Goal: Transaction & Acquisition: Purchase product/service

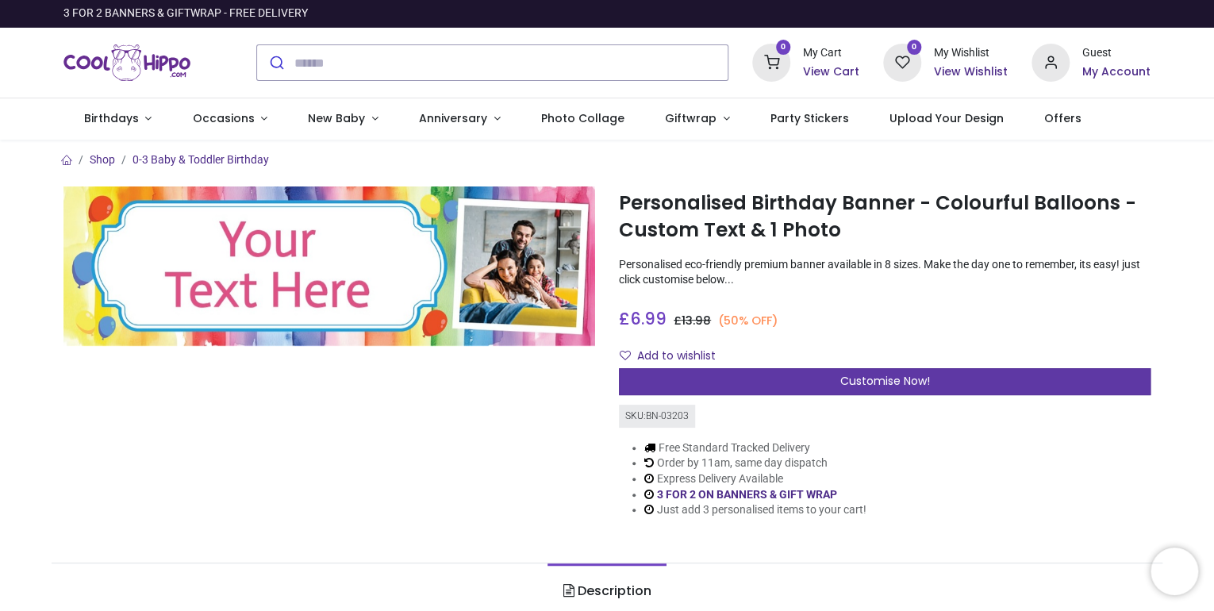
click at [914, 375] on span "Customise Now!" at bounding box center [885, 381] width 90 height 16
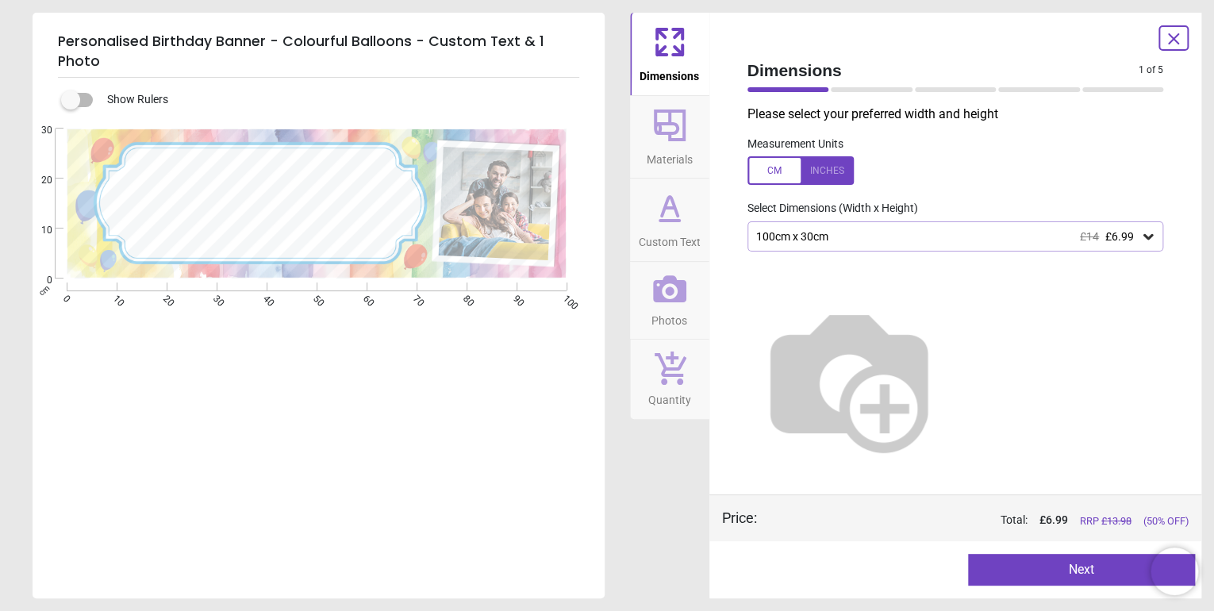
click at [829, 170] on div at bounding box center [801, 170] width 106 height 29
click at [1148, 239] on icon at bounding box center [1149, 237] width 10 height 6
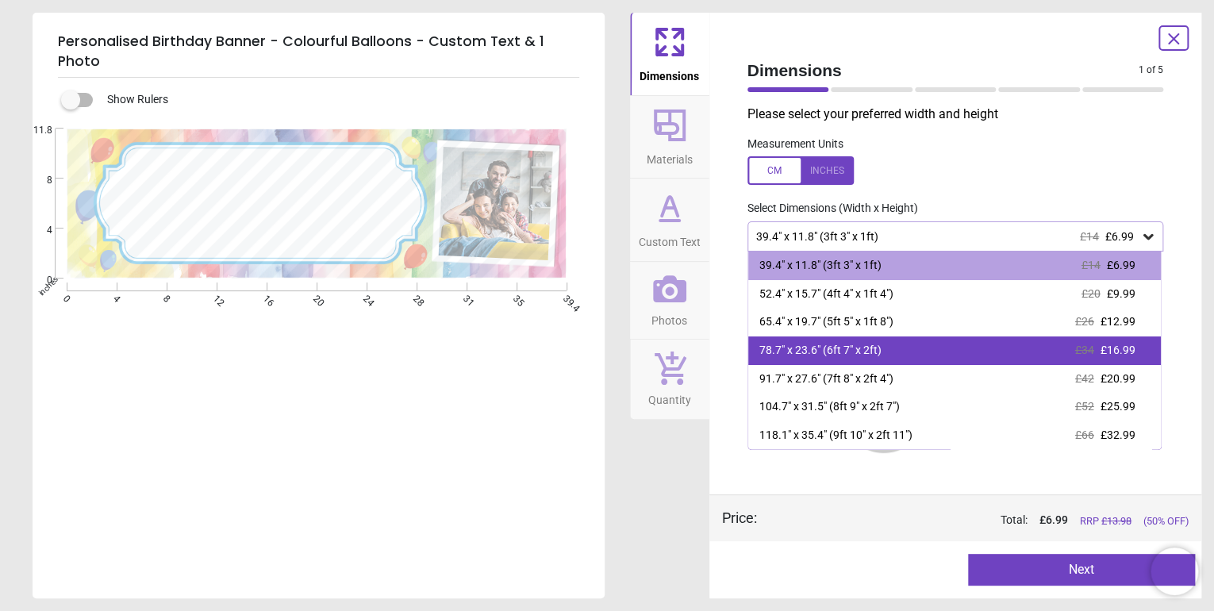
click at [810, 349] on div "78.7" x 23.6" (6ft 7" x 2ft)" at bounding box center [821, 351] width 122 height 16
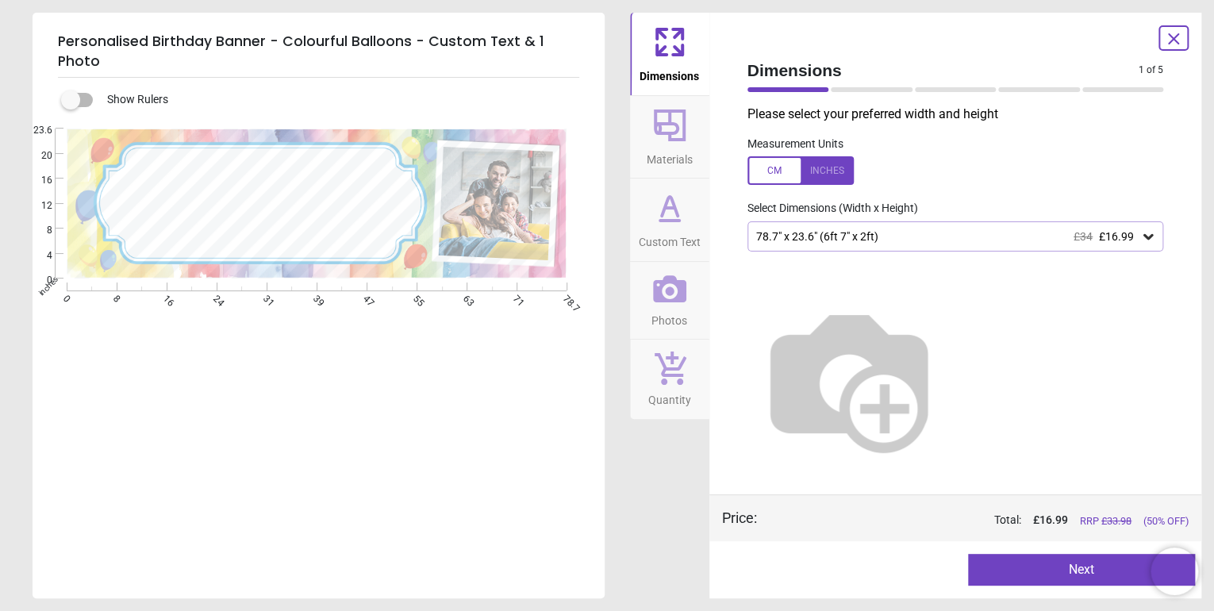
click at [669, 140] on icon at bounding box center [670, 126] width 32 height 32
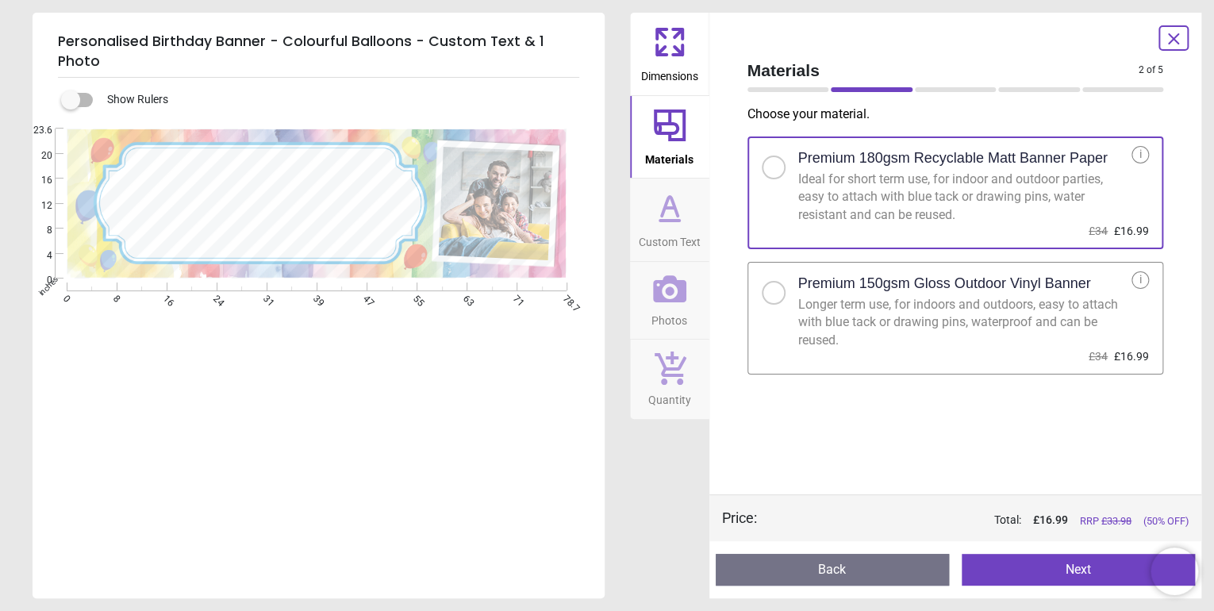
click at [680, 229] on span "Custom Text" at bounding box center [670, 239] width 62 height 24
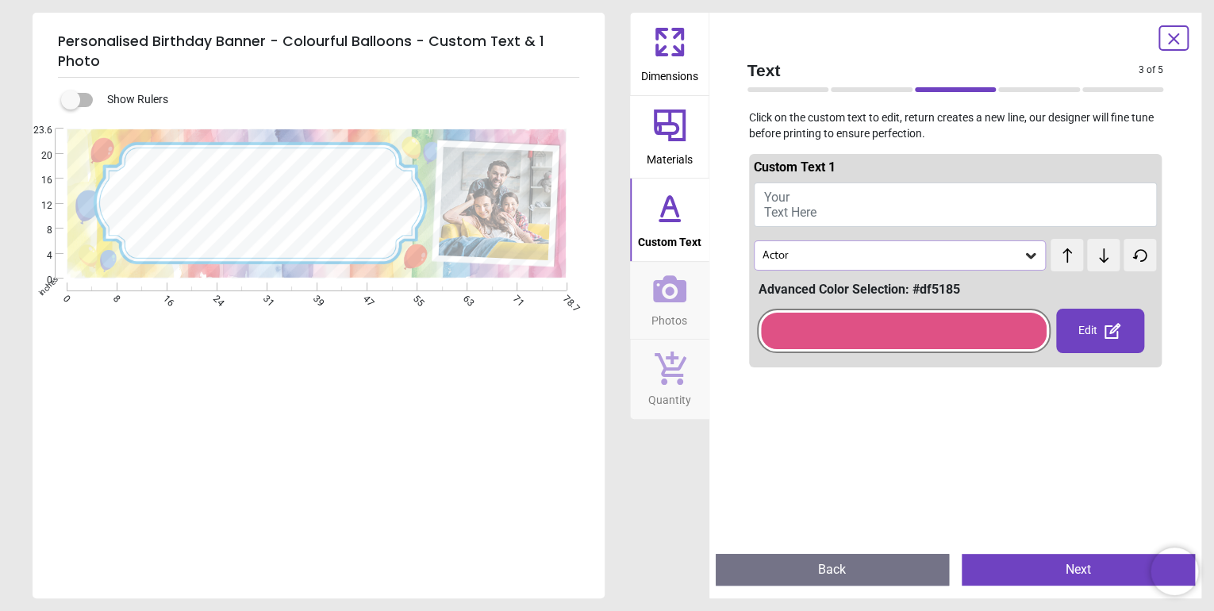
click at [829, 203] on button "Your Text Here" at bounding box center [956, 205] width 404 height 44
click at [234, 178] on textarea at bounding box center [259, 202] width 256 height 48
type textarea "*"
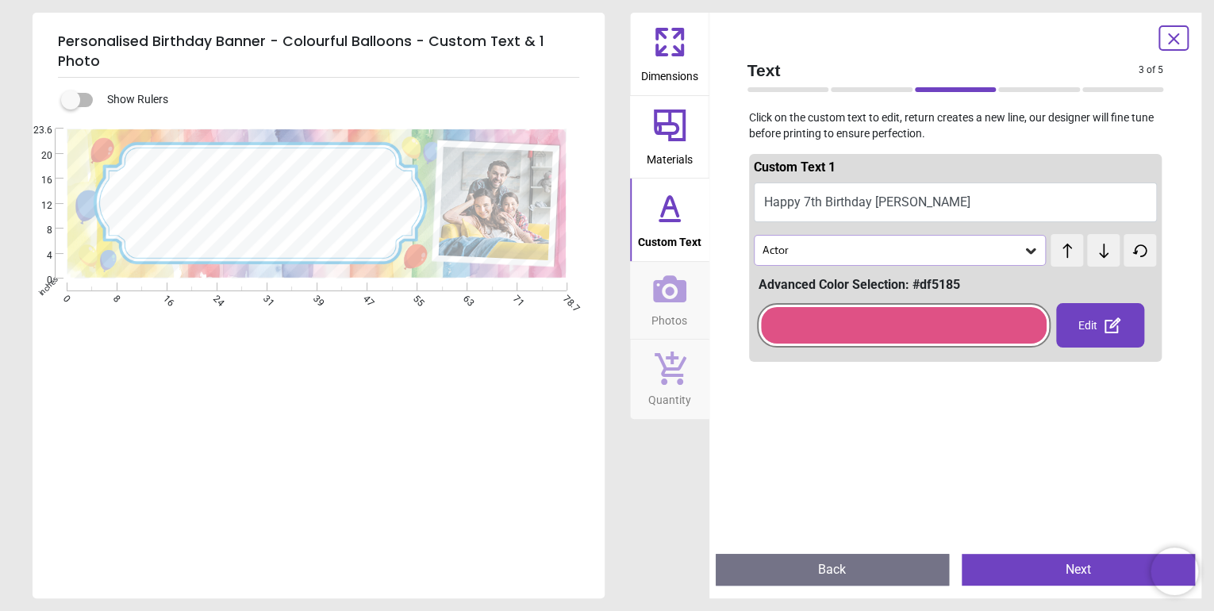
click at [1060, 249] on div "test test" at bounding box center [1068, 242] width 35 height 17
drag, startPoint x: 1060, startPoint y: 249, endPoint x: 1089, endPoint y: 254, distance: 29.8
click at [1092, 254] on icon at bounding box center [1104, 251] width 24 height 16
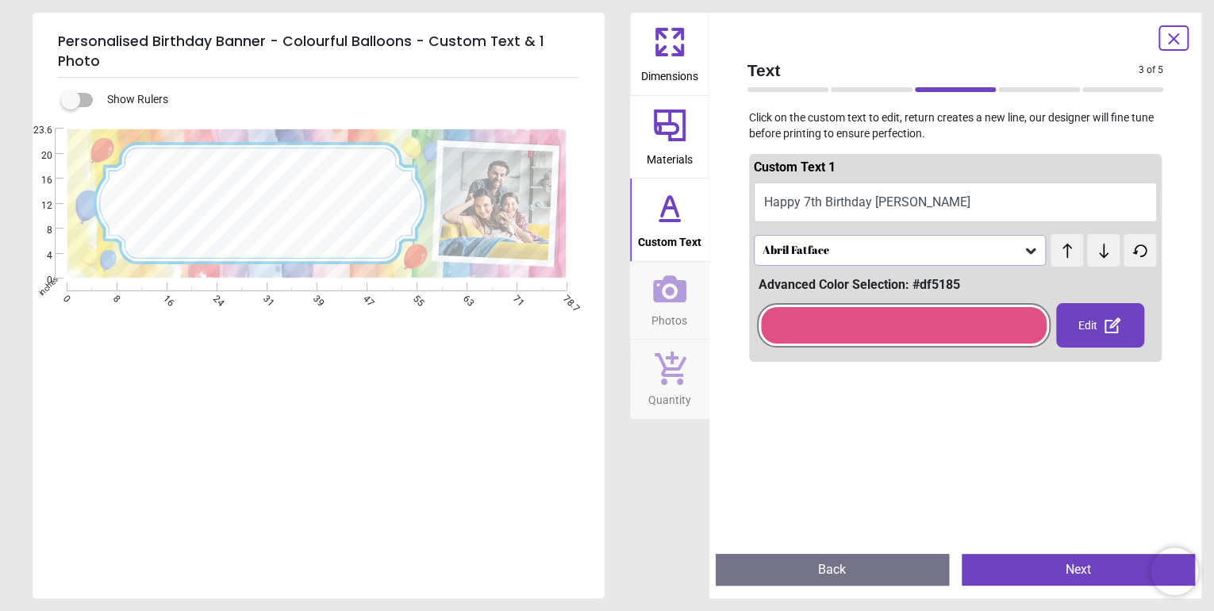
click at [1092, 254] on icon at bounding box center [1104, 251] width 24 height 16
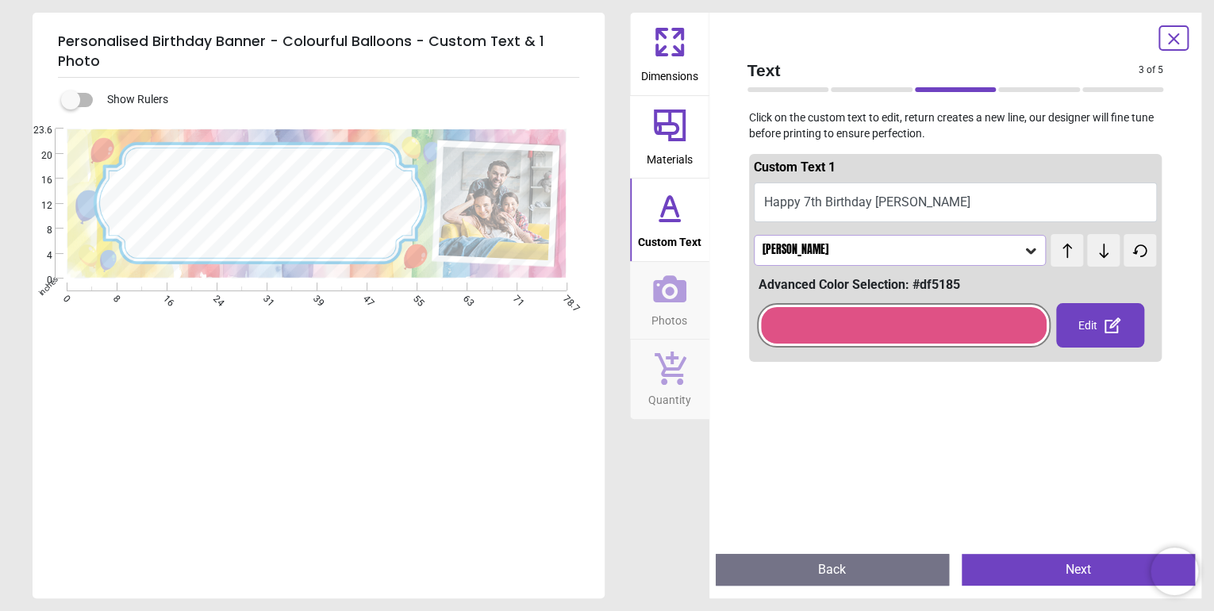
click at [1092, 254] on icon at bounding box center [1104, 251] width 24 height 16
click at [902, 321] on div at bounding box center [904, 325] width 287 height 37
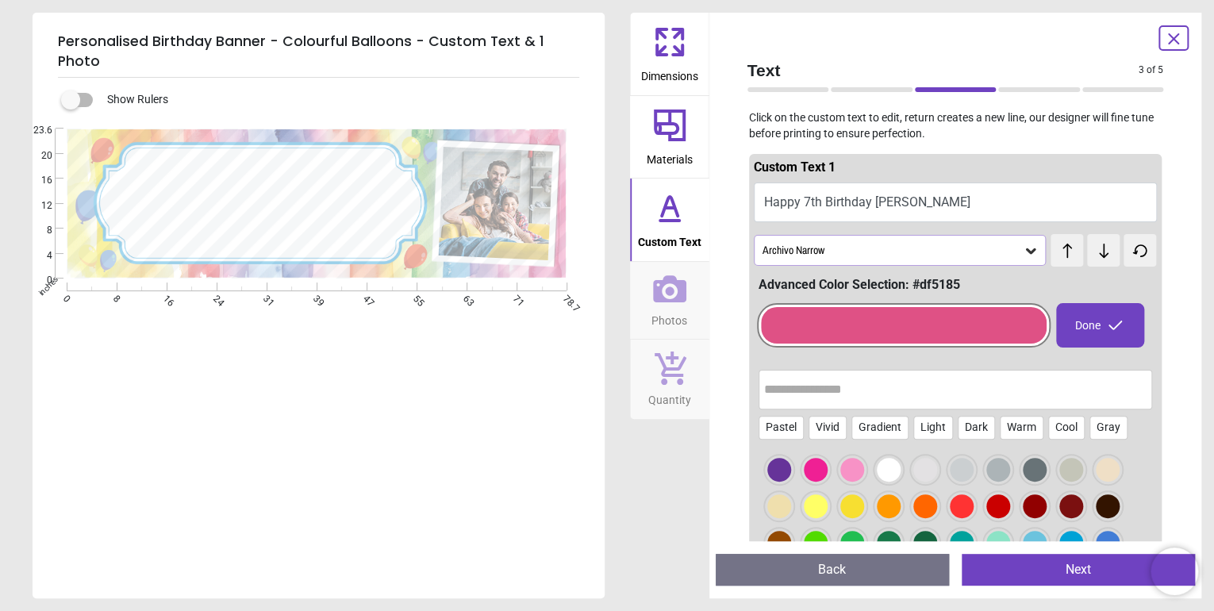
click at [1035, 512] on div at bounding box center [1035, 506] width 24 height 24
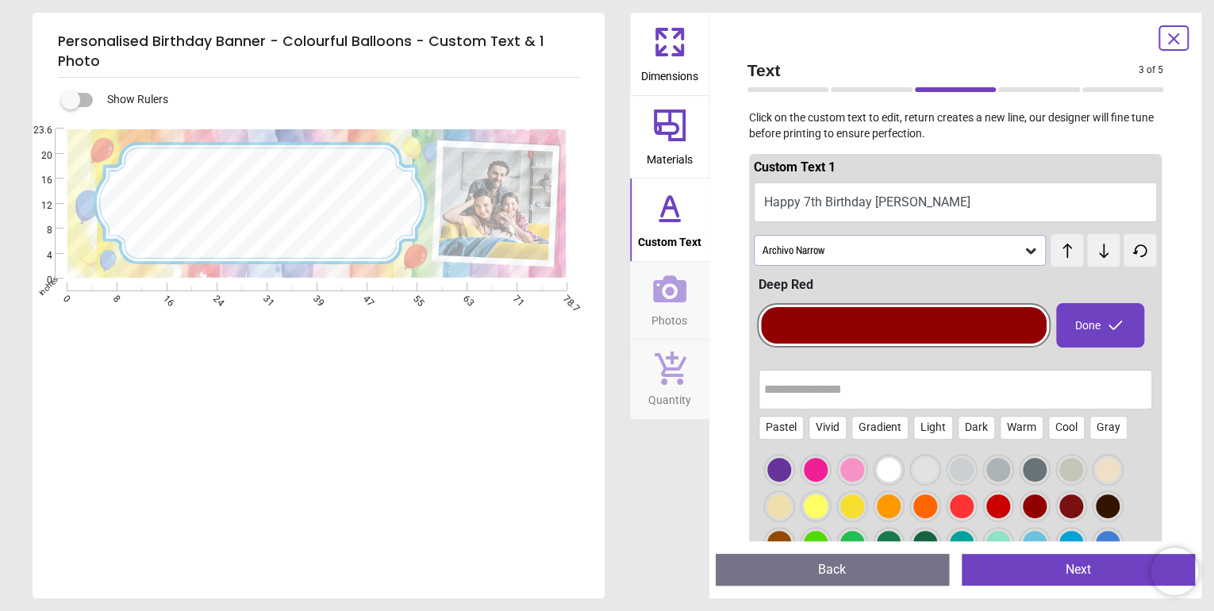
click at [997, 509] on div at bounding box center [999, 506] width 24 height 24
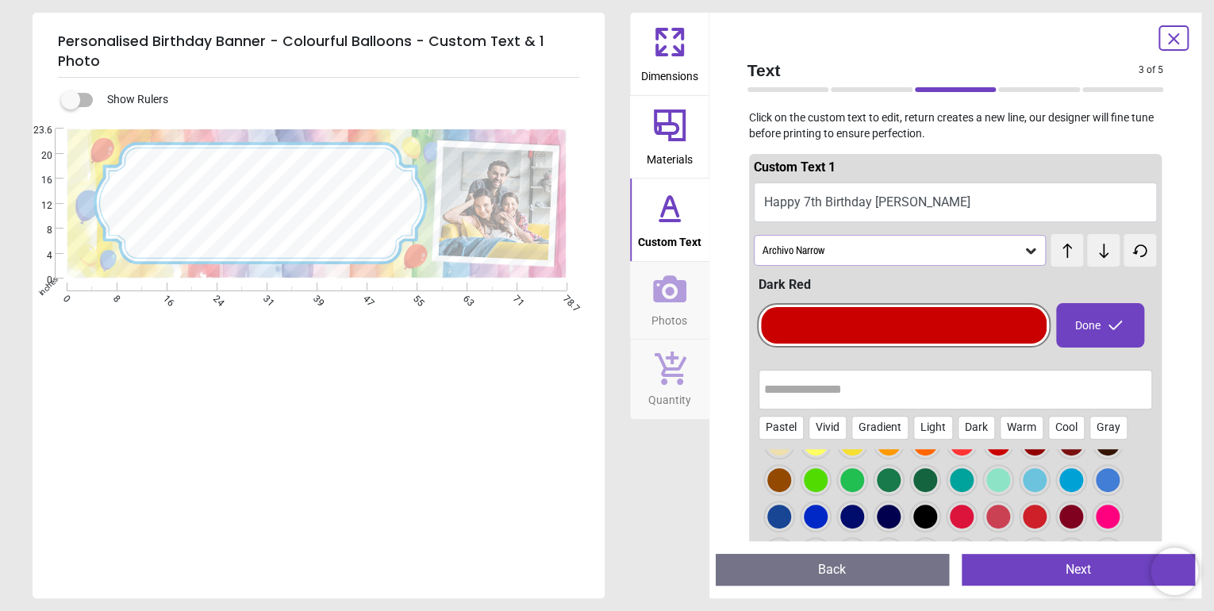
scroll to position [63, 0]
click at [321, 189] on textarea "**********" at bounding box center [259, 201] width 256 height 25
click at [321, 176] on textarea "**********" at bounding box center [259, 200] width 256 height 49
drag, startPoint x: 321, startPoint y: 168, endPoint x: 350, endPoint y: 171, distance: 29.5
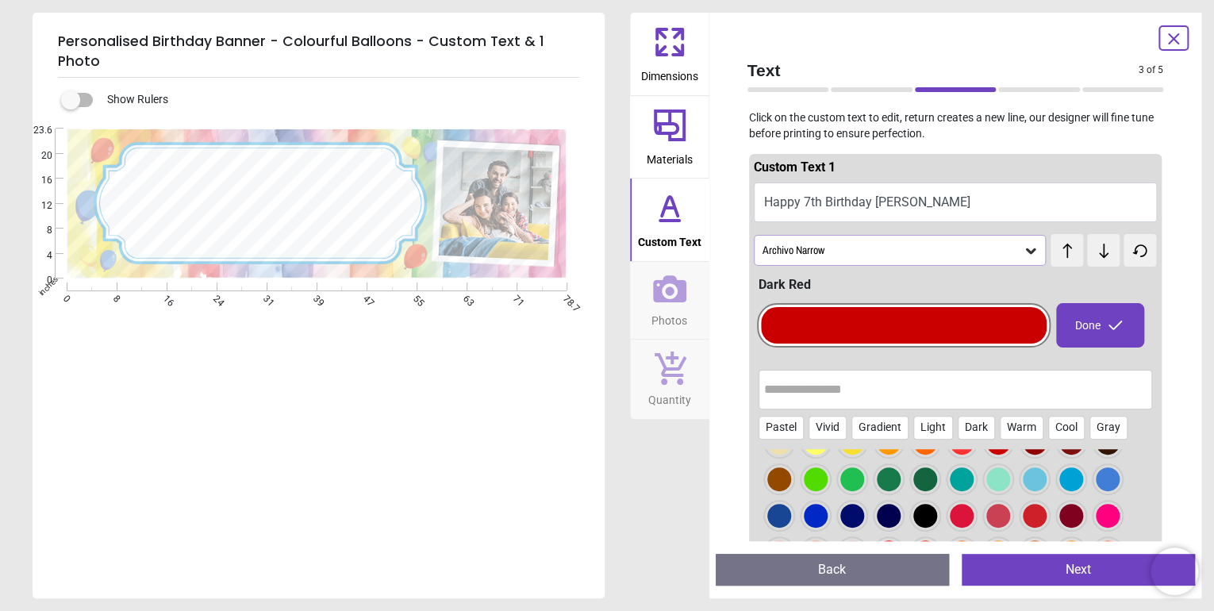
click at [350, 176] on textarea "**********" at bounding box center [259, 200] width 256 height 49
click at [369, 158] on textarea "**********" at bounding box center [259, 200] width 256 height 91
click at [349, 162] on textarea "**********" at bounding box center [259, 201] width 256 height 78
type textarea "**********"
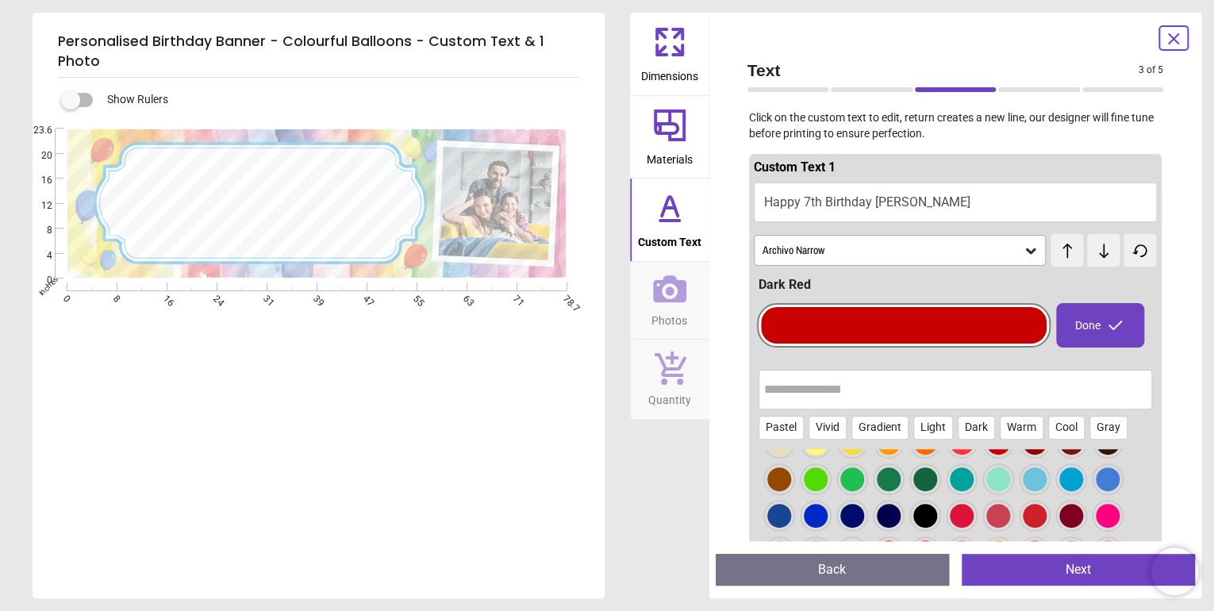
click at [816, 521] on div at bounding box center [816, 516] width 24 height 24
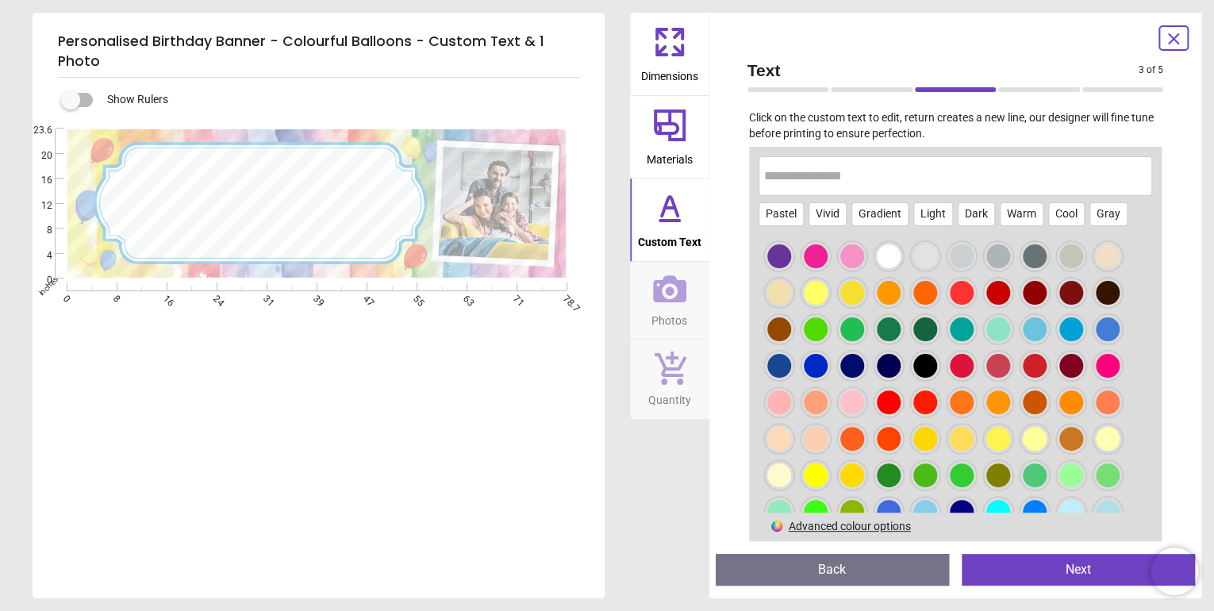
click at [1026, 298] on div at bounding box center [1035, 293] width 24 height 24
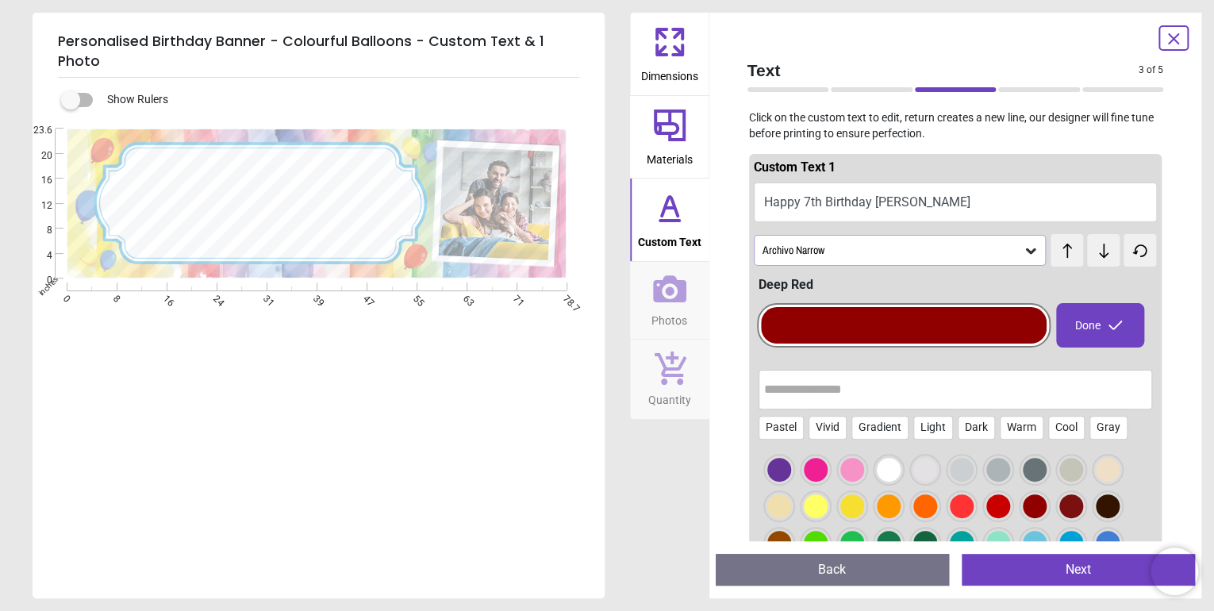
click at [952, 240] on div "Archivo Narrow" at bounding box center [900, 250] width 293 height 30
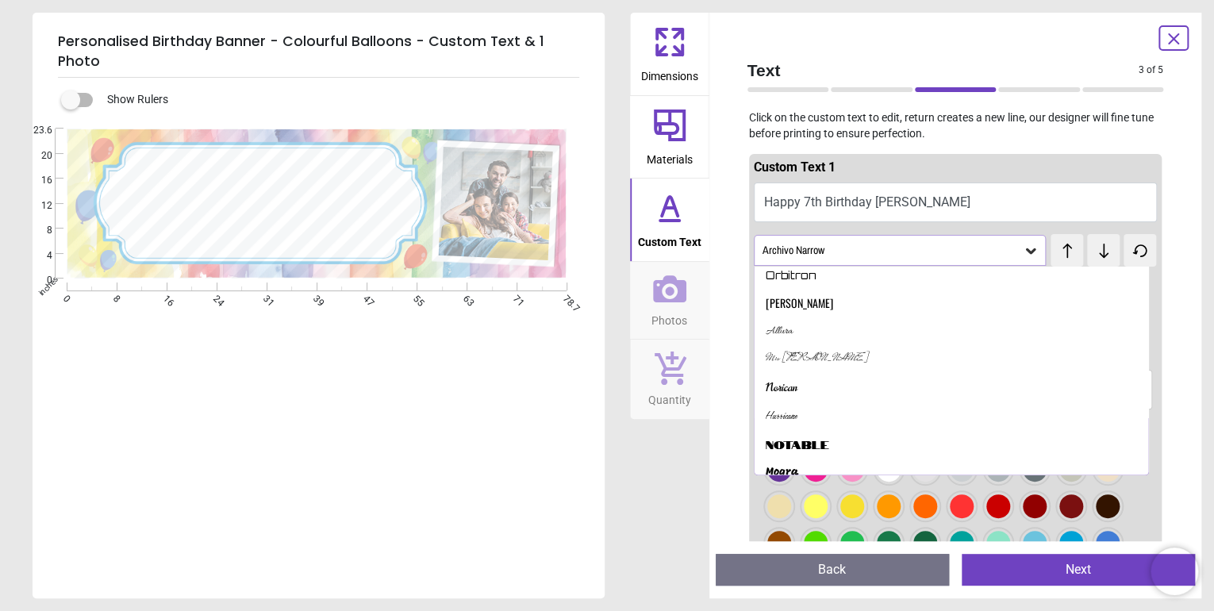
scroll to position [809, 0]
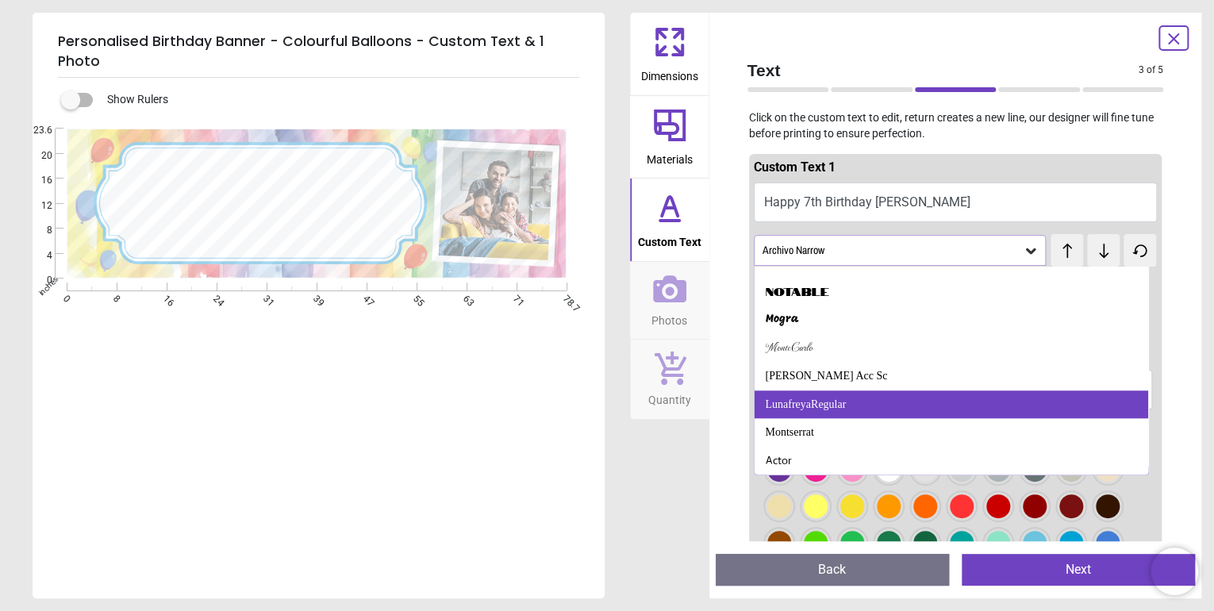
click at [813, 400] on div "LunafreyaRegular" at bounding box center [952, 405] width 394 height 29
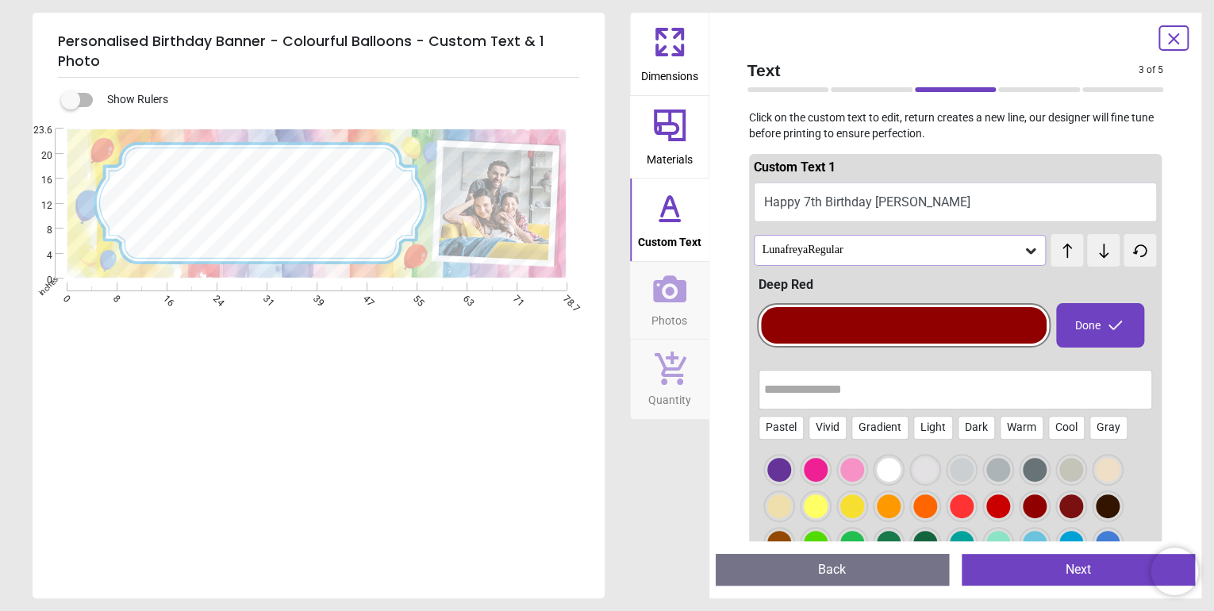
click at [840, 245] on div "LunafreyaRegular" at bounding box center [892, 250] width 263 height 13
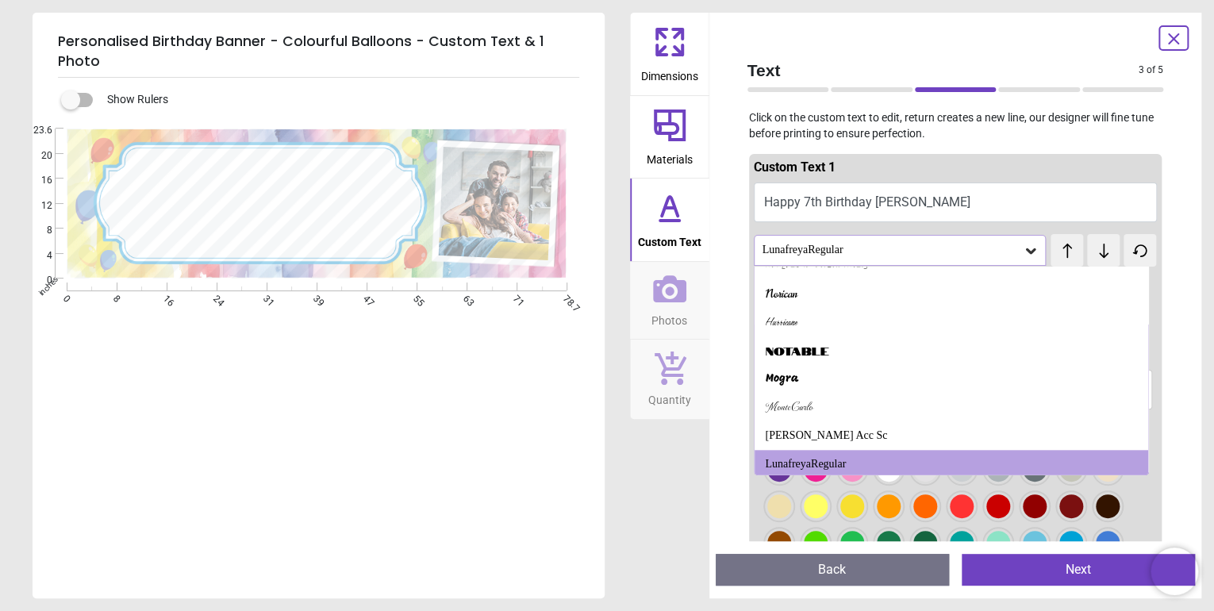
scroll to position [752, 0]
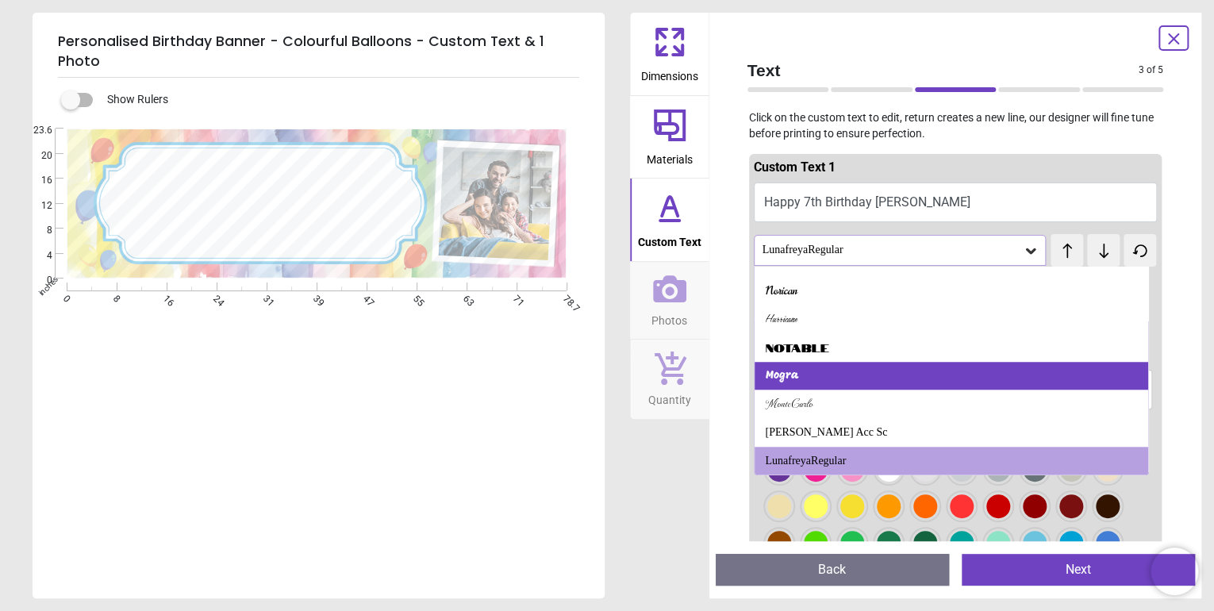
click at [822, 373] on div "Mogra" at bounding box center [952, 376] width 394 height 29
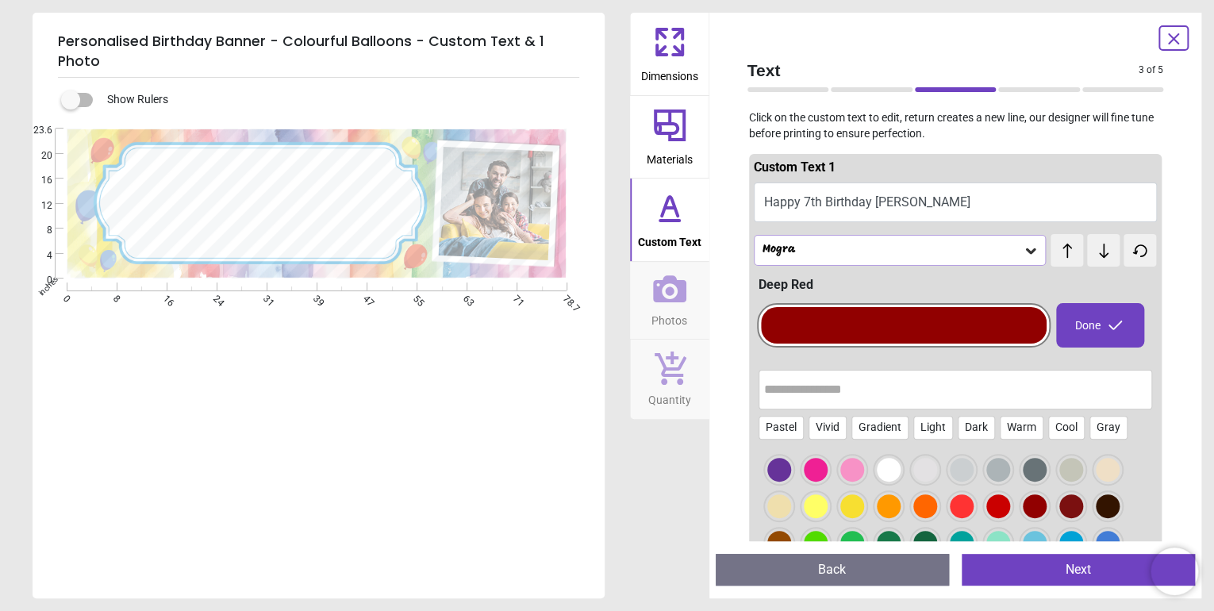
click at [902, 240] on div "Mogra" at bounding box center [900, 250] width 293 height 30
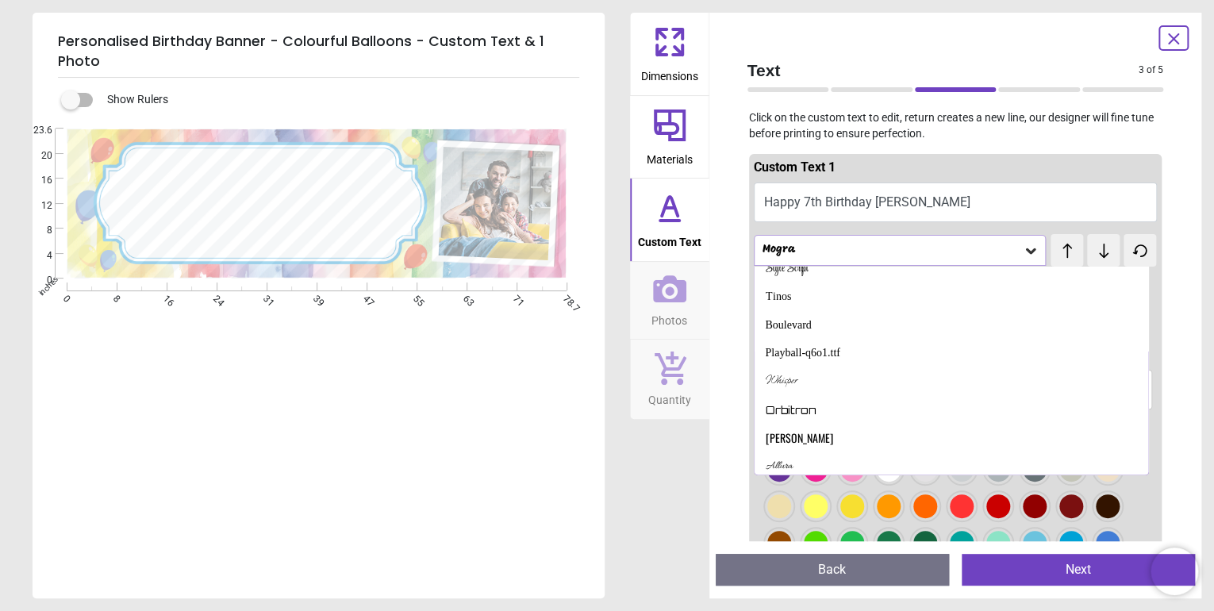
scroll to position [520, 0]
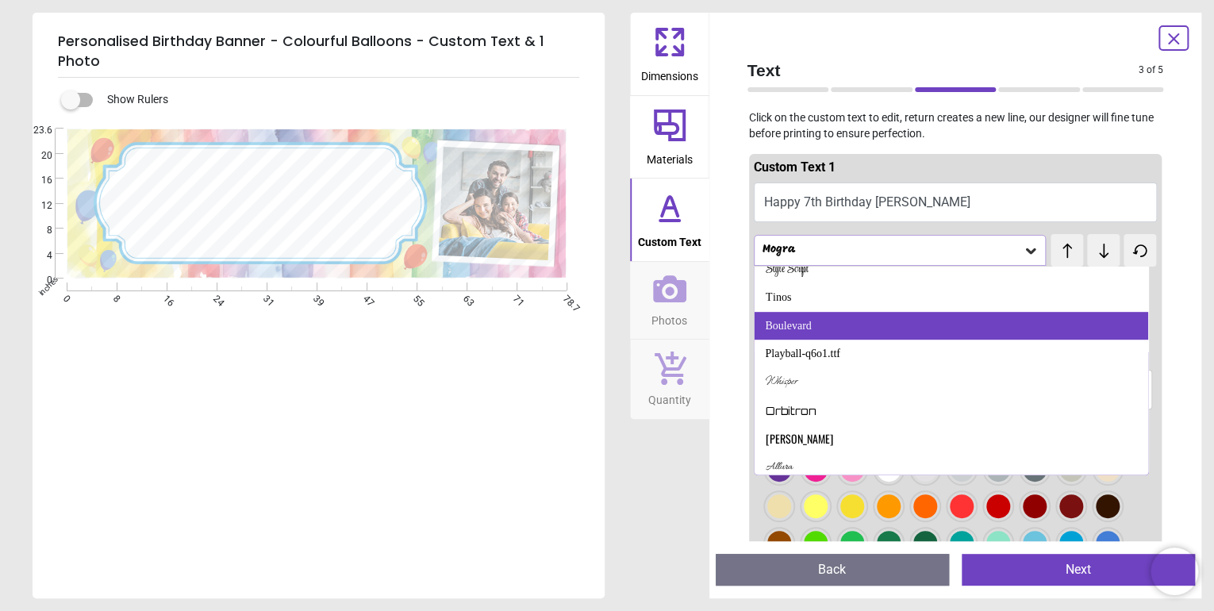
click at [814, 325] on div "Boulevard" at bounding box center [952, 326] width 394 height 29
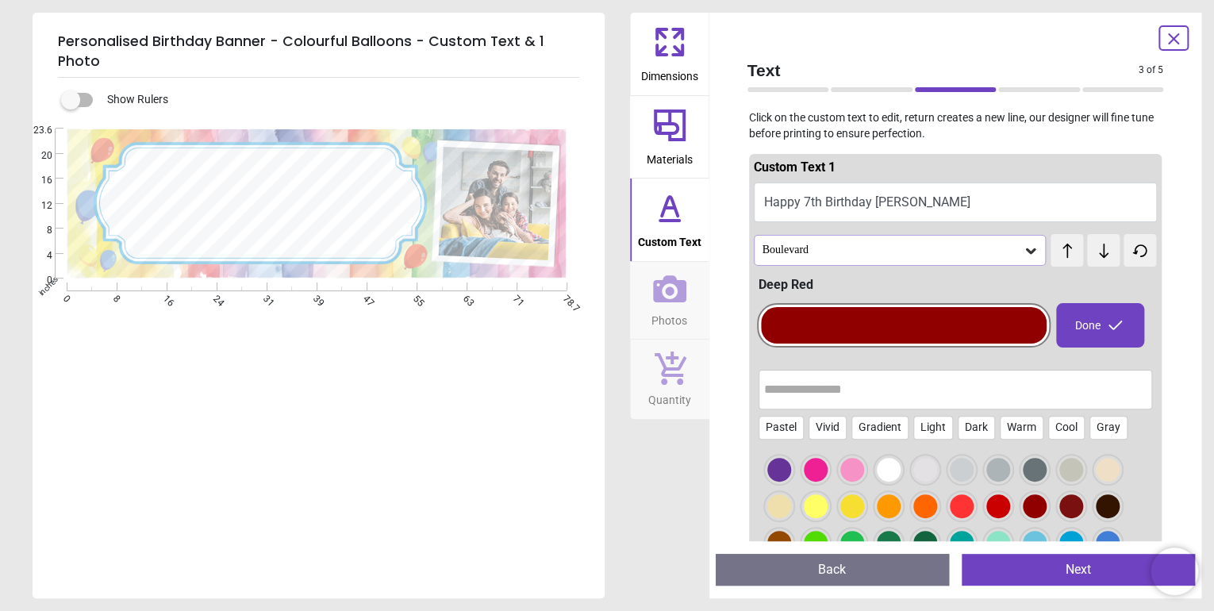
click at [829, 248] on div "Boulevard" at bounding box center [892, 250] width 263 height 13
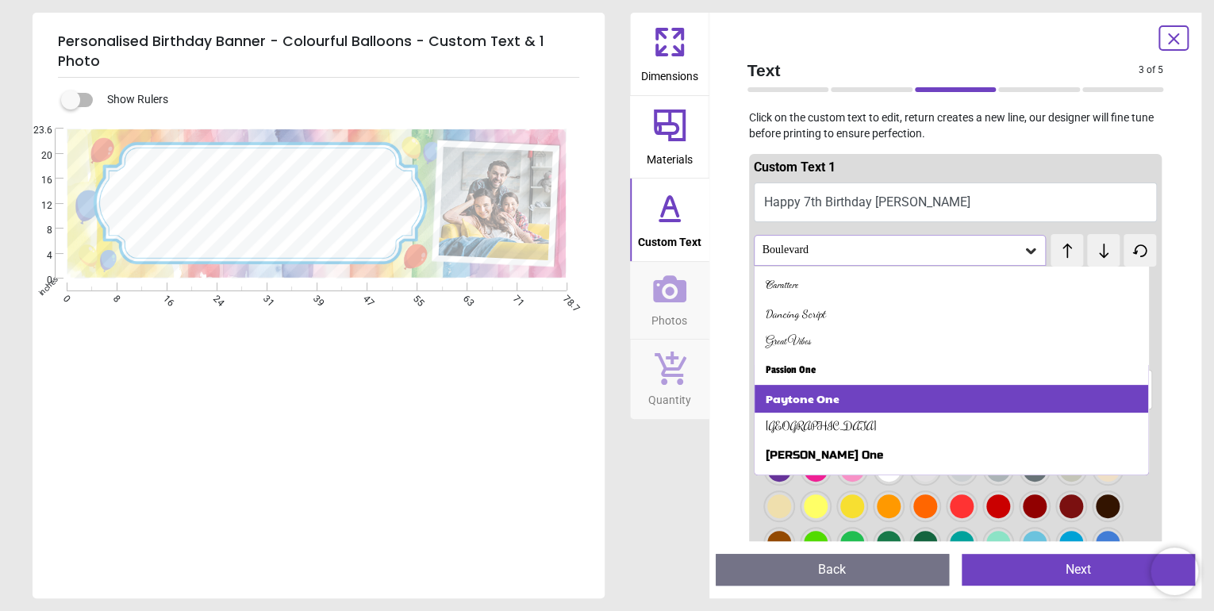
scroll to position [306, 0]
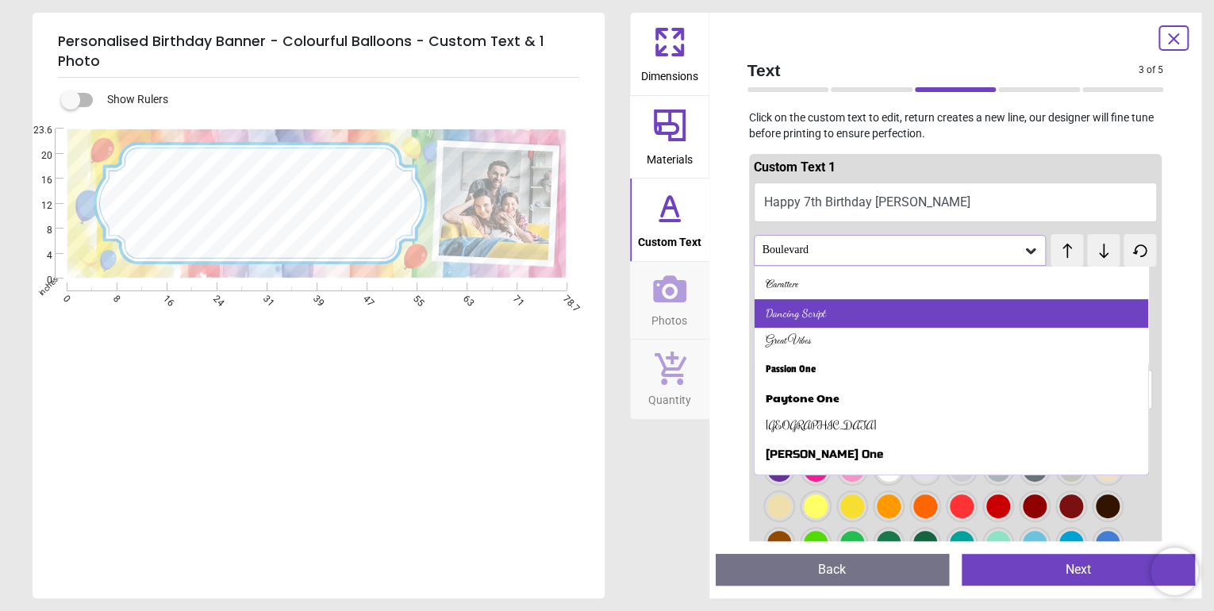
click at [822, 313] on div "Dancing Script" at bounding box center [796, 314] width 60 height 16
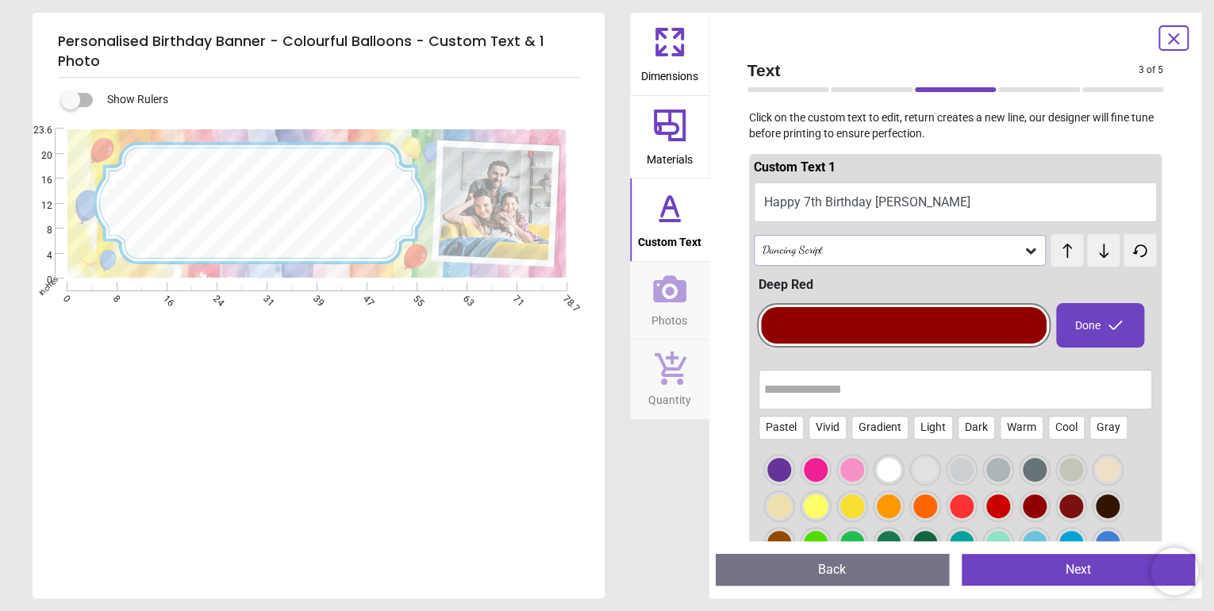
click at [667, 295] on icon at bounding box center [669, 288] width 33 height 33
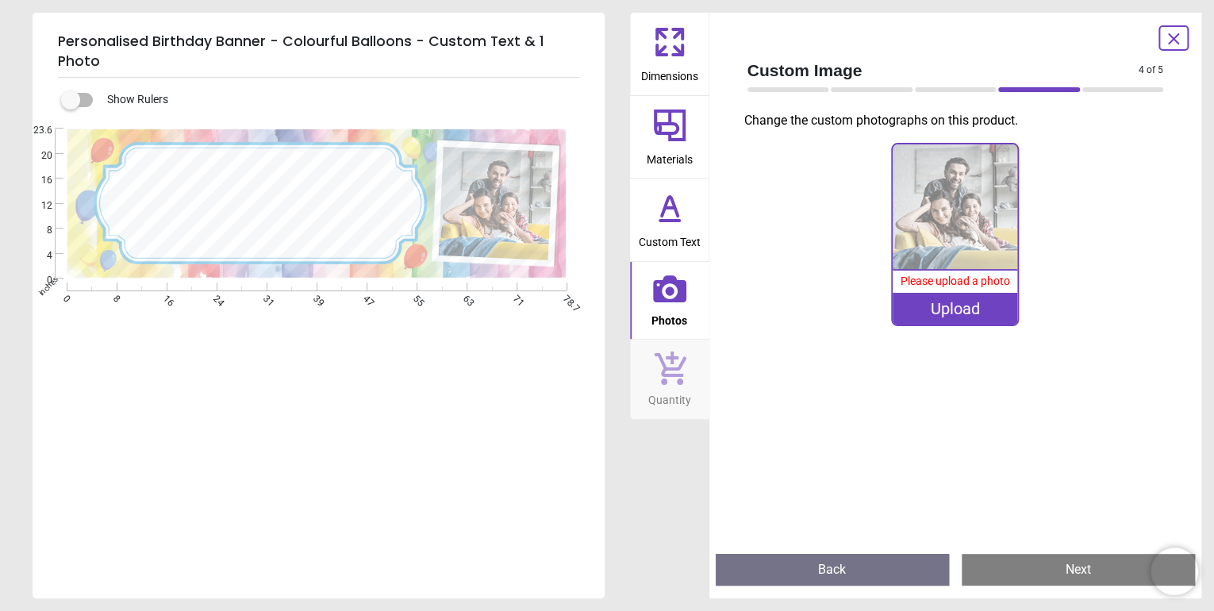
click at [956, 311] on div "Upload" at bounding box center [955, 309] width 125 height 32
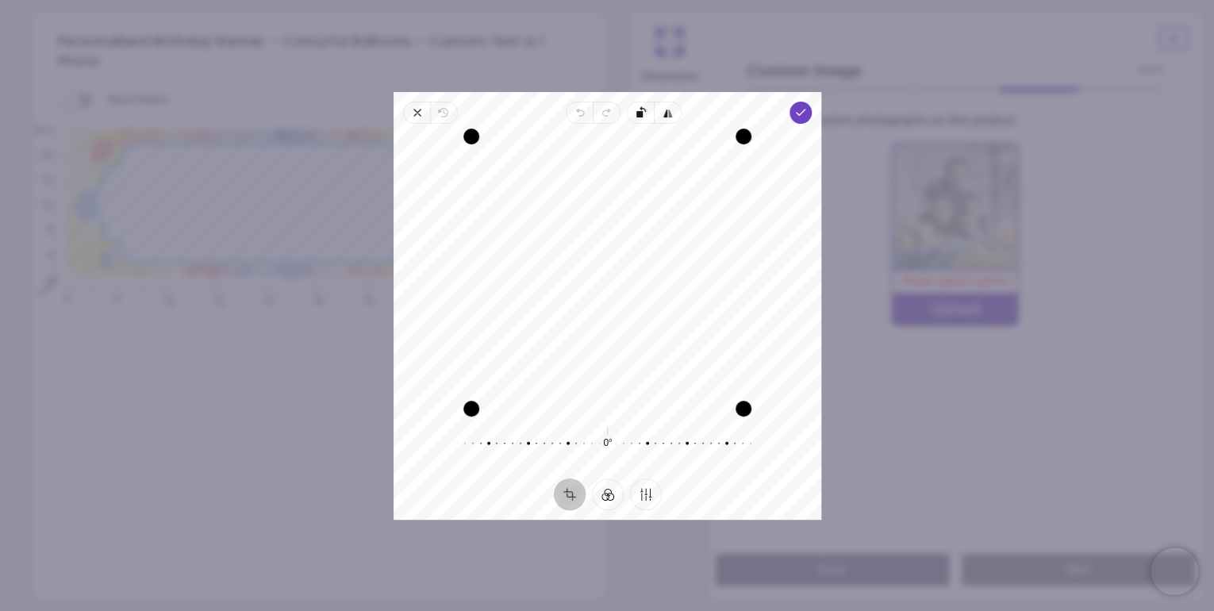
drag, startPoint x: 641, startPoint y: 213, endPoint x: 651, endPoint y: 277, distance: 65.1
click at [651, 277] on div "Recenter" at bounding box center [607, 273] width 402 height 272
click at [665, 349] on div "Recenter" at bounding box center [607, 273] width 402 height 272
drag, startPoint x: 743, startPoint y: 407, endPoint x: 702, endPoint y: 434, distance: 48.6
click at [702, 434] on div "Recenter 0° Reset" at bounding box center [608, 301] width 428 height 355
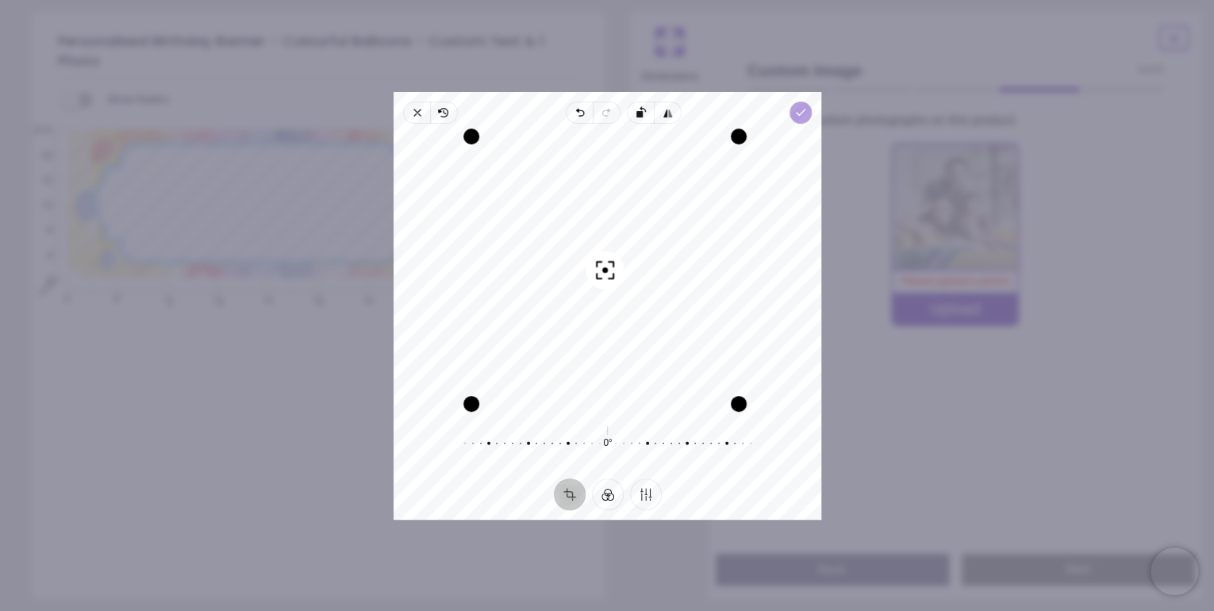
click at [798, 111] on polyline "button" at bounding box center [800, 113] width 9 height 6
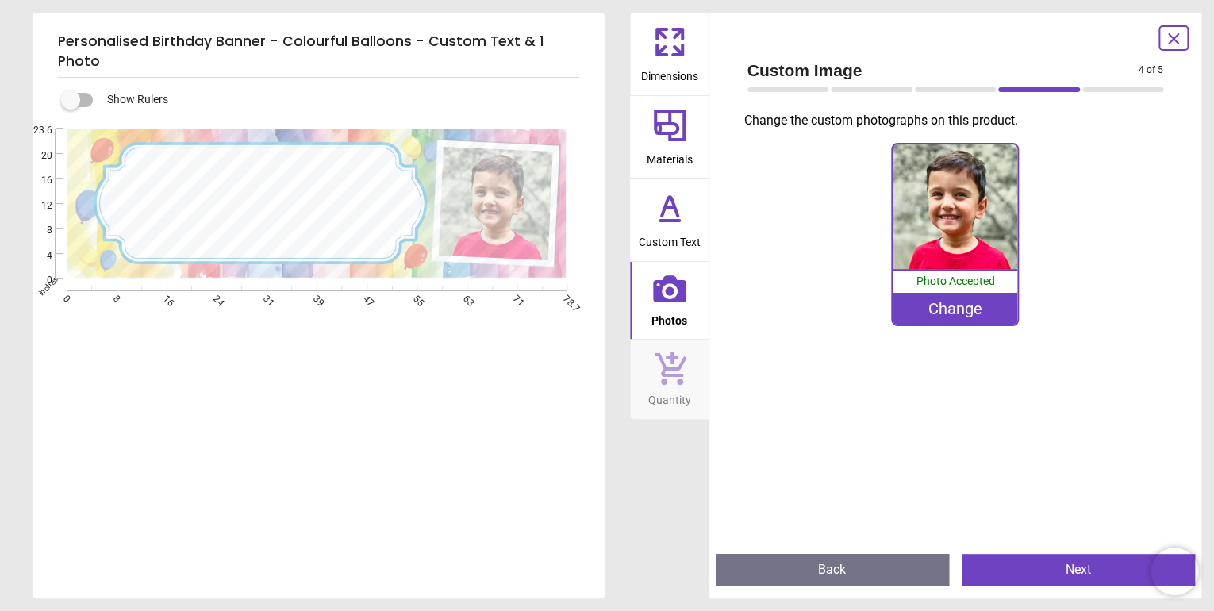
click at [1075, 578] on button "Next" at bounding box center [1078, 570] width 233 height 32
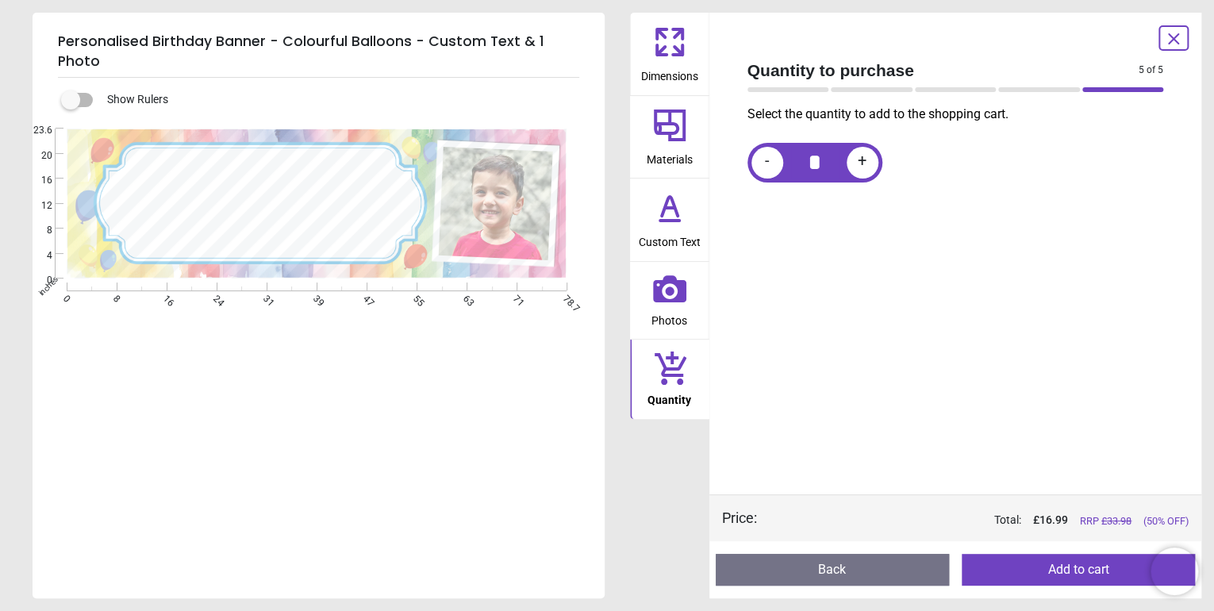
click at [71, 100] on label at bounding box center [71, 100] width 0 height 0
click at [513, 226] on image at bounding box center [496, 203] width 114 height 113
click at [669, 292] on icon at bounding box center [669, 288] width 33 height 27
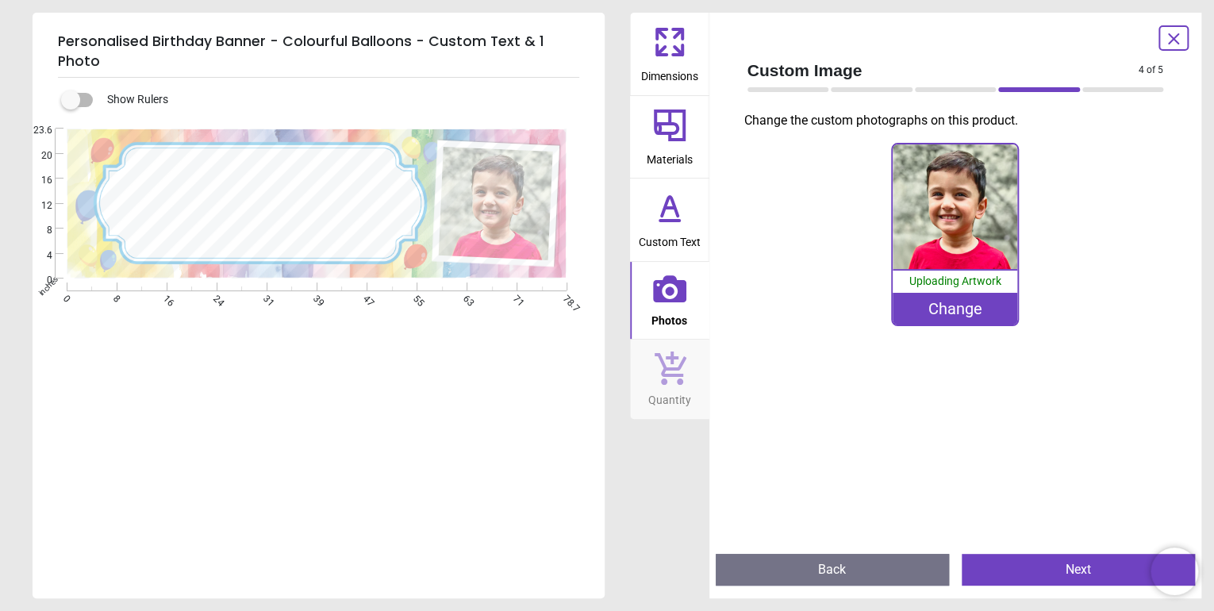
click at [943, 311] on div "Change" at bounding box center [955, 309] width 125 height 32
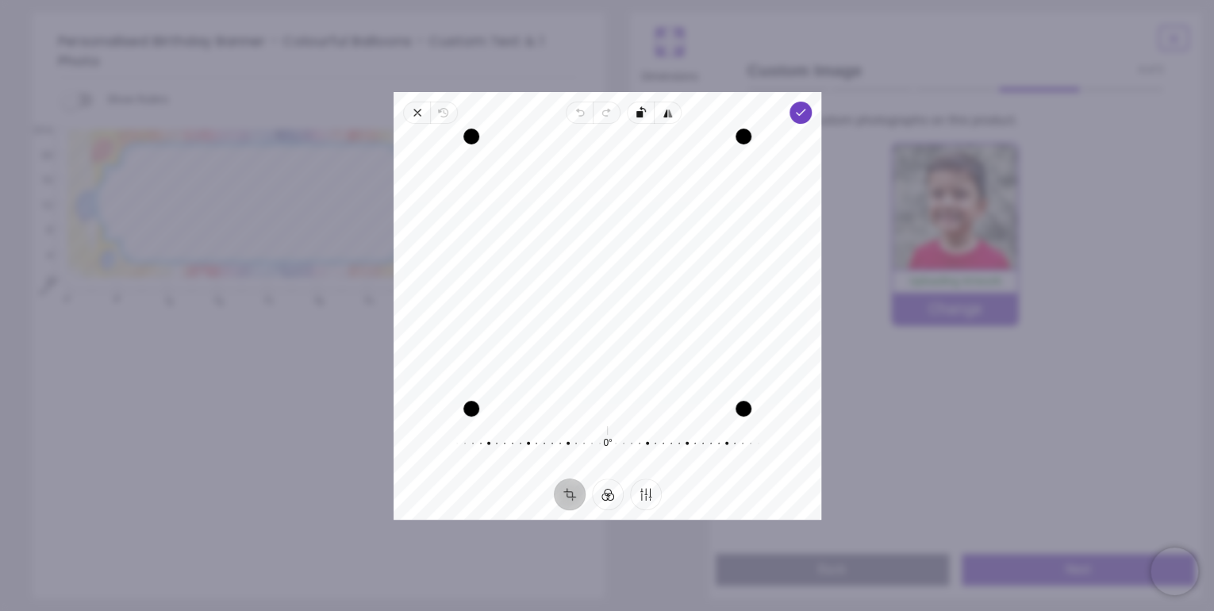
drag, startPoint x: 623, startPoint y: 308, endPoint x: 595, endPoint y: 307, distance: 27.8
click at [595, 307] on div "Recenter" at bounding box center [607, 273] width 402 height 272
drag, startPoint x: 469, startPoint y: 402, endPoint x: 480, endPoint y: 401, distance: 11.2
click at [480, 401] on div "Drag corner bl" at bounding box center [477, 402] width 16 height 16
drag, startPoint x: 627, startPoint y: 317, endPoint x: 605, endPoint y: 314, distance: 22.6
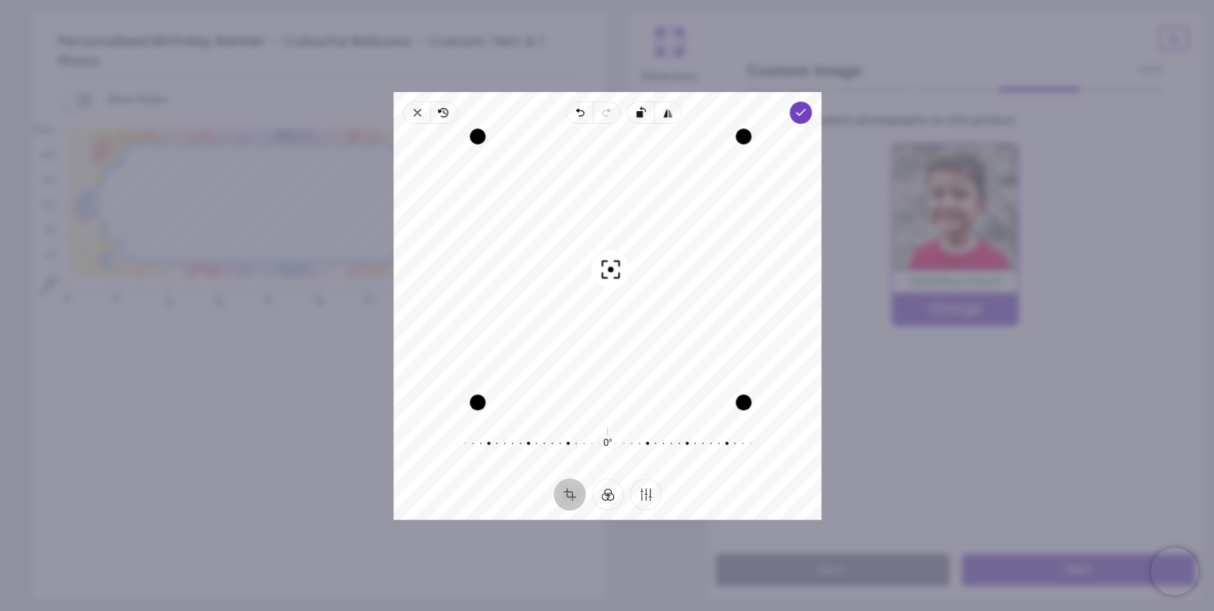
click at [605, 314] on div "Recenter" at bounding box center [607, 273] width 402 height 272
click at [803, 103] on span "Done" at bounding box center [801, 113] width 22 height 22
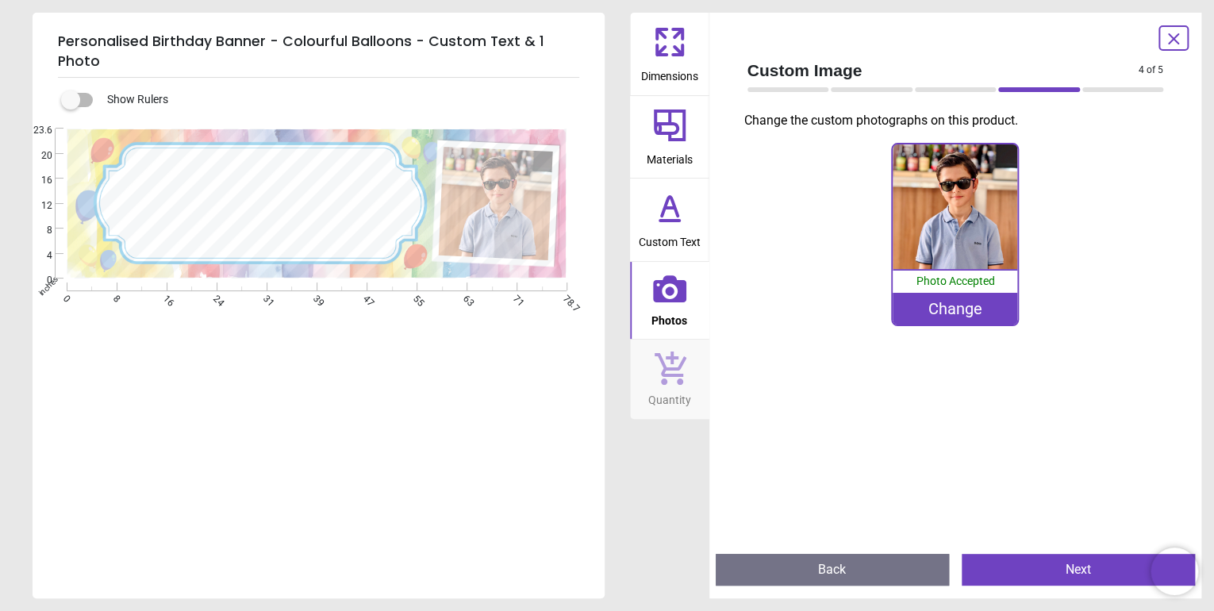
click at [821, 575] on button "Back" at bounding box center [832, 570] width 233 height 32
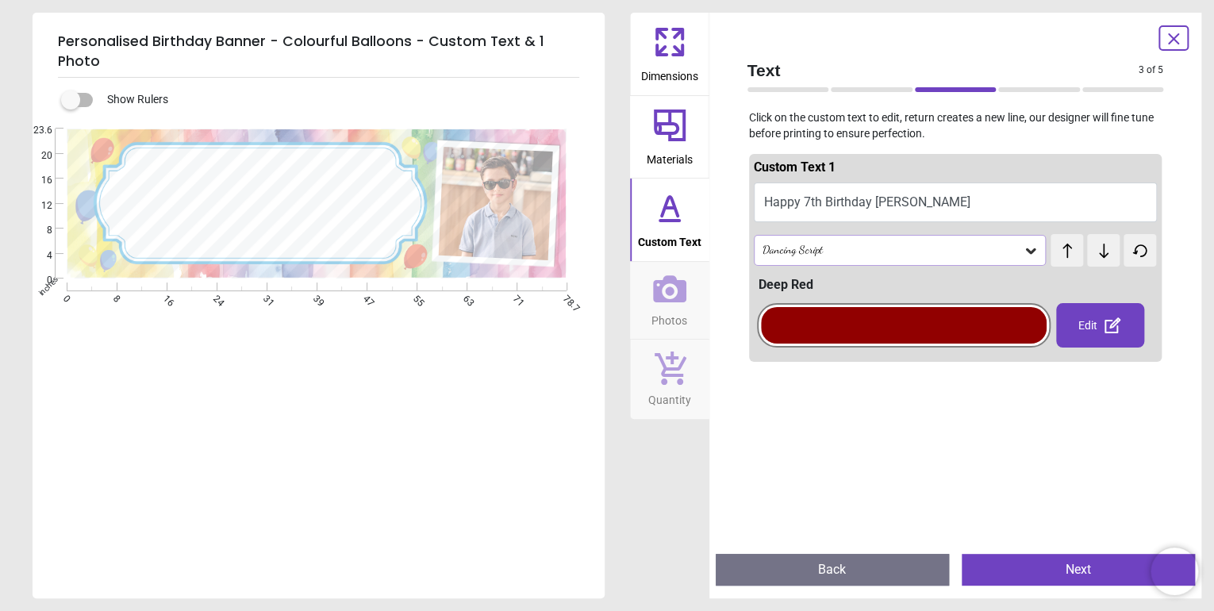
click at [821, 575] on button "Back" at bounding box center [832, 570] width 233 height 32
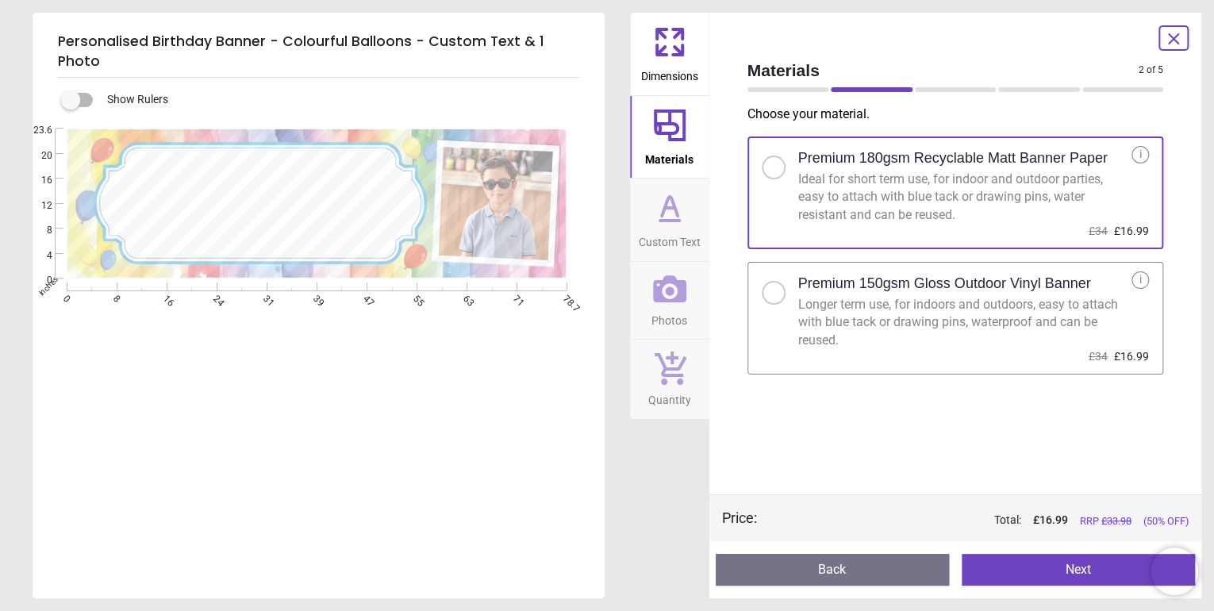
click at [821, 575] on button "Back" at bounding box center [832, 570] width 233 height 32
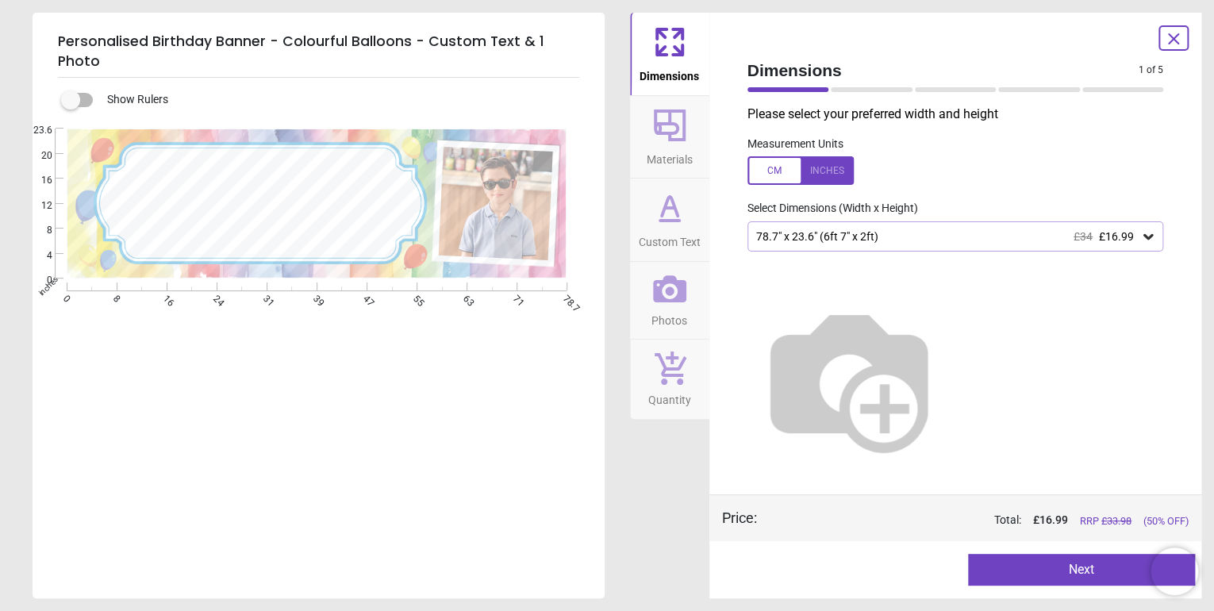
click at [821, 575] on div at bounding box center [835, 570] width 227 height 32
click at [1185, 35] on div at bounding box center [1174, 37] width 30 height 25
click at [1168, 40] on icon at bounding box center [1173, 38] width 19 height 19
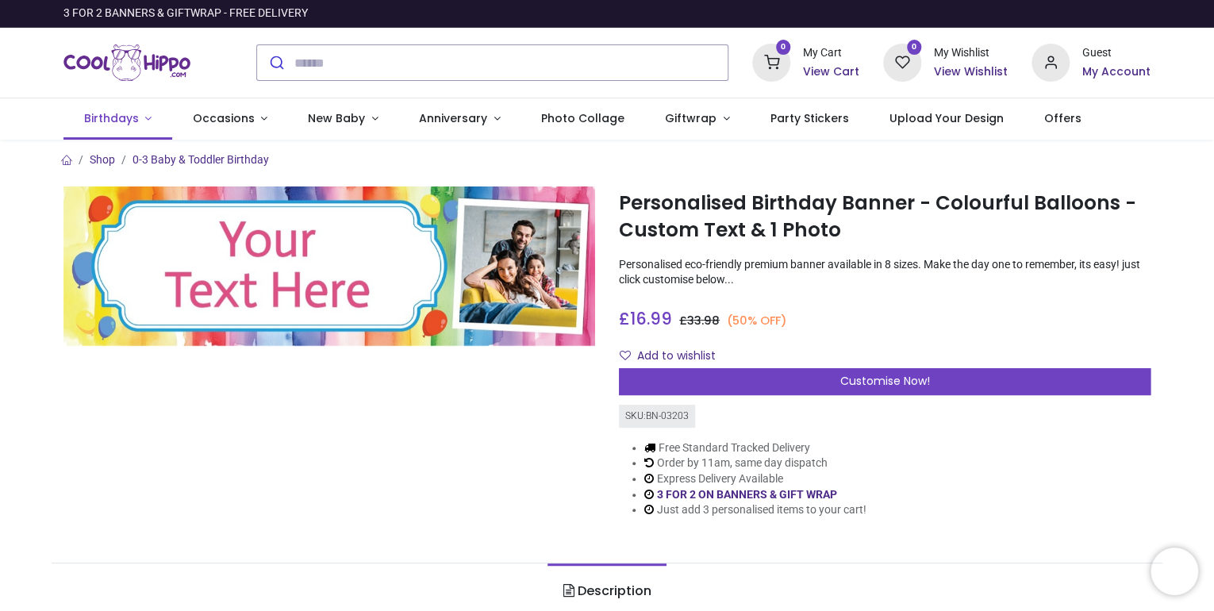
click at [141, 117] on link "Birthdays" at bounding box center [117, 118] width 109 height 41
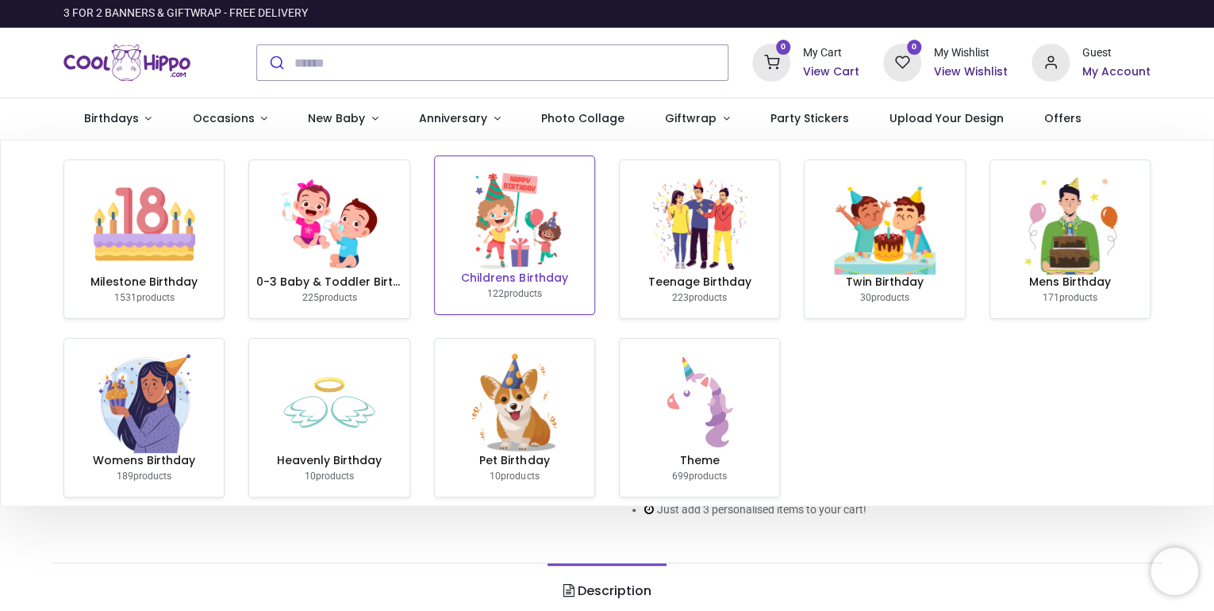
click at [523, 243] on img at bounding box center [515, 220] width 102 height 102
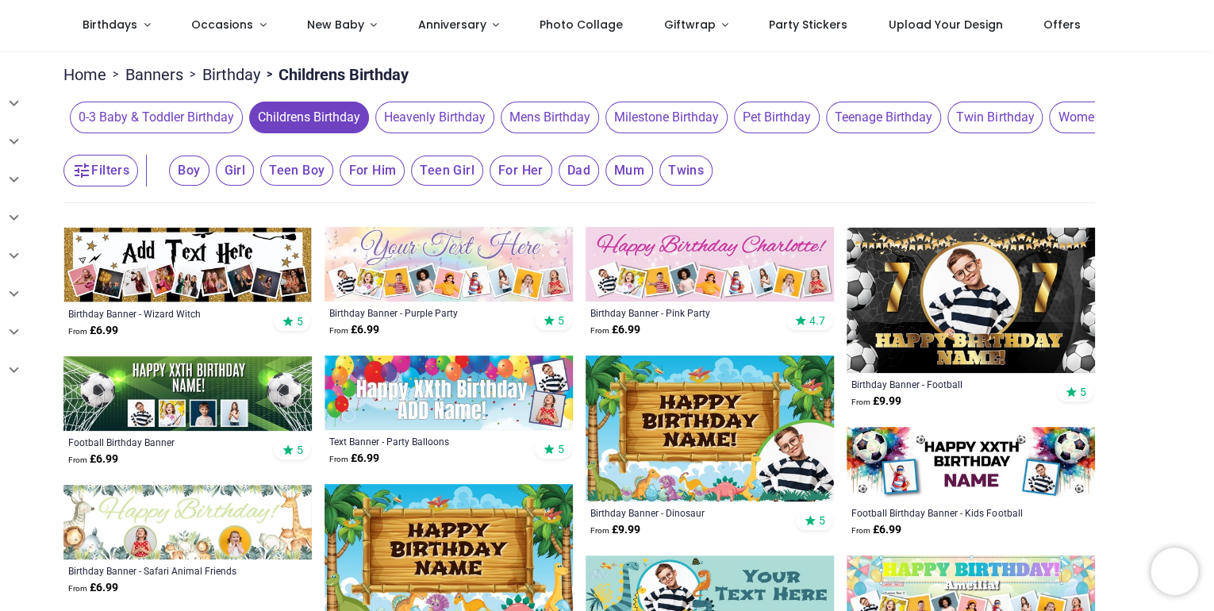
scroll to position [112, 0]
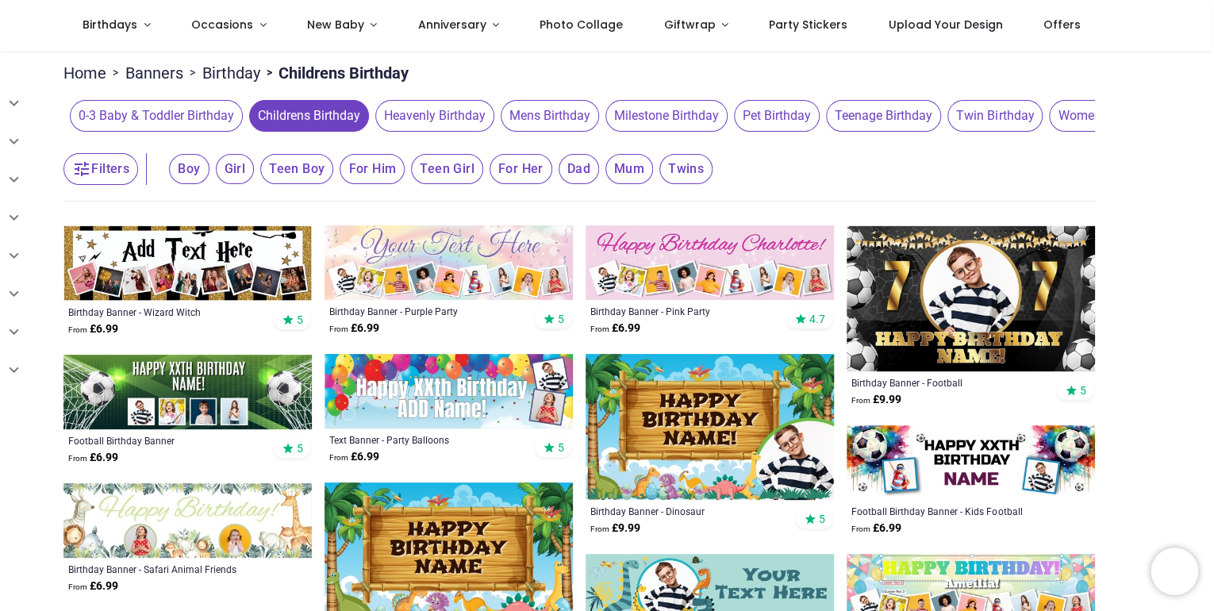
click at [413, 379] on img at bounding box center [449, 391] width 248 height 75
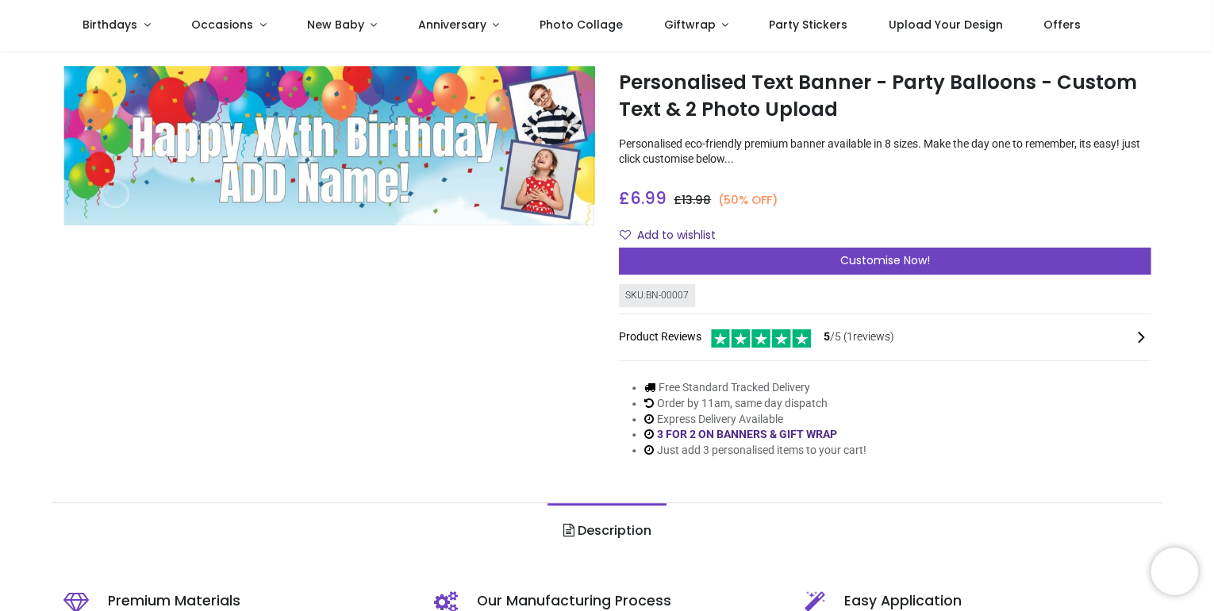
scroll to position [34, 0]
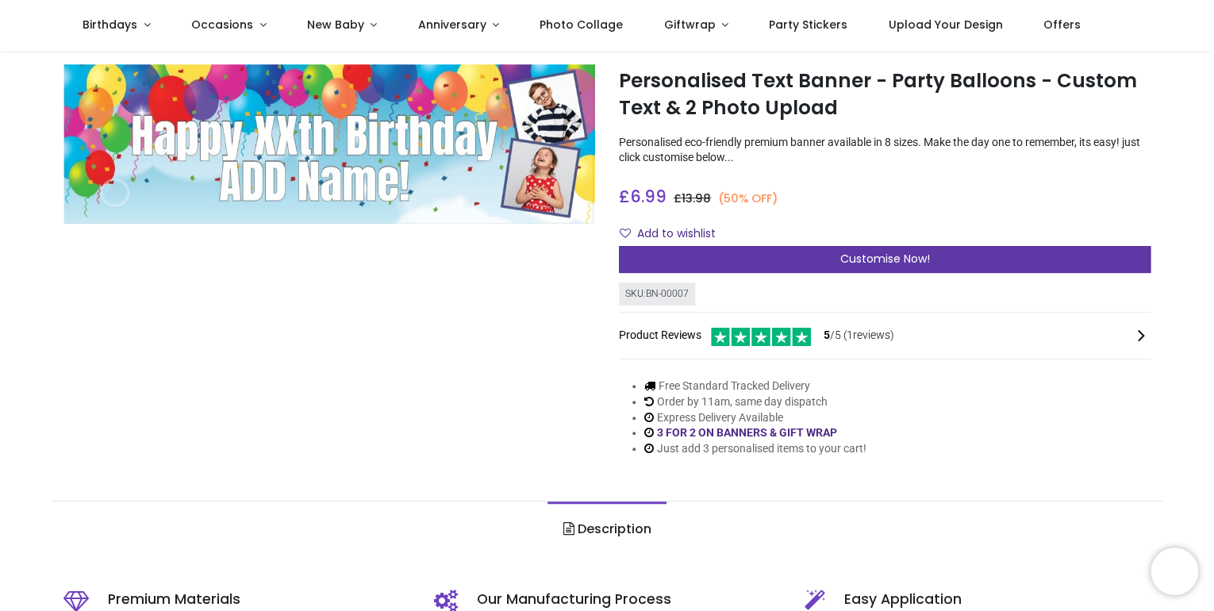
click at [887, 252] on span "Customise Now!" at bounding box center [885, 259] width 90 height 16
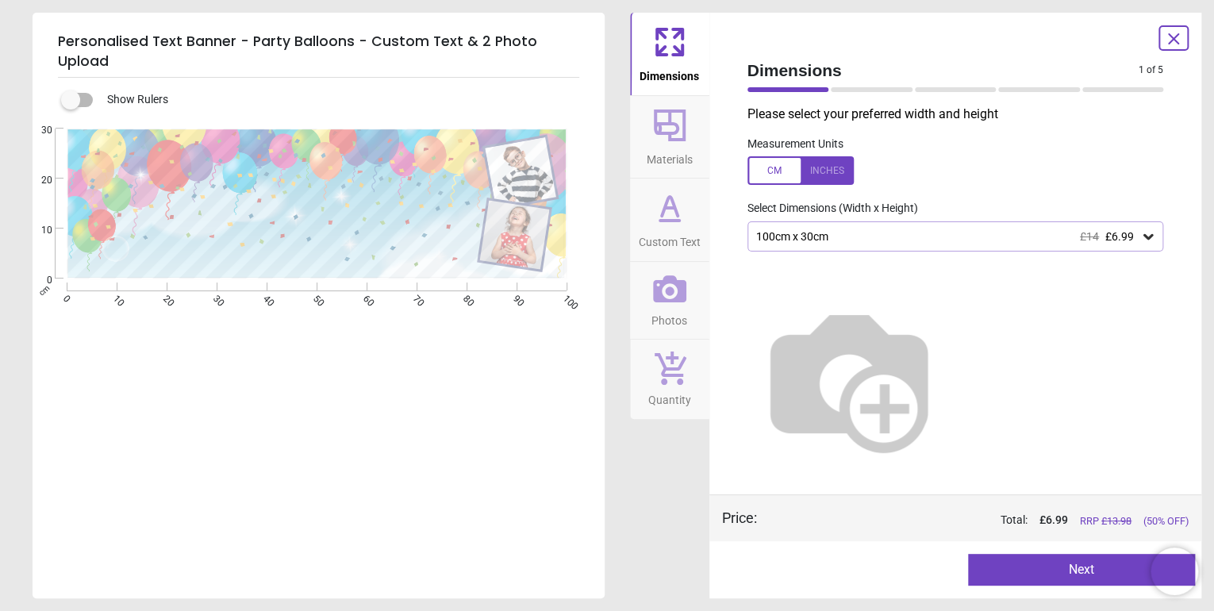
click at [990, 233] on div "100cm x 30cm £14 £6.99" at bounding box center [948, 236] width 387 height 13
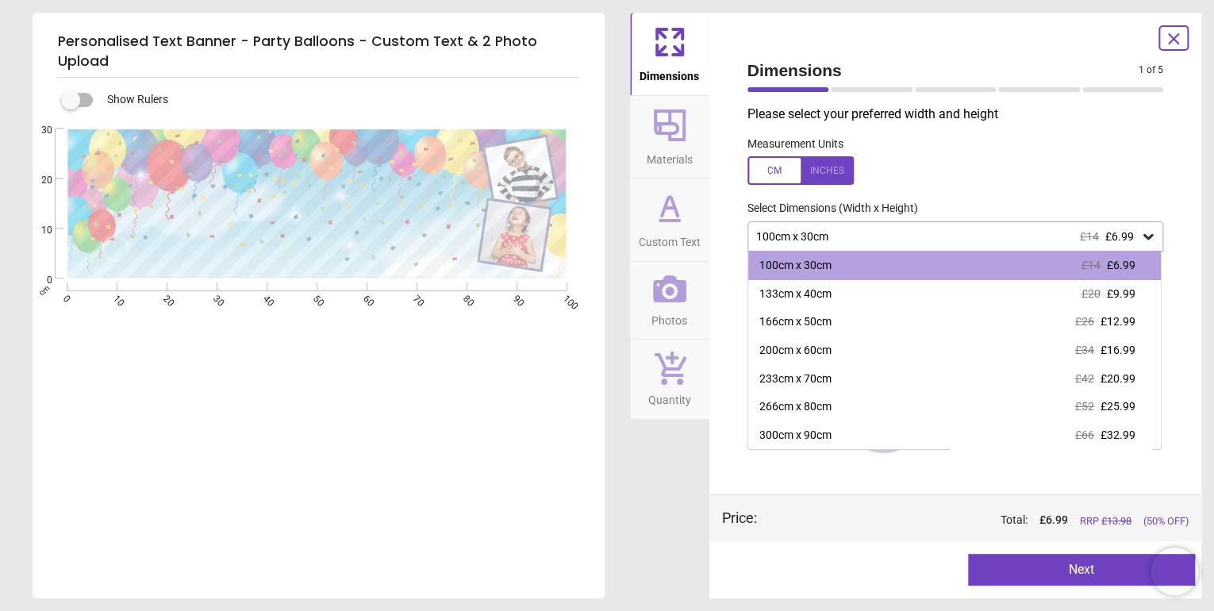
click at [770, 175] on div at bounding box center [801, 170] width 106 height 29
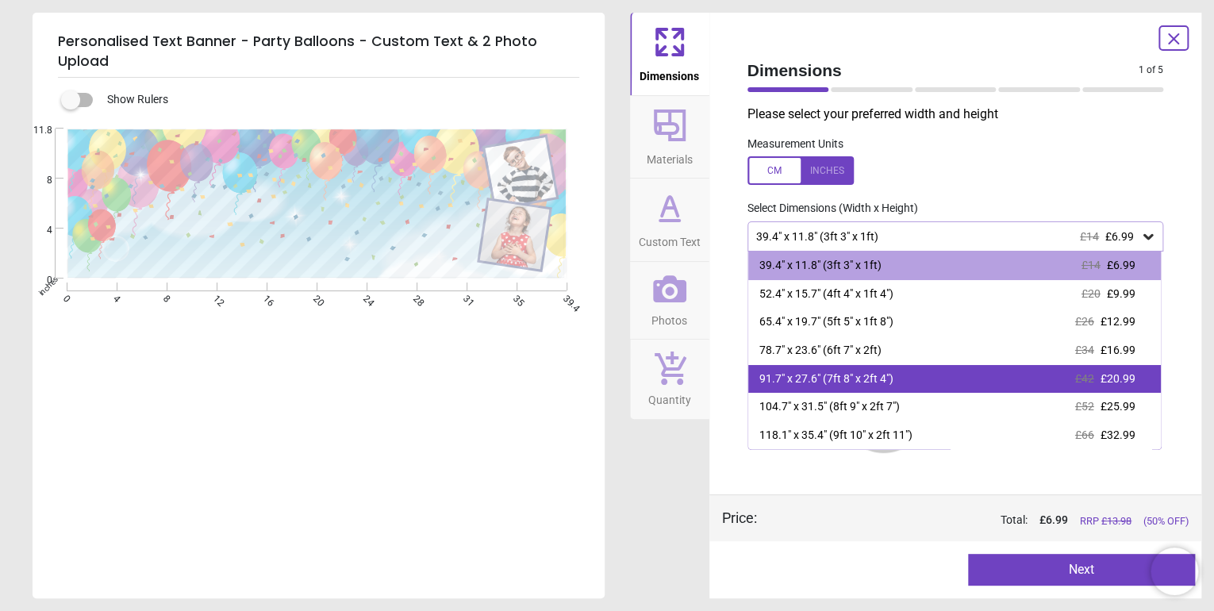
click at [881, 378] on div "91.7" x 27.6" (7ft 8" x 2ft 4")" at bounding box center [827, 379] width 134 height 16
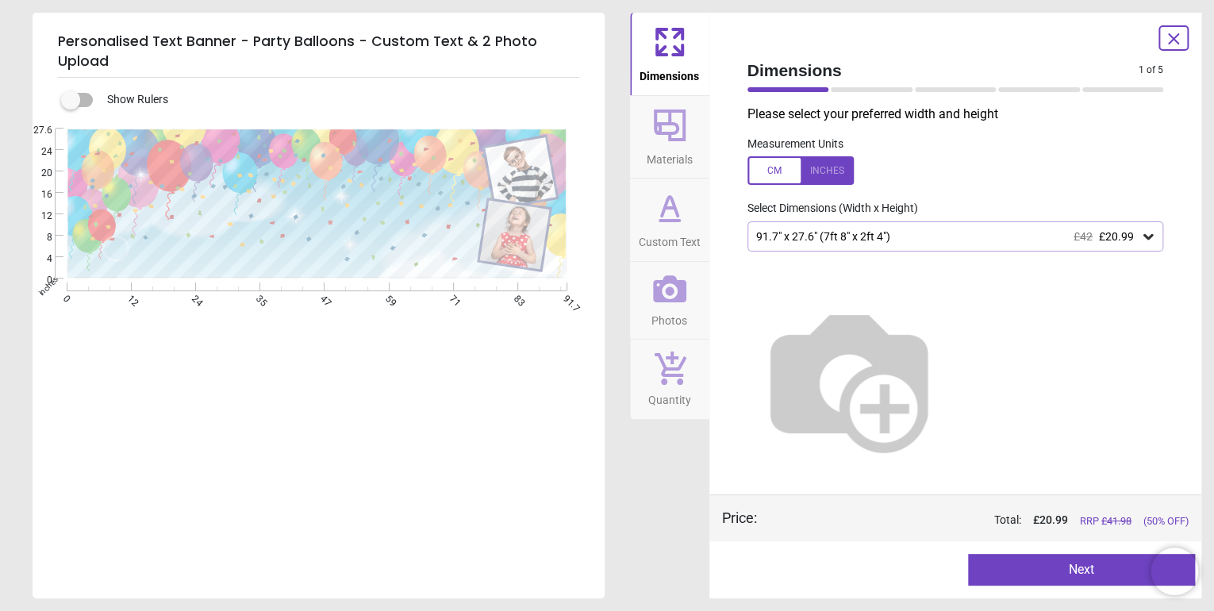
click at [1066, 567] on button "Next" at bounding box center [1081, 570] width 227 height 32
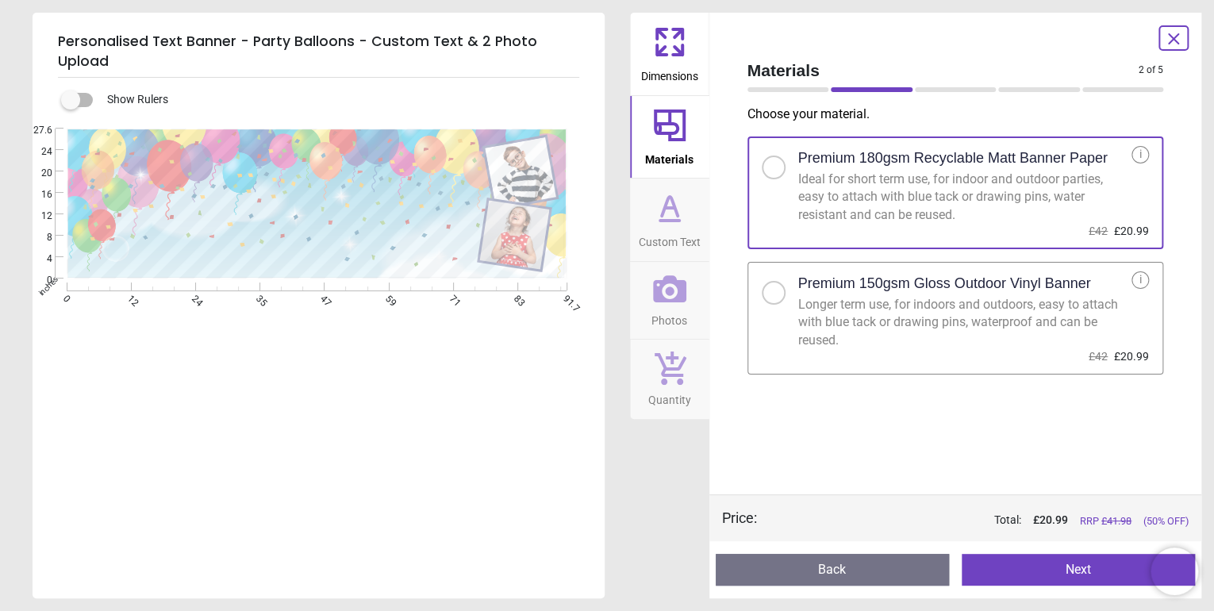
click at [1064, 562] on button "Next" at bounding box center [1078, 570] width 233 height 32
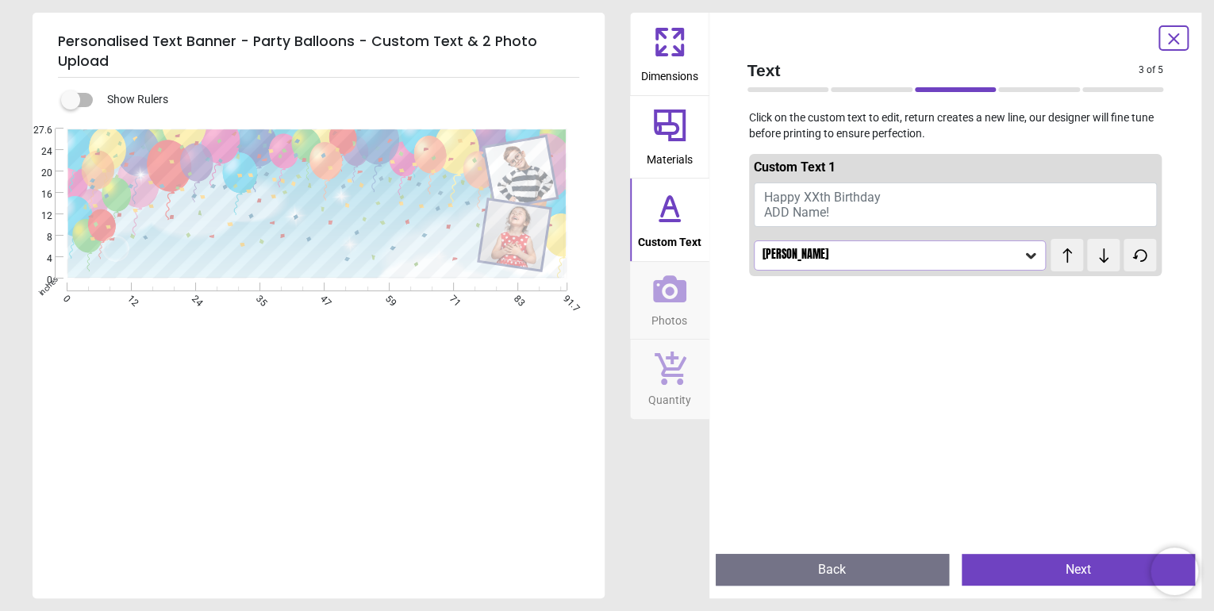
click at [853, 208] on button "Happy XXth Birthday ADD Name!" at bounding box center [956, 205] width 404 height 44
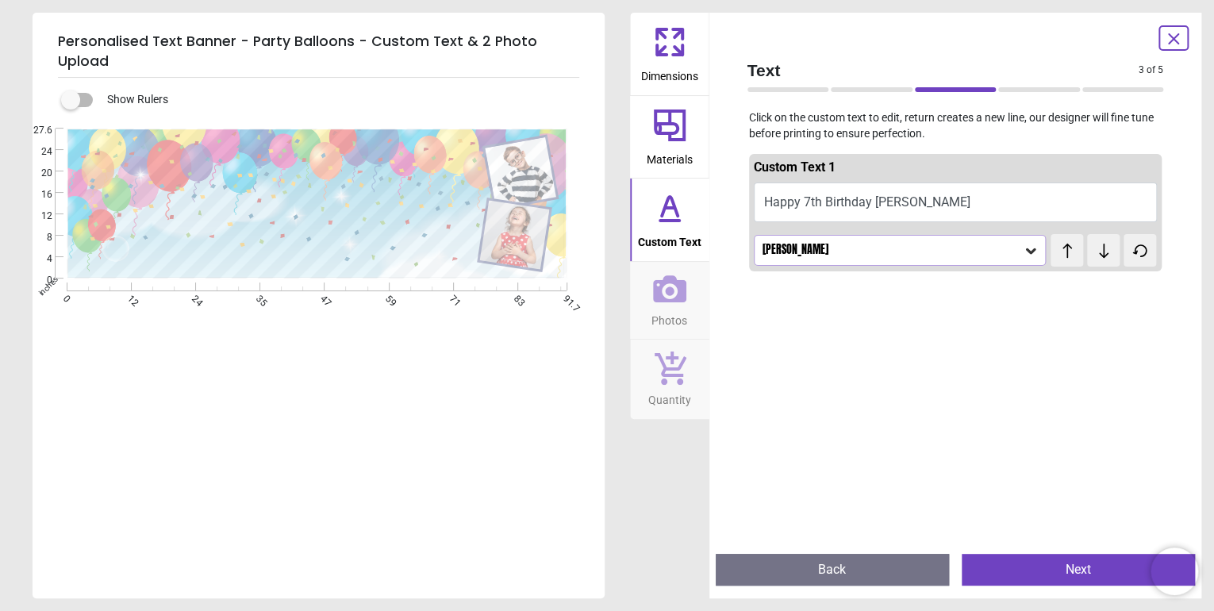
scroll to position [6, 0]
type textarea "**********"
click at [1029, 248] on icon at bounding box center [1031, 251] width 10 height 6
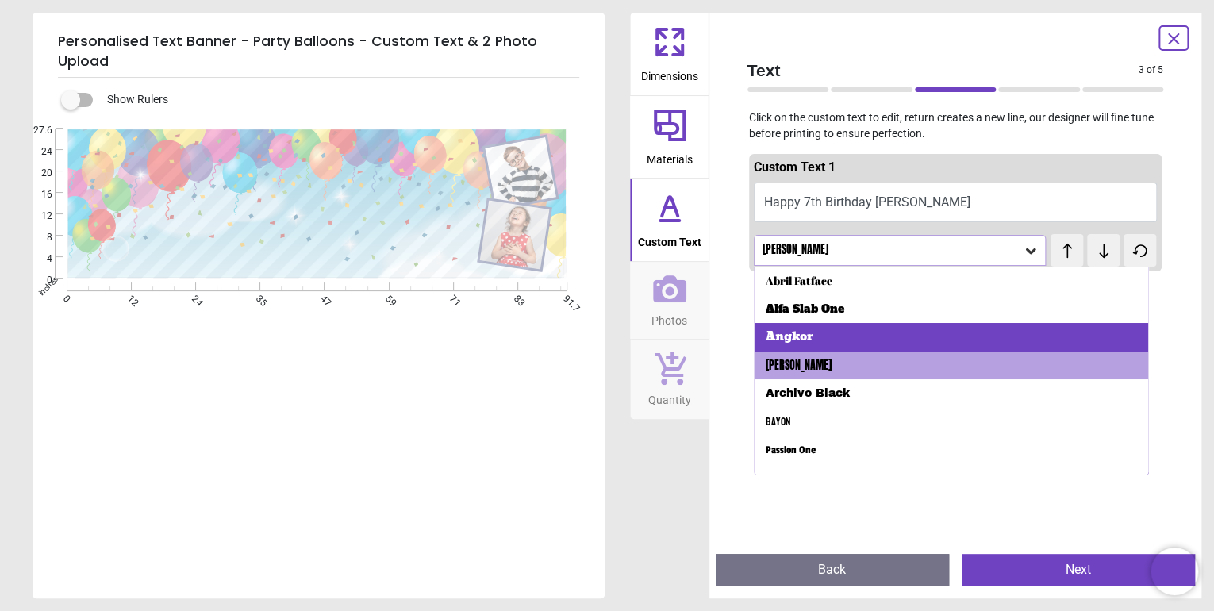
scroll to position [74, 0]
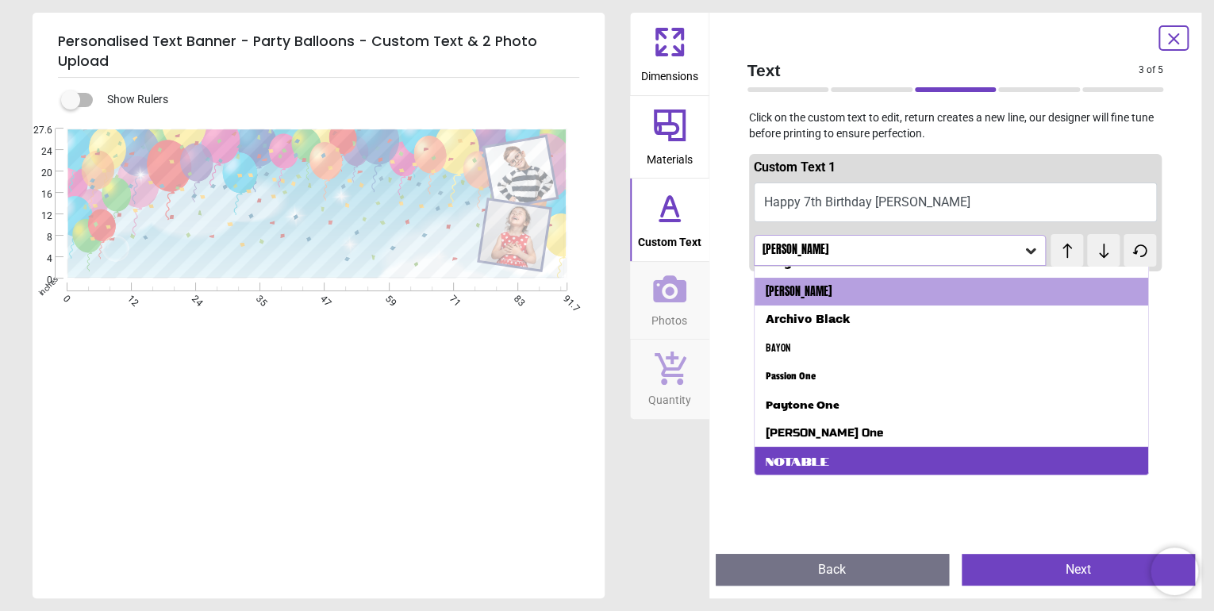
click at [813, 456] on div "Notable" at bounding box center [797, 461] width 63 height 16
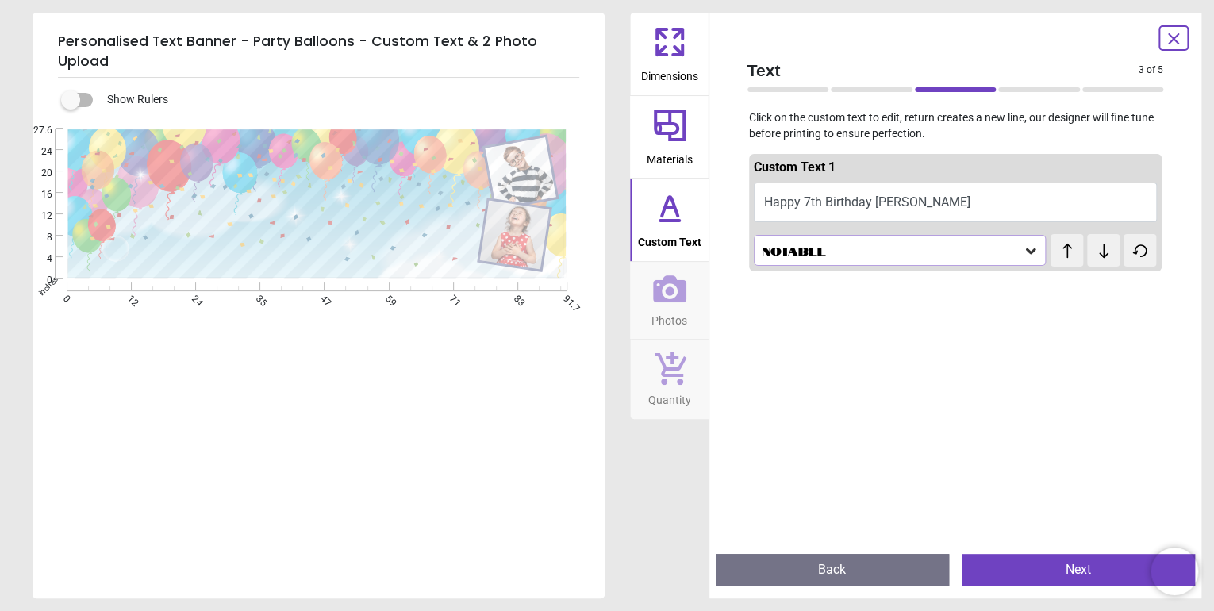
scroll to position [0, 0]
click at [798, 253] on div "Notable" at bounding box center [892, 250] width 263 height 13
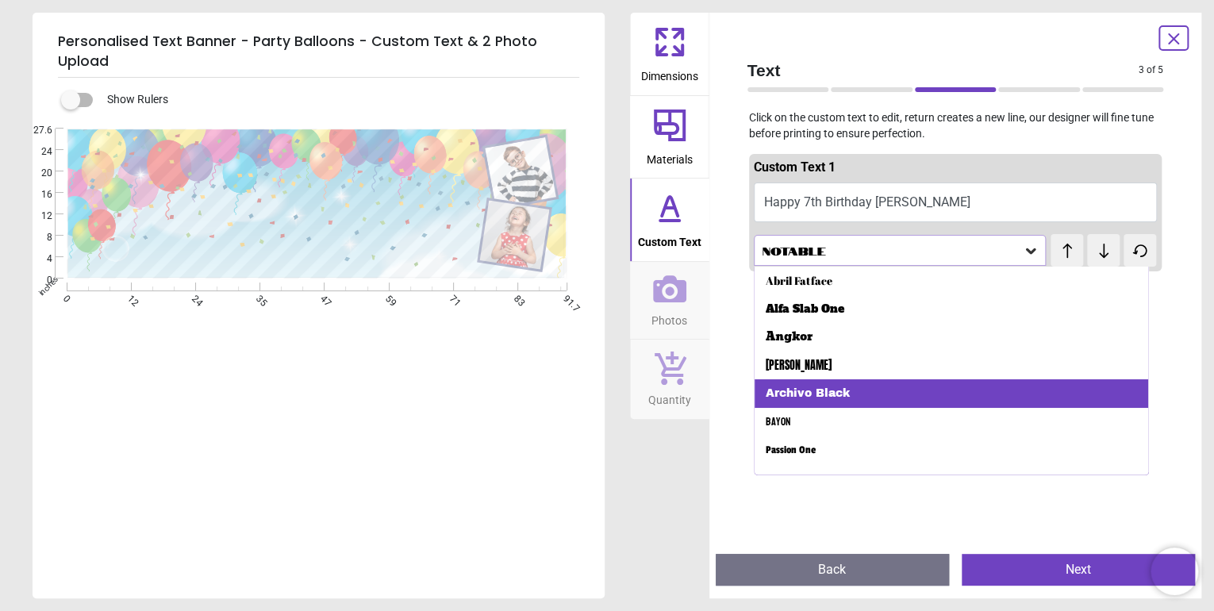
scroll to position [74, 0]
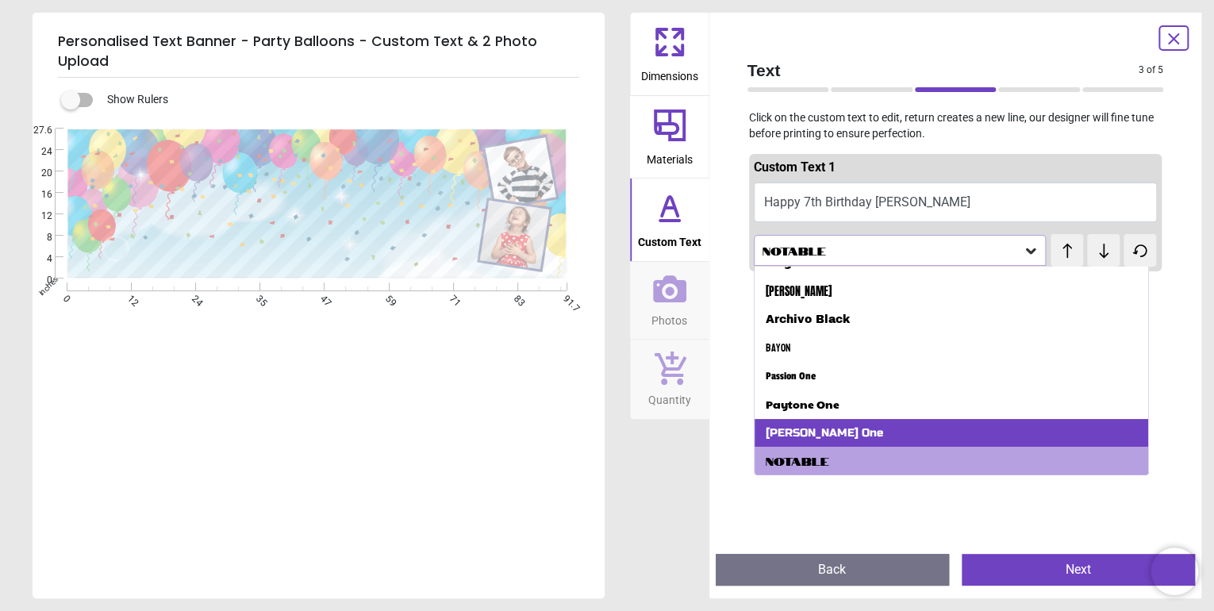
click at [796, 425] on div "Russo One" at bounding box center [824, 433] width 117 height 16
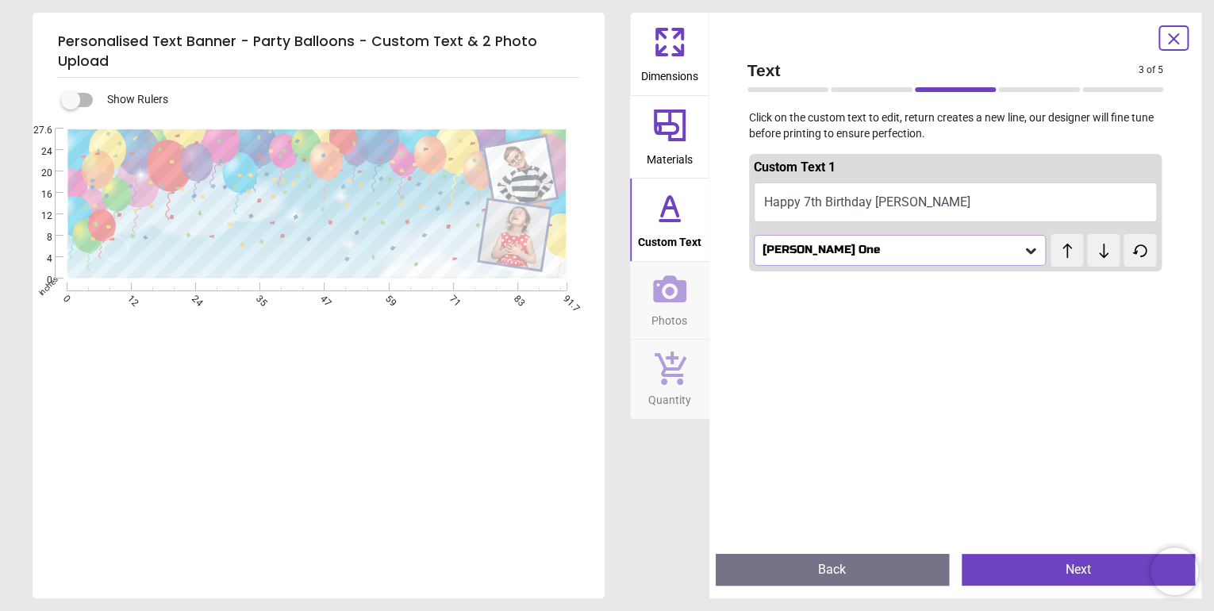
click at [818, 253] on div "Russo One" at bounding box center [892, 250] width 263 height 13
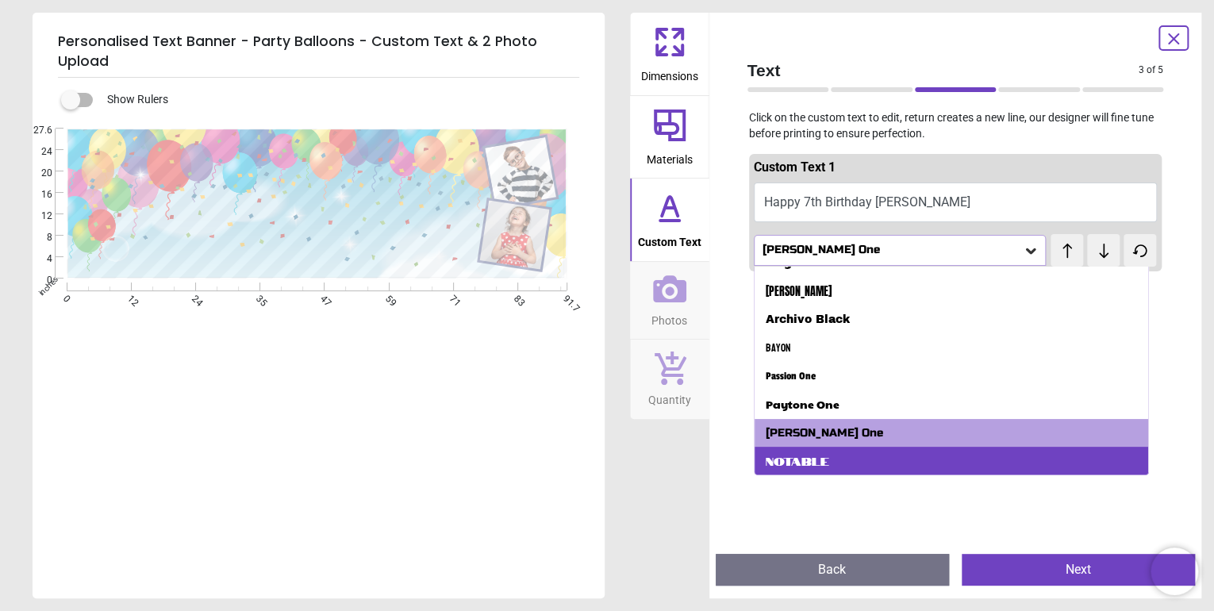
click at [803, 465] on div "Notable" at bounding box center [797, 461] width 63 height 16
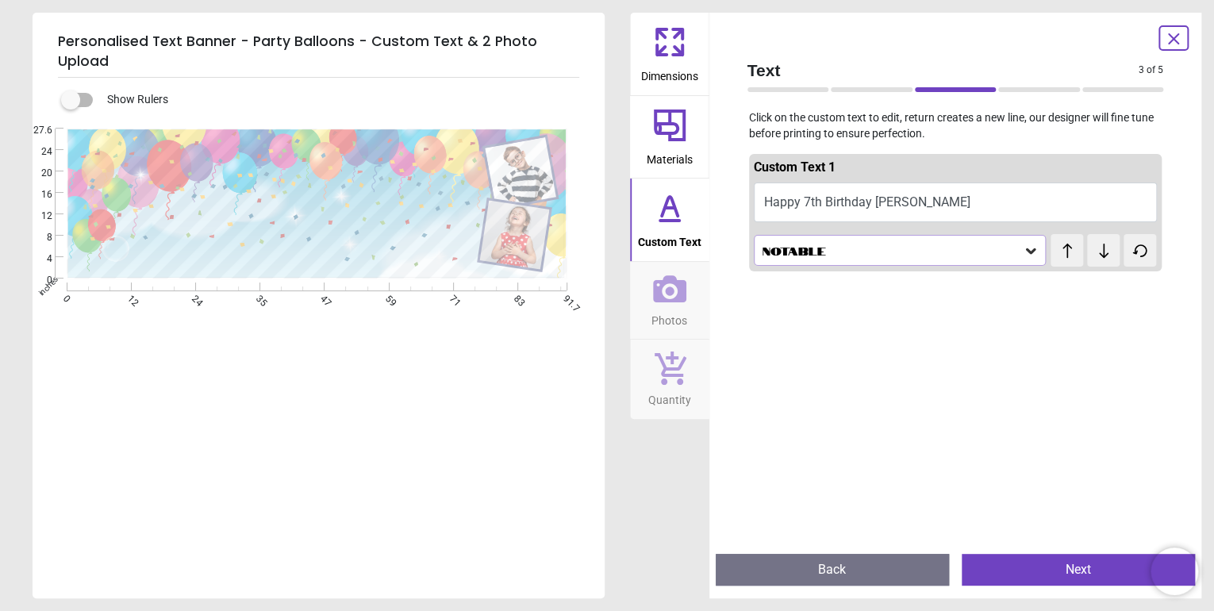
click at [868, 244] on div "Notable" at bounding box center [892, 250] width 263 height 13
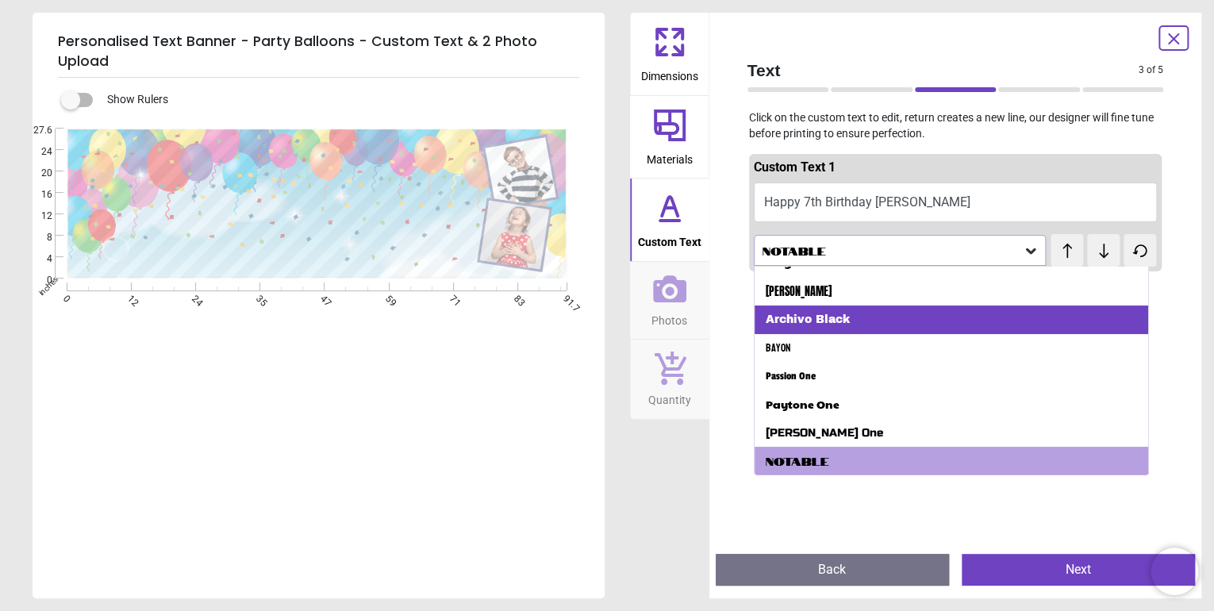
click at [835, 317] on div "Archivo Black" at bounding box center [808, 320] width 84 height 16
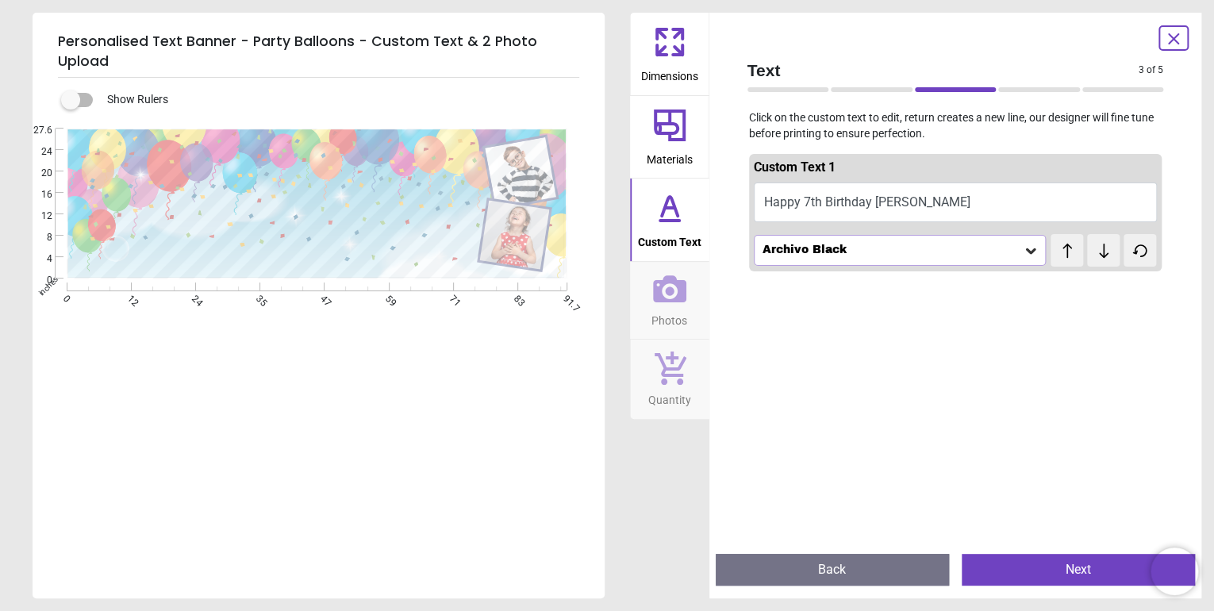
click at [914, 246] on div "Archivo Black" at bounding box center [892, 250] width 263 height 13
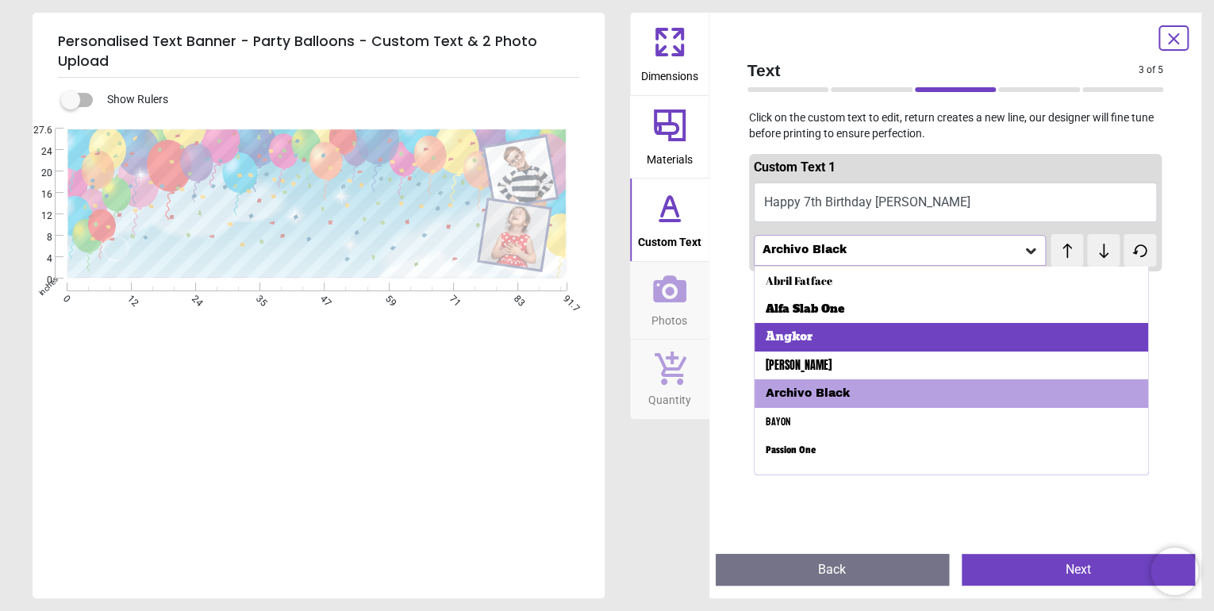
click at [836, 338] on div "Angkor" at bounding box center [952, 337] width 394 height 29
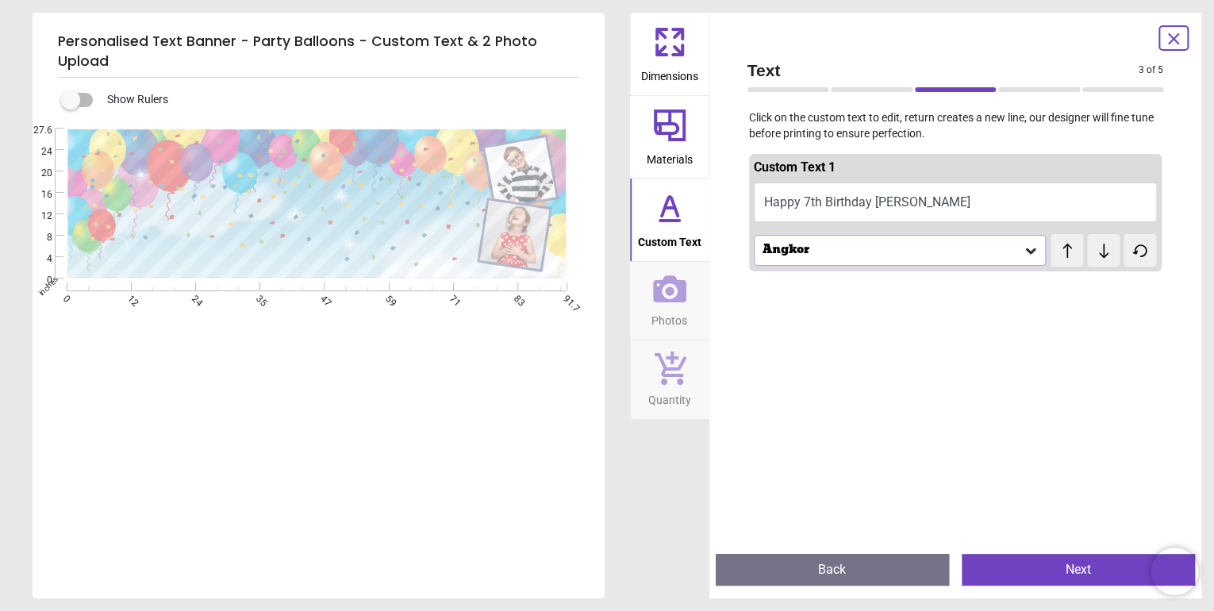
click at [898, 249] on div "Angkor" at bounding box center [892, 250] width 263 height 13
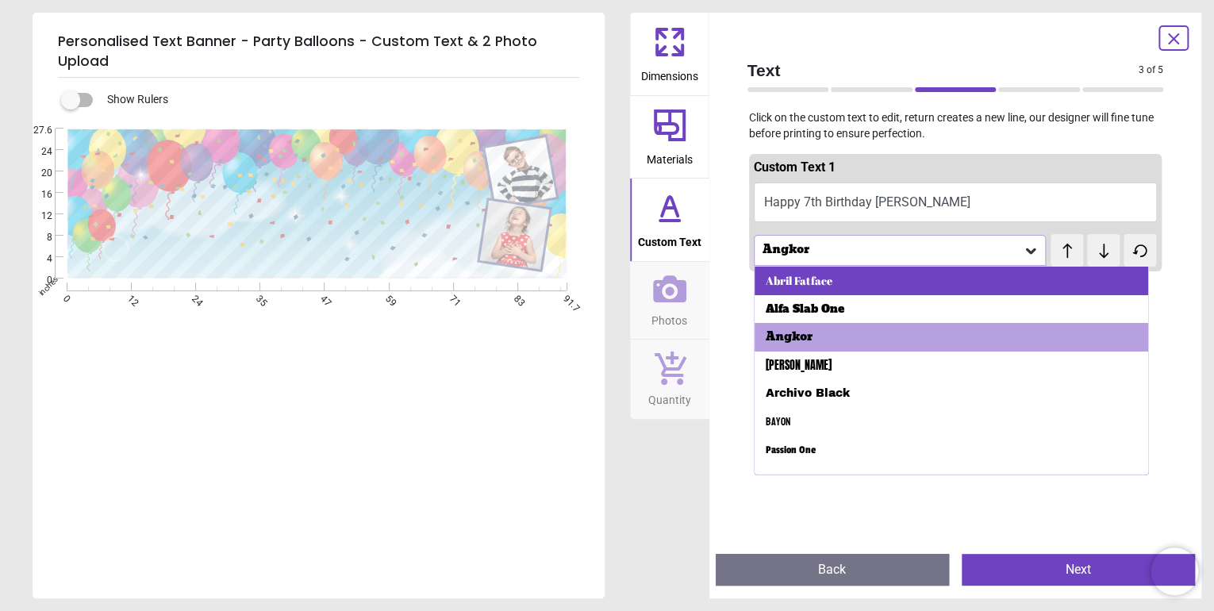
click at [808, 279] on div "Abril Fatface" at bounding box center [799, 281] width 67 height 16
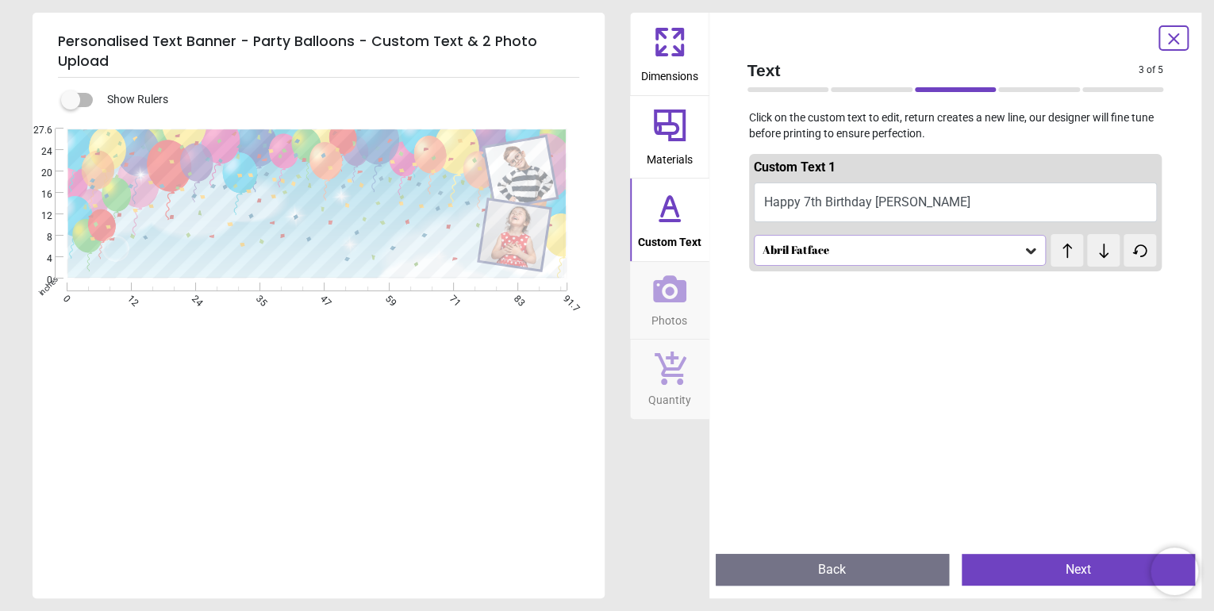
click at [914, 245] on div "Abril Fatface" at bounding box center [892, 250] width 263 height 13
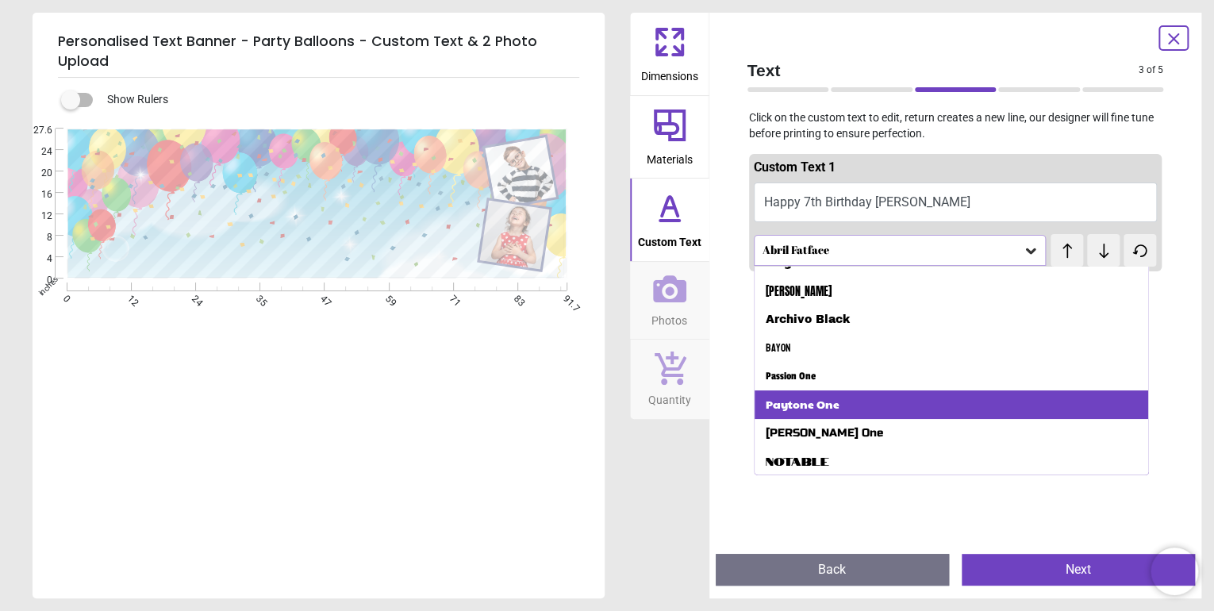
click at [838, 410] on div "Paytone One" at bounding box center [952, 405] width 394 height 29
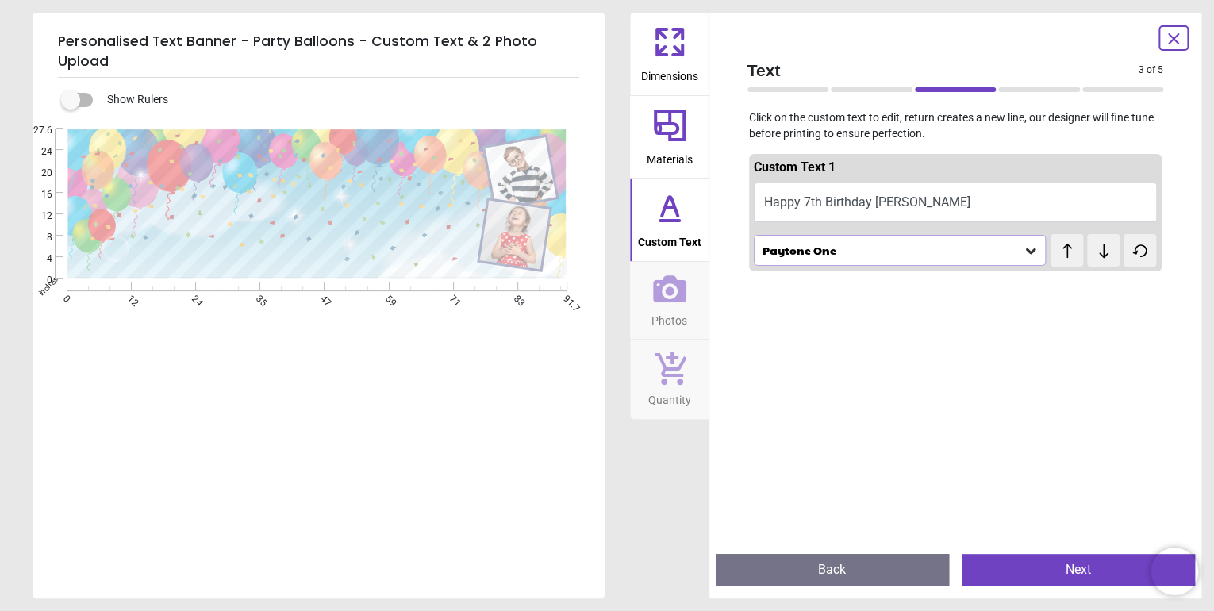
click at [1052, 572] on button "Next" at bounding box center [1078, 570] width 233 height 32
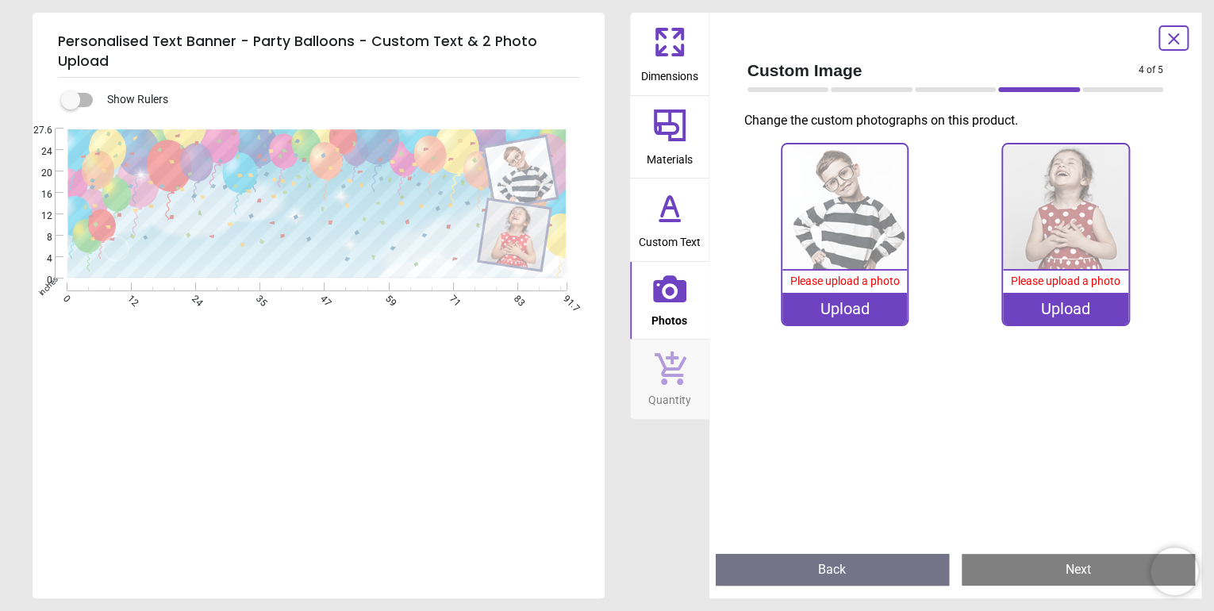
click at [863, 310] on div "Upload" at bounding box center [845, 309] width 125 height 32
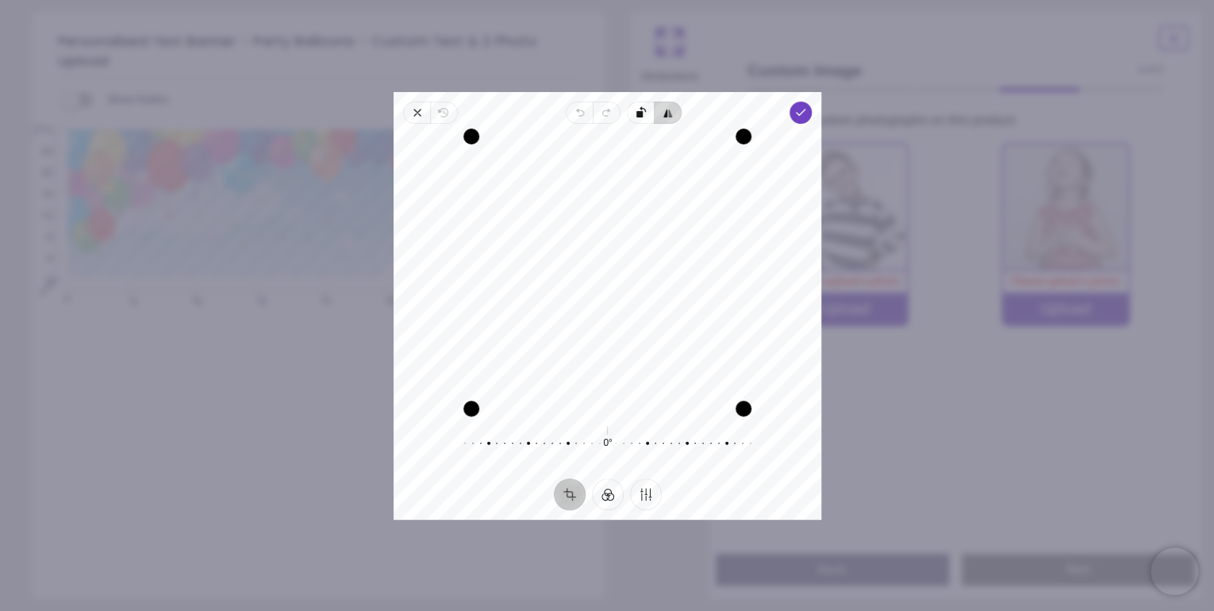
click at [668, 110] on icon "button" at bounding box center [670, 114] width 4 height 8
click at [654, 444] on div at bounding box center [594, 443] width 305 height 44
drag, startPoint x: 634, startPoint y: 312, endPoint x: 625, endPoint y: 315, distance: 9.3
click at [625, 315] on div "Recenter" at bounding box center [607, 273] width 402 height 272
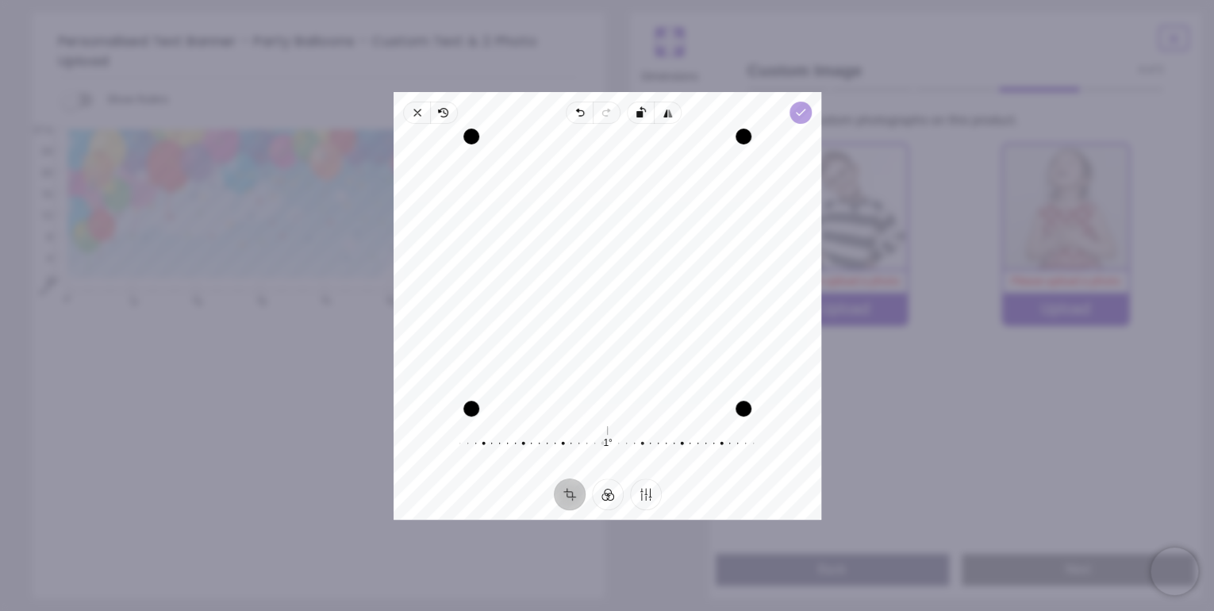
click at [792, 111] on span "Done" at bounding box center [801, 113] width 22 height 22
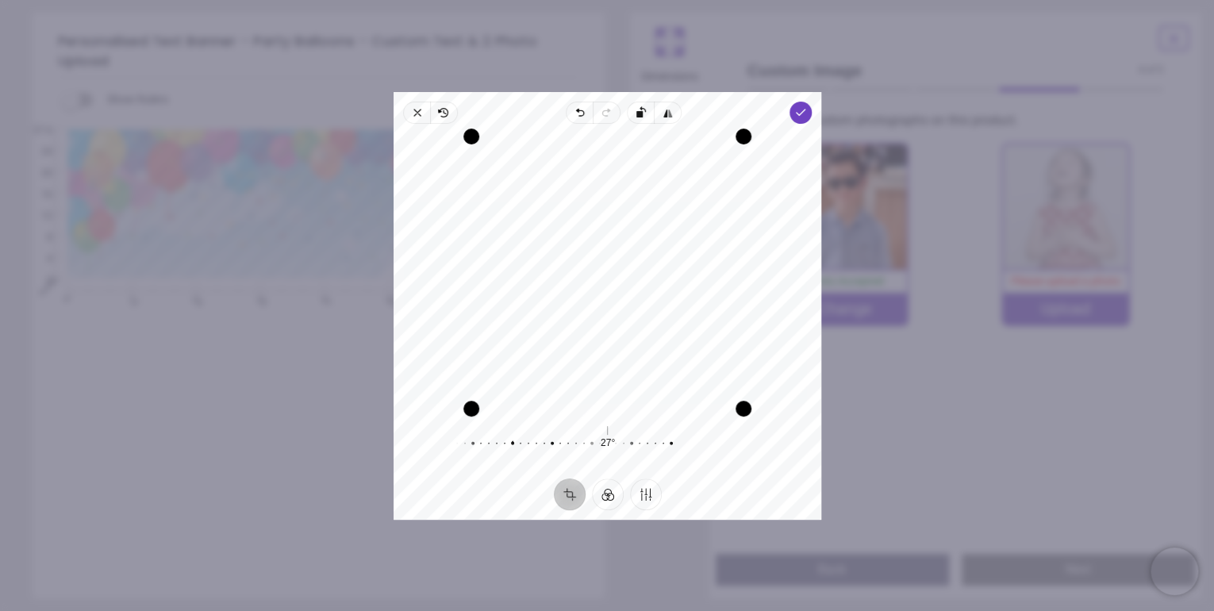
scroll to position [34, 0]
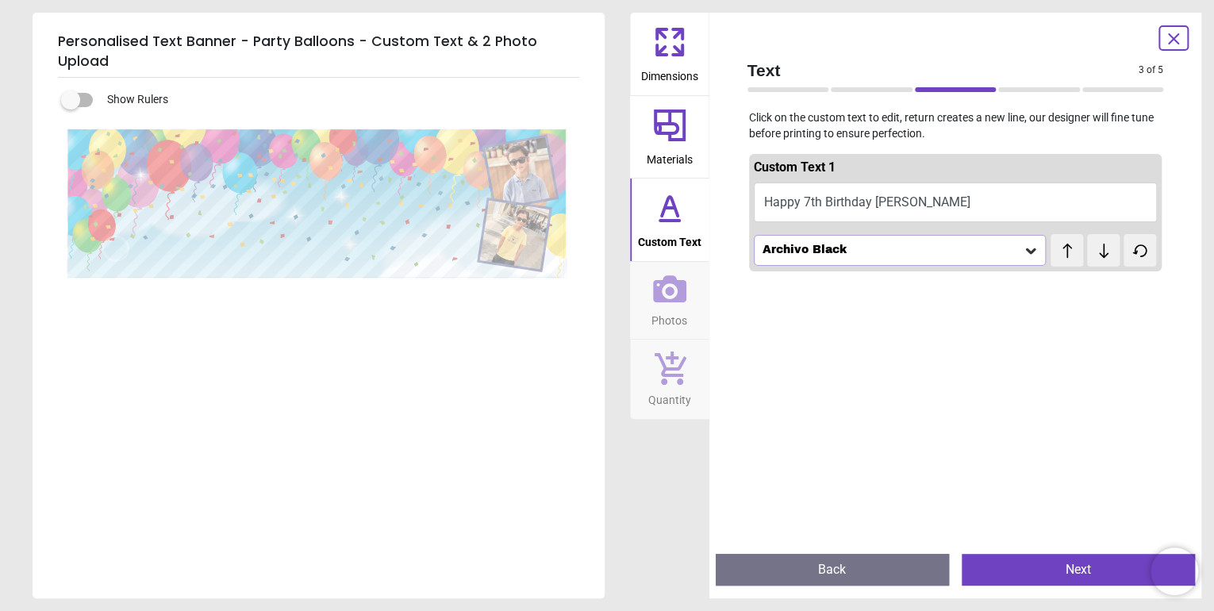
scroll to position [34, 0]
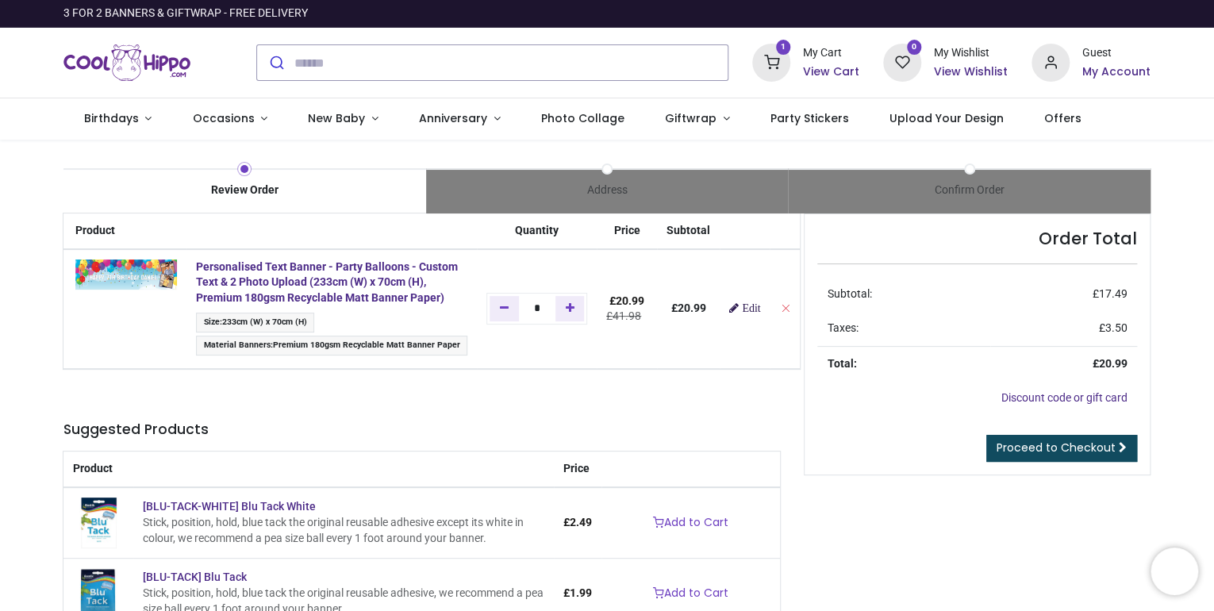
click at [742, 314] on span "Edit" at bounding box center [751, 307] width 18 height 11
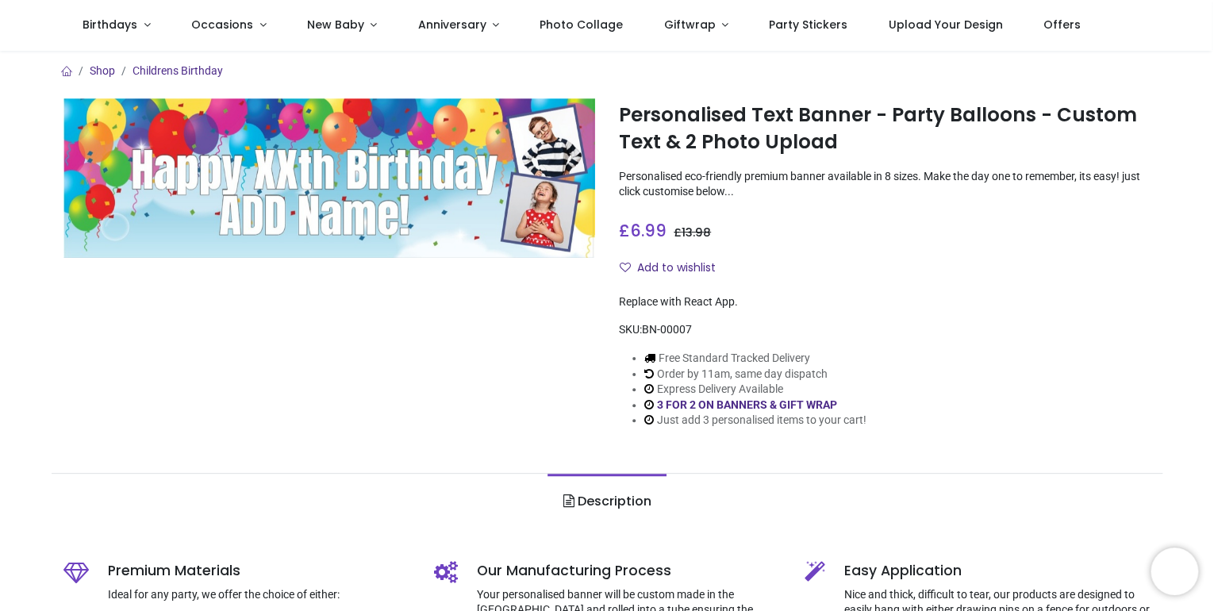
scroll to position [252, 0]
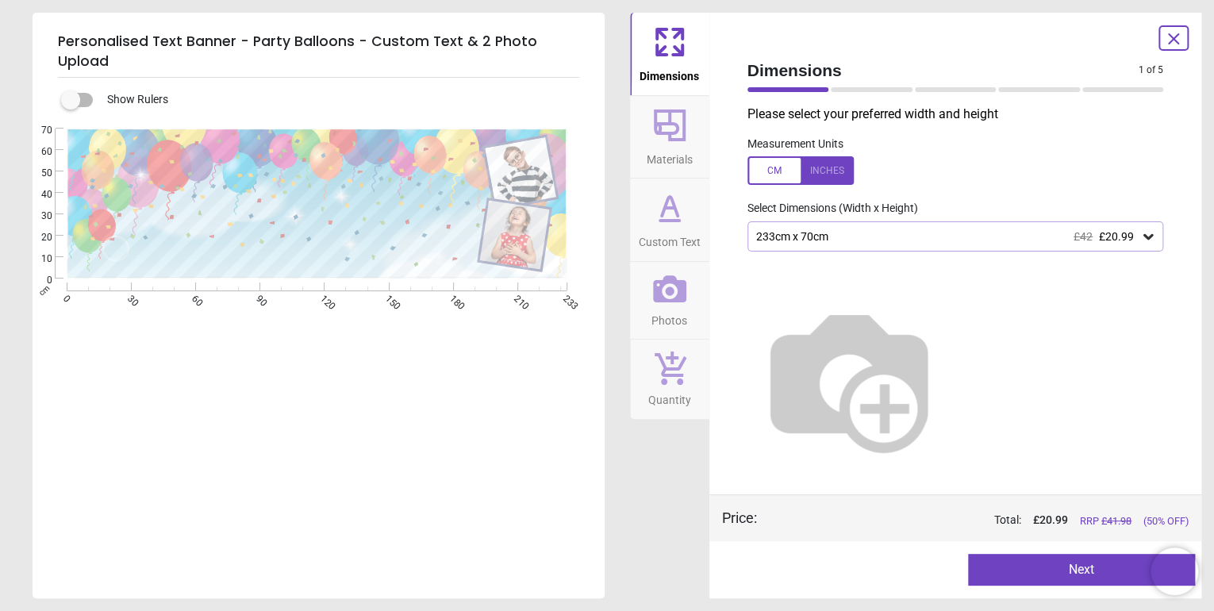
type textarea "**********"
click at [1145, 240] on icon at bounding box center [1149, 237] width 16 height 16
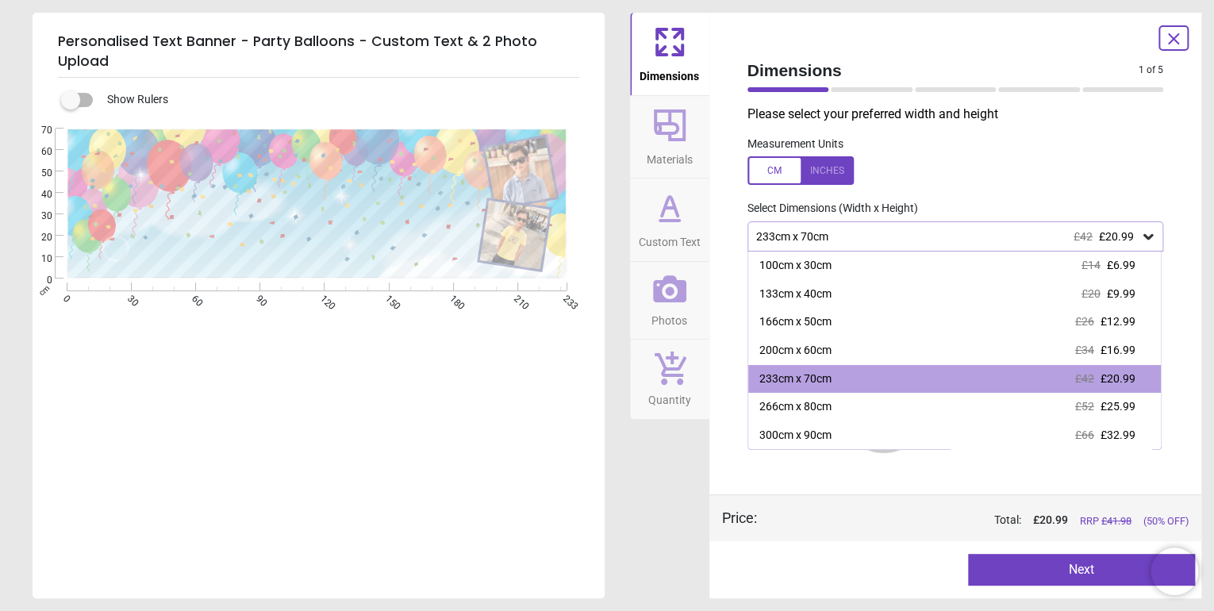
click at [829, 171] on div at bounding box center [801, 170] width 106 height 29
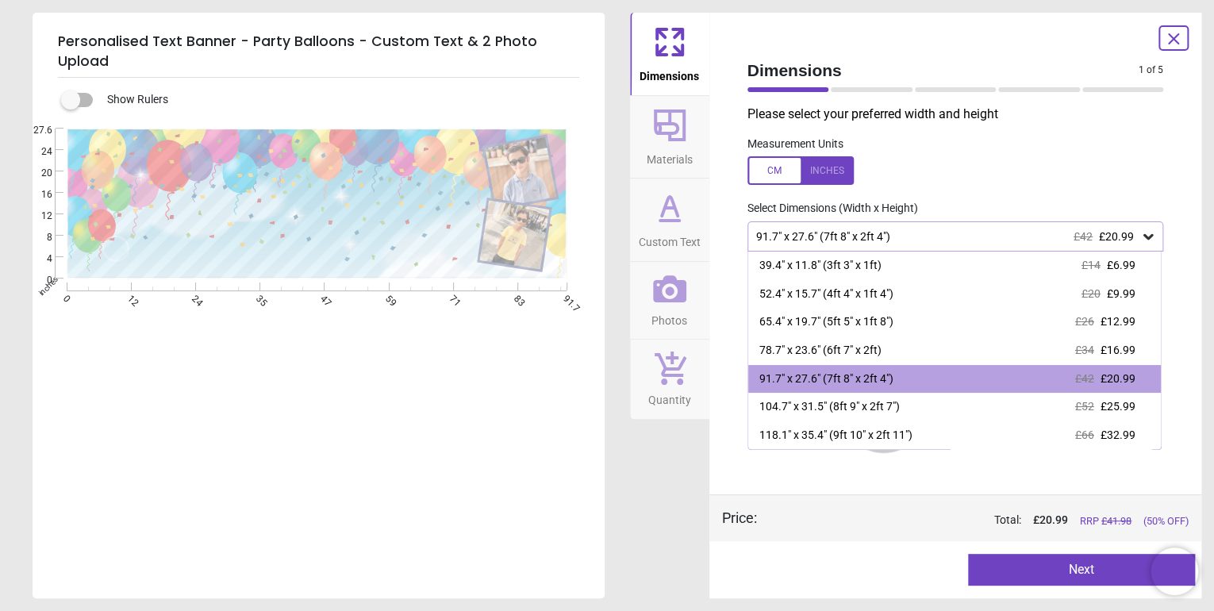
click at [781, 164] on div at bounding box center [801, 170] width 106 height 29
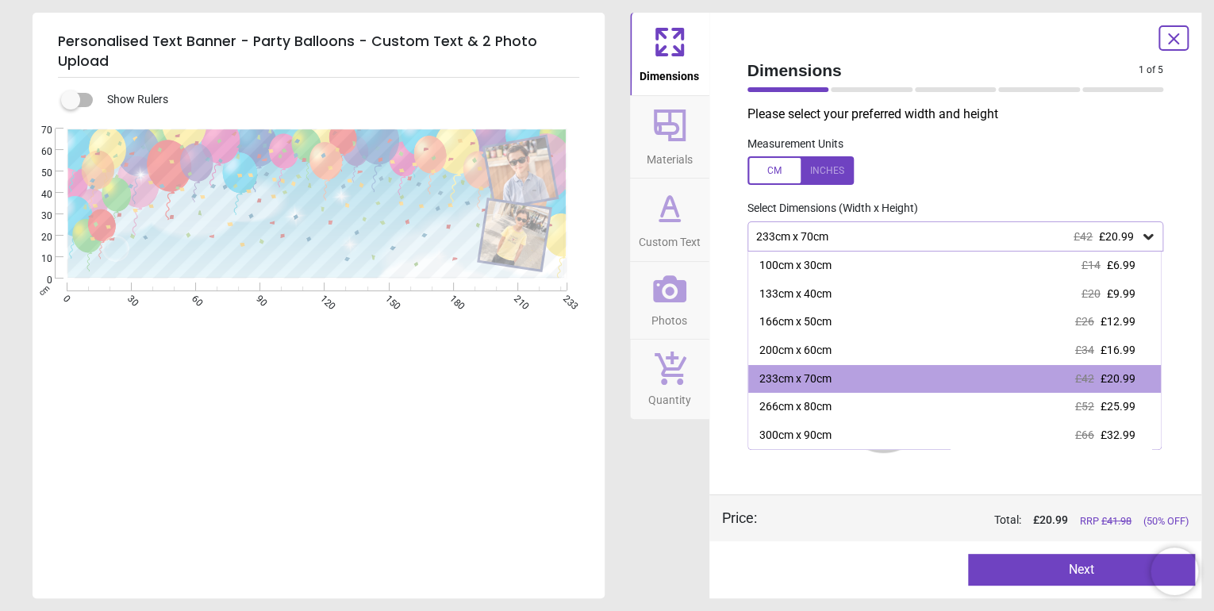
click at [774, 178] on div at bounding box center [801, 170] width 106 height 29
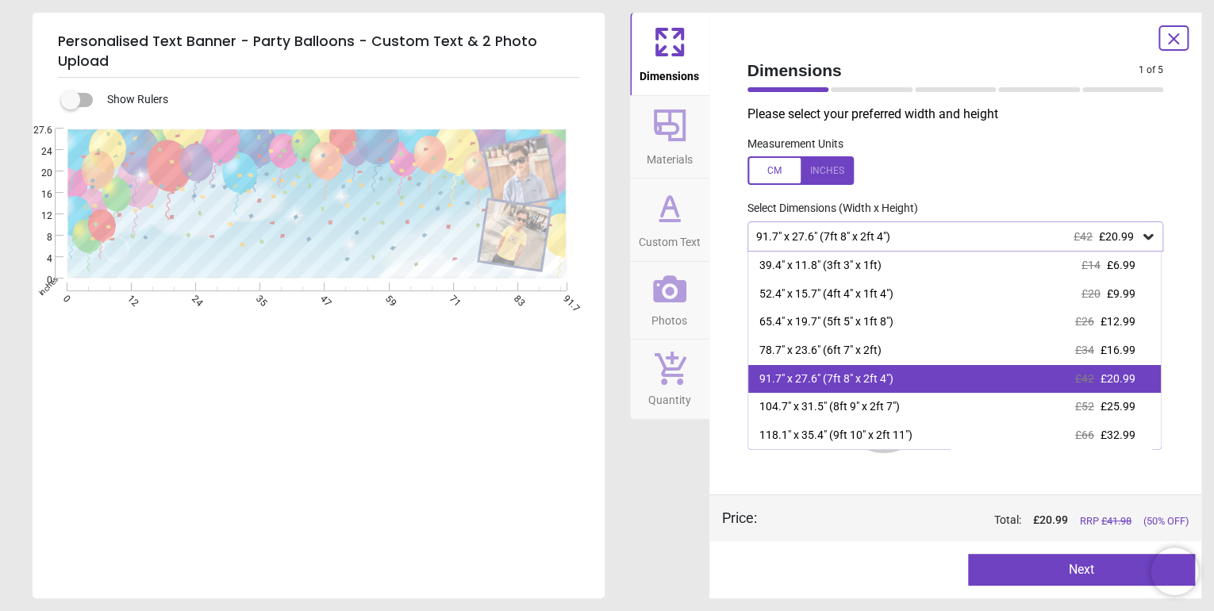
click at [864, 386] on div "91.7" x 27.6" (7ft 8" x 2ft 4")" at bounding box center [827, 379] width 134 height 16
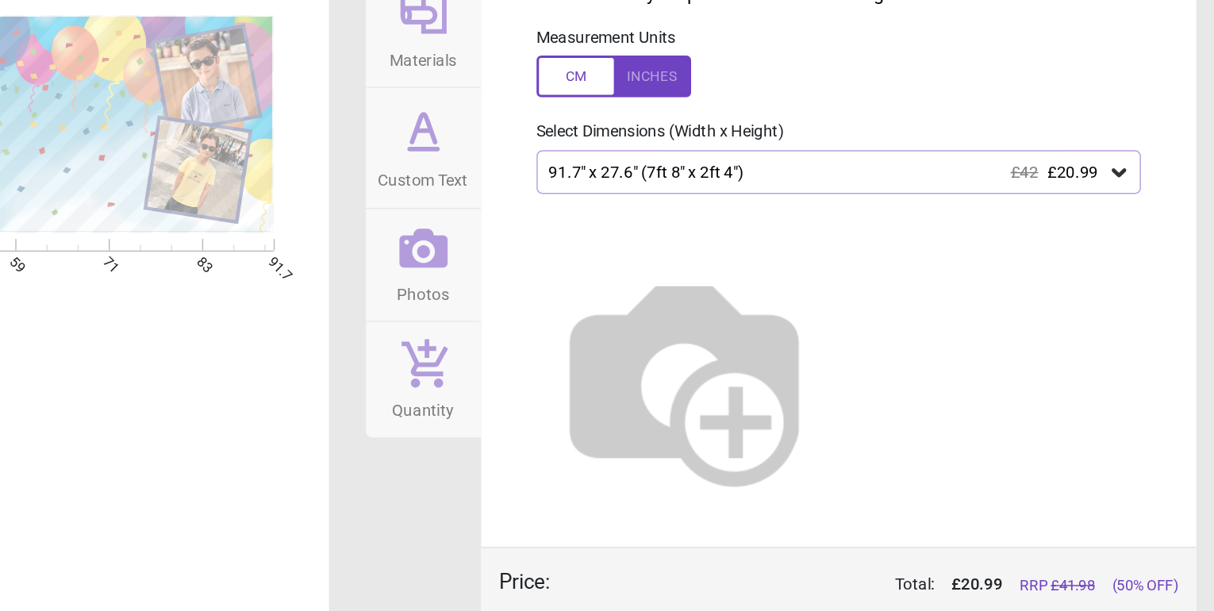
scroll to position [0, 0]
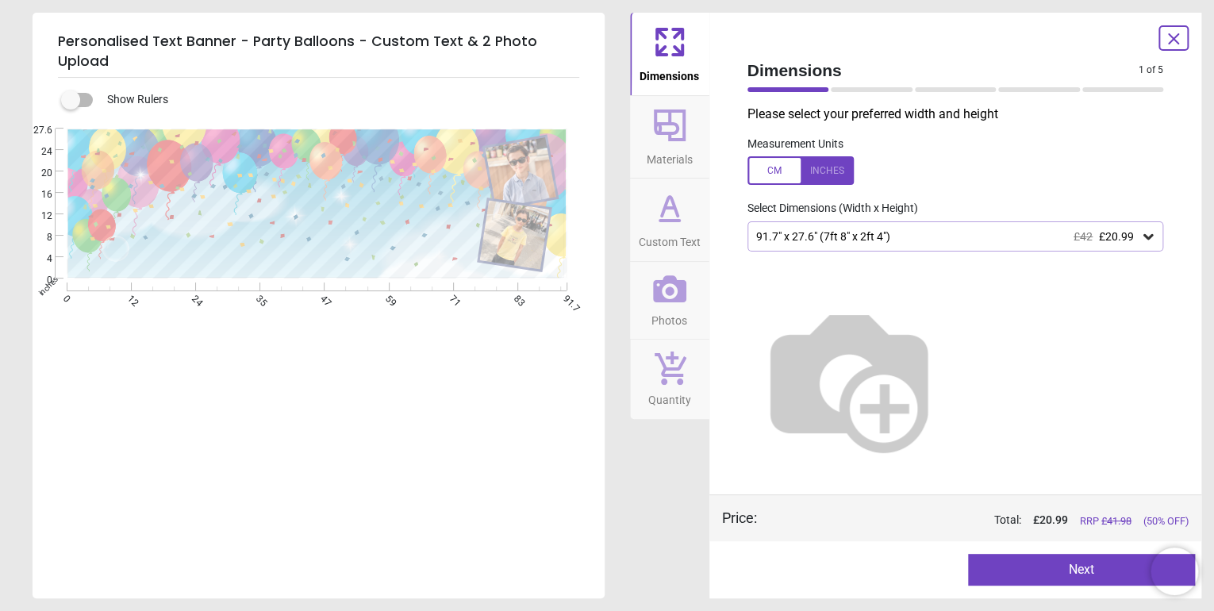
click at [1047, 559] on button "Next" at bounding box center [1081, 570] width 227 height 32
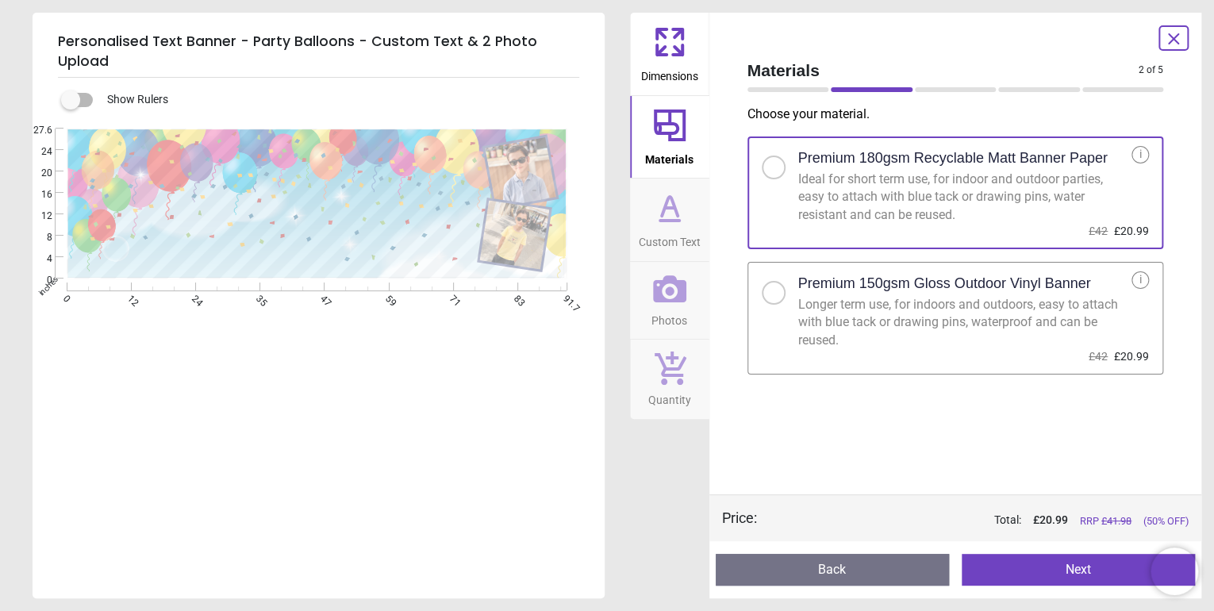
click at [1049, 585] on div "Preview Back Next Next" at bounding box center [956, 569] width 493 height 57
click at [1044, 574] on button "Next" at bounding box center [1078, 570] width 233 height 32
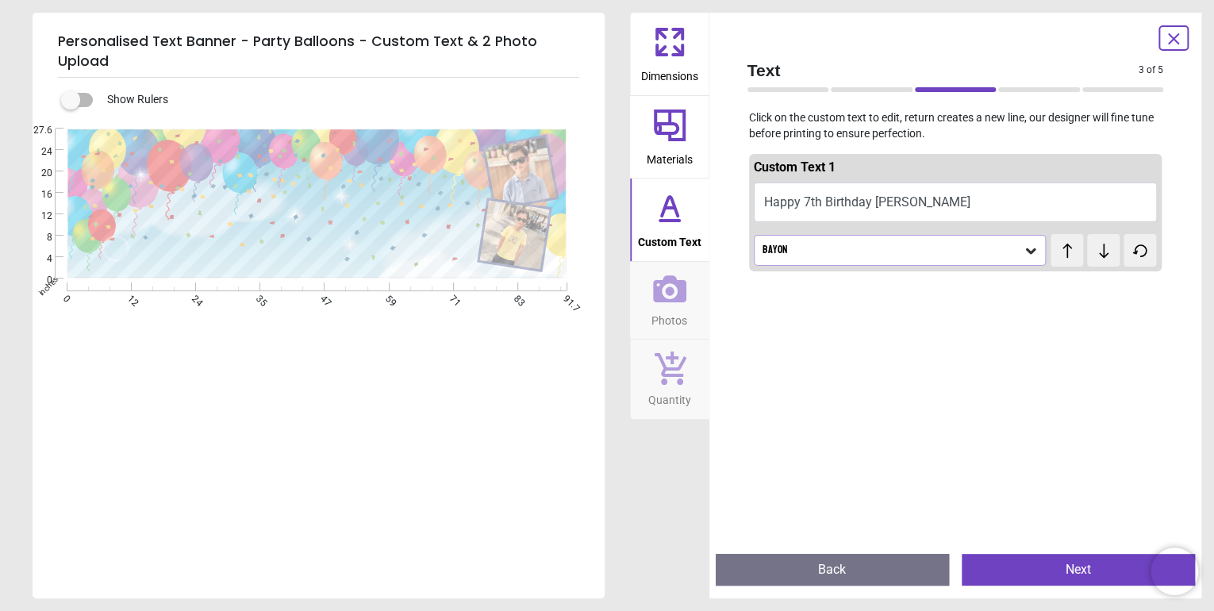
click at [1044, 574] on button "Next" at bounding box center [1078, 570] width 233 height 32
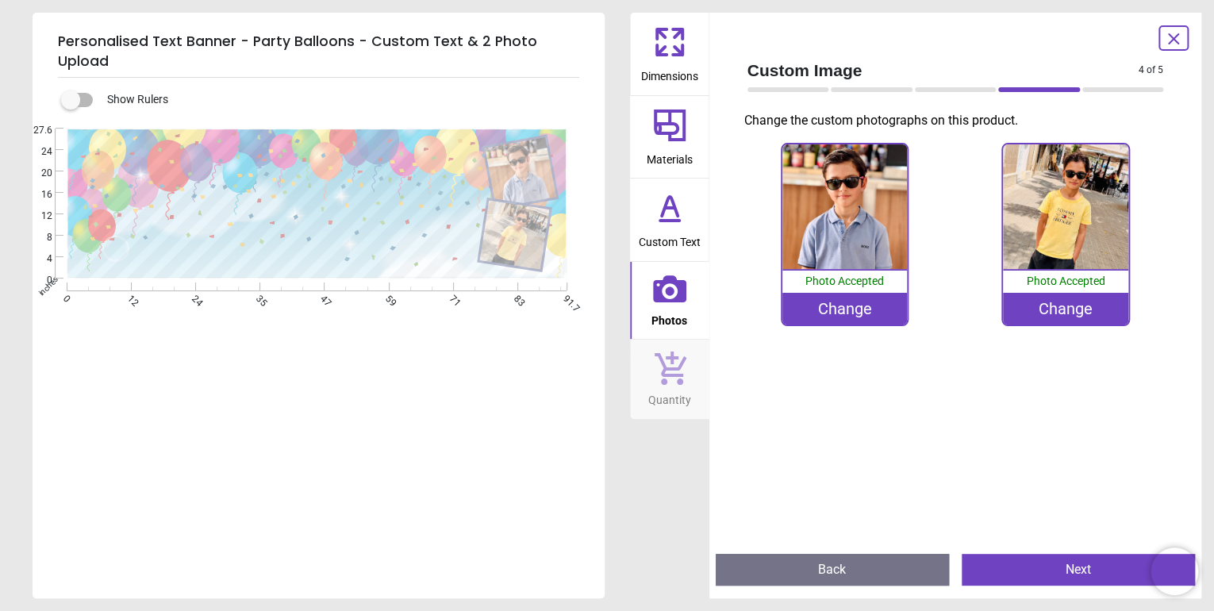
click at [1044, 574] on button "Next" at bounding box center [1078, 570] width 233 height 32
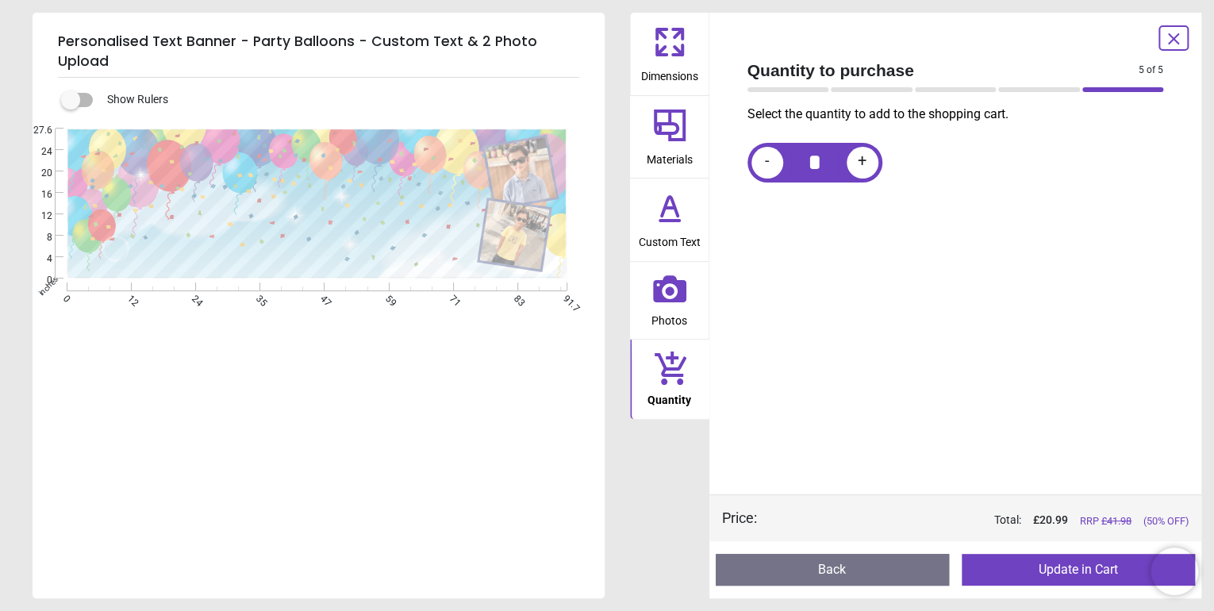
click at [1044, 574] on button "Update in Cart" at bounding box center [1078, 570] width 233 height 32
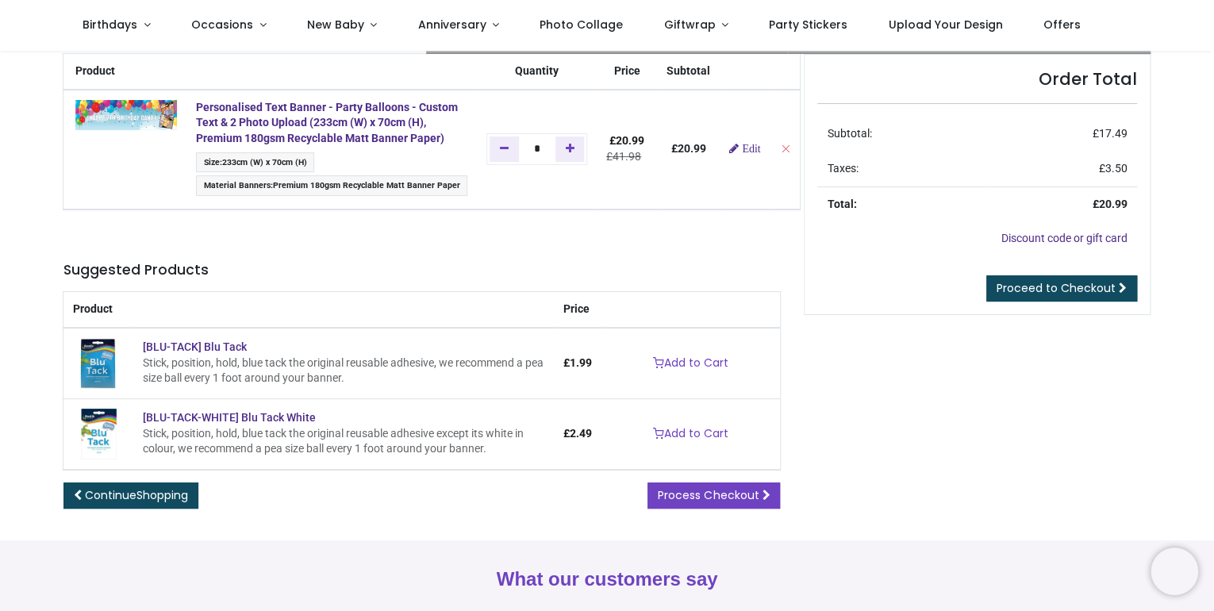
scroll to position [74, 0]
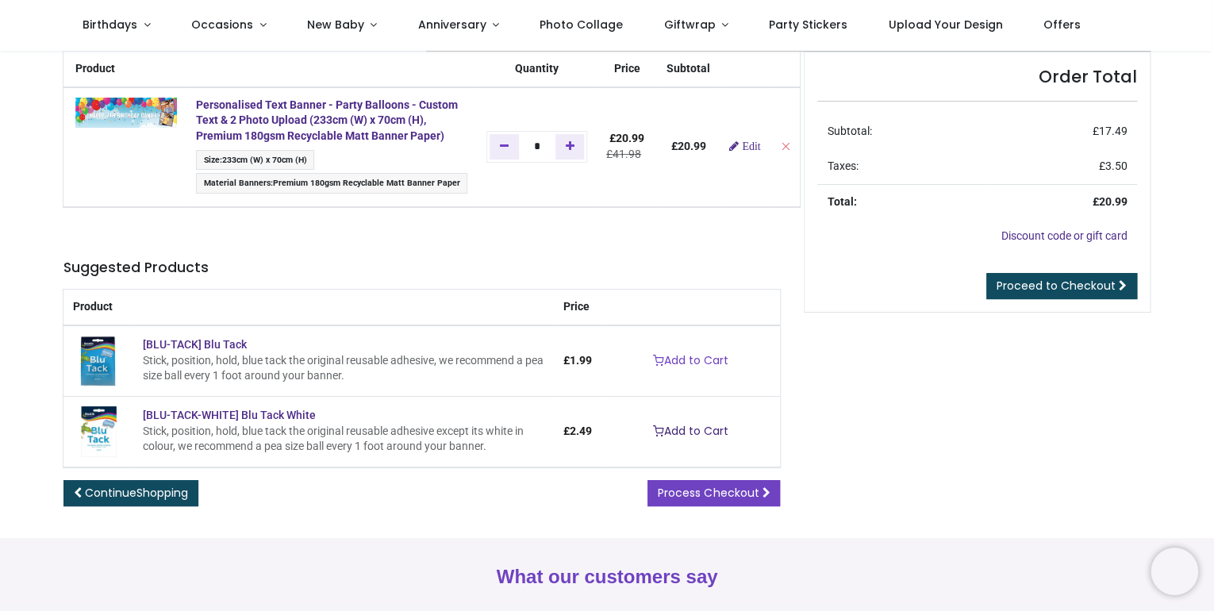
click at [692, 432] on link "Add to Cart" at bounding box center [691, 431] width 96 height 27
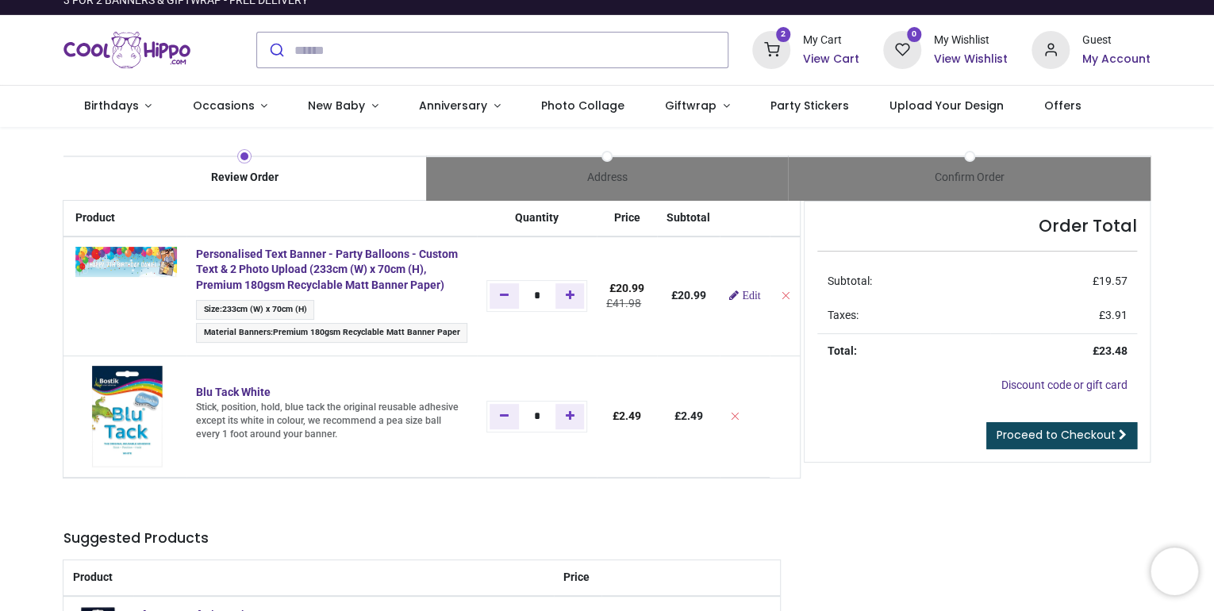
scroll to position [0, 0]
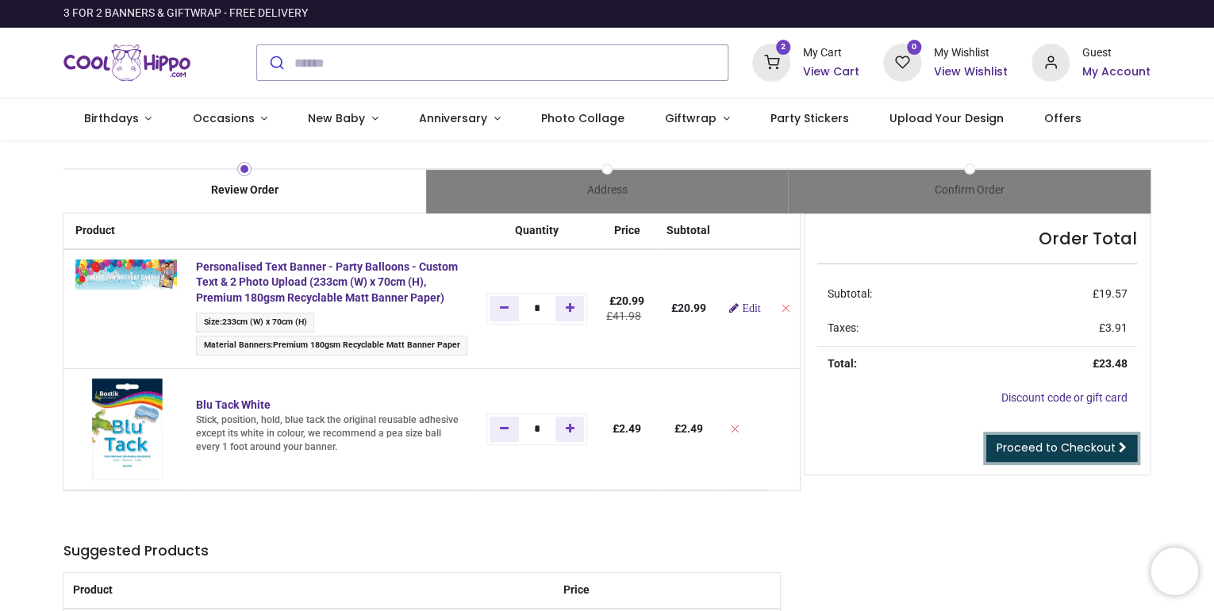
click at [1075, 457] on link "Proceed to Checkout" at bounding box center [1062, 448] width 151 height 27
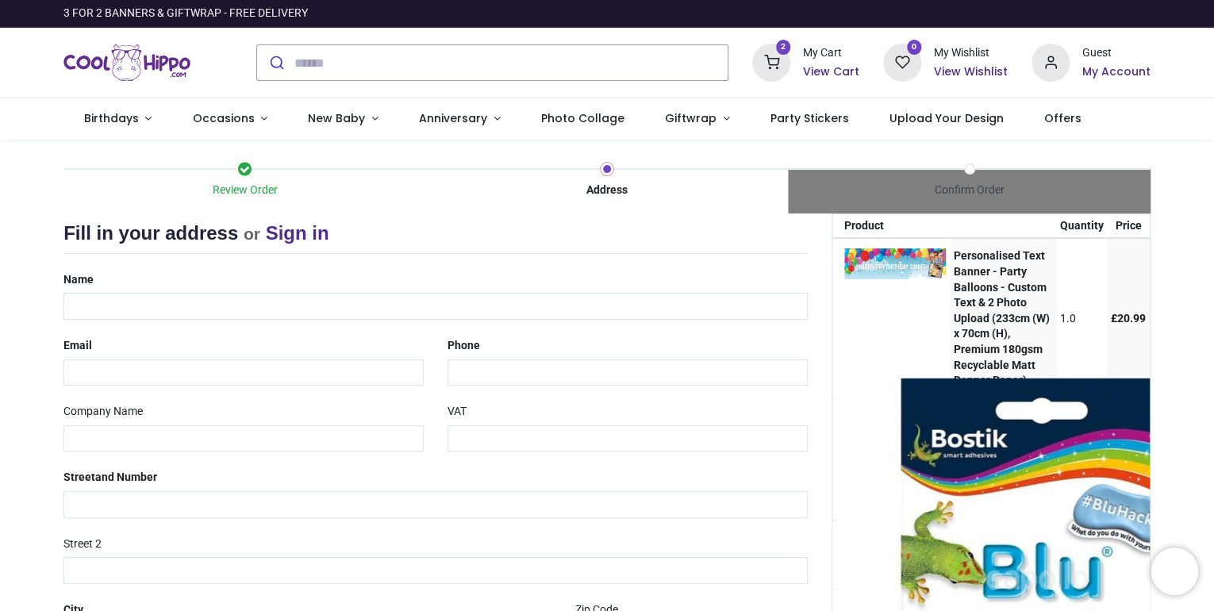
select select "***"
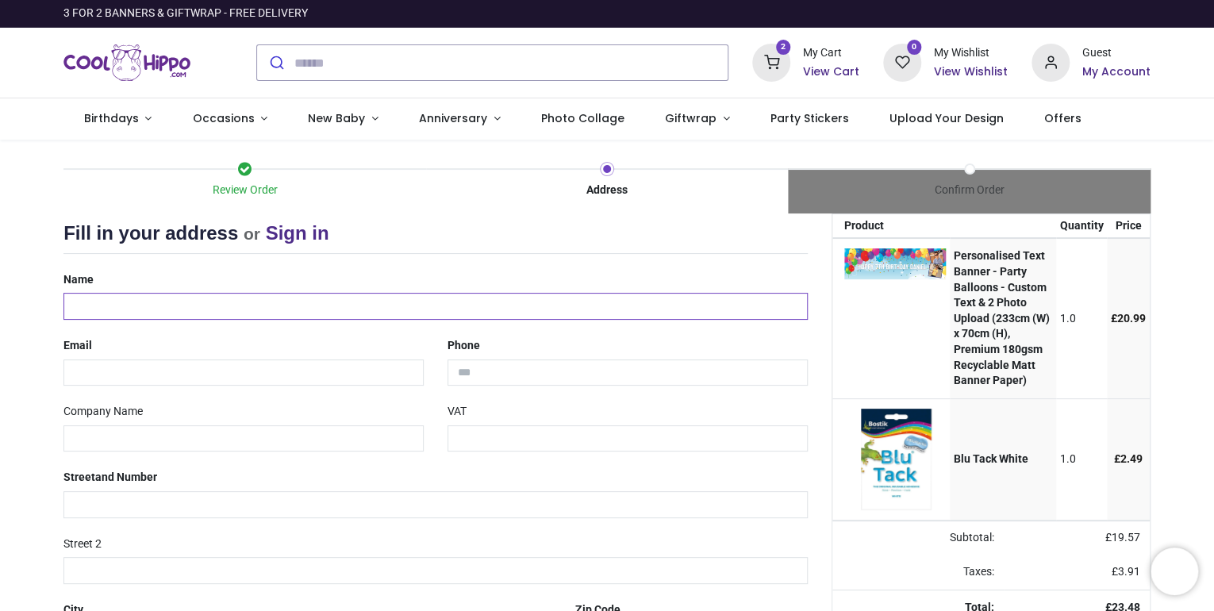
click at [262, 310] on input "text" at bounding box center [435, 306] width 744 height 27
type input "**********"
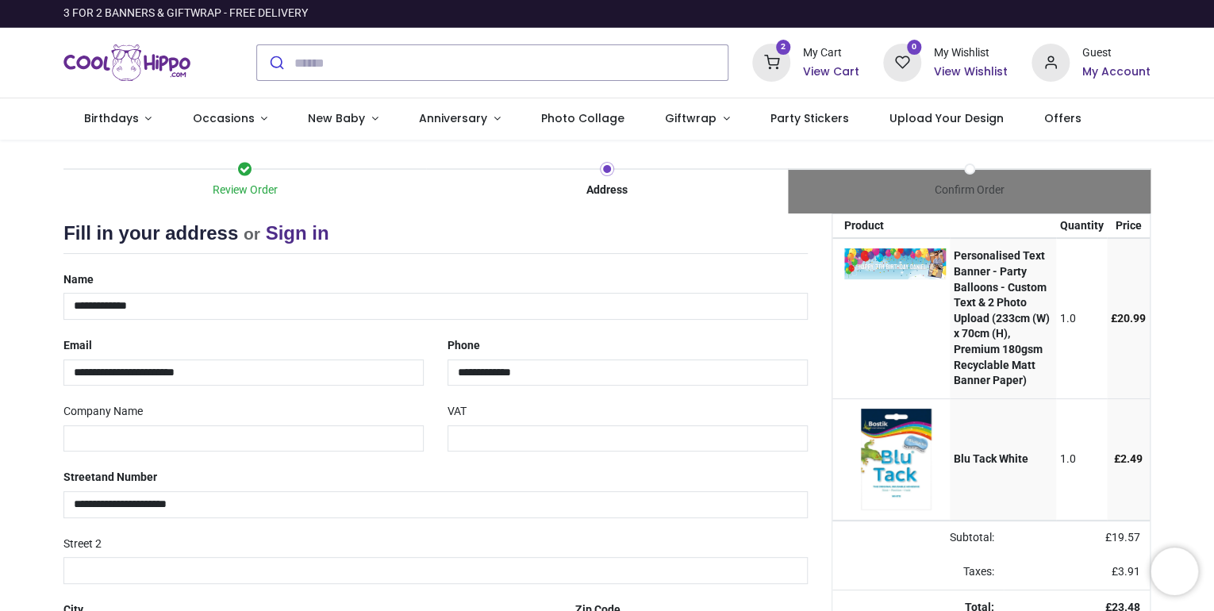
type input "**********"
type input "*******"
select select "***"
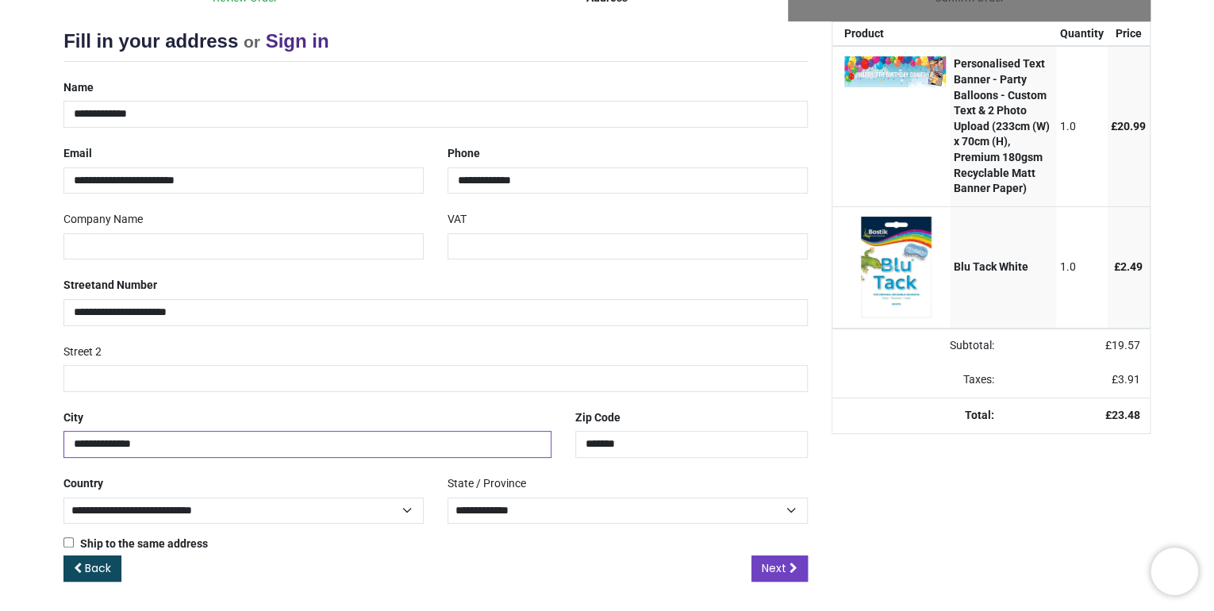
click at [222, 446] on input "**********" at bounding box center [307, 444] width 488 height 27
type input "*"
type input "*******"
click at [782, 573] on link "Next" at bounding box center [780, 569] width 56 height 27
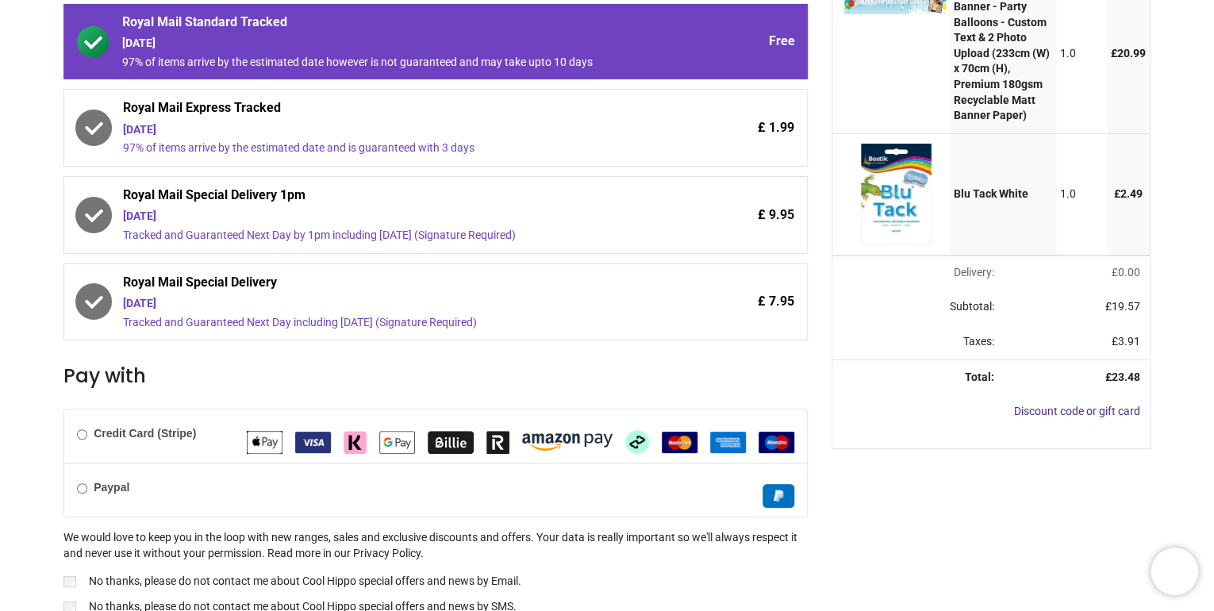
scroll to position [333, 0]
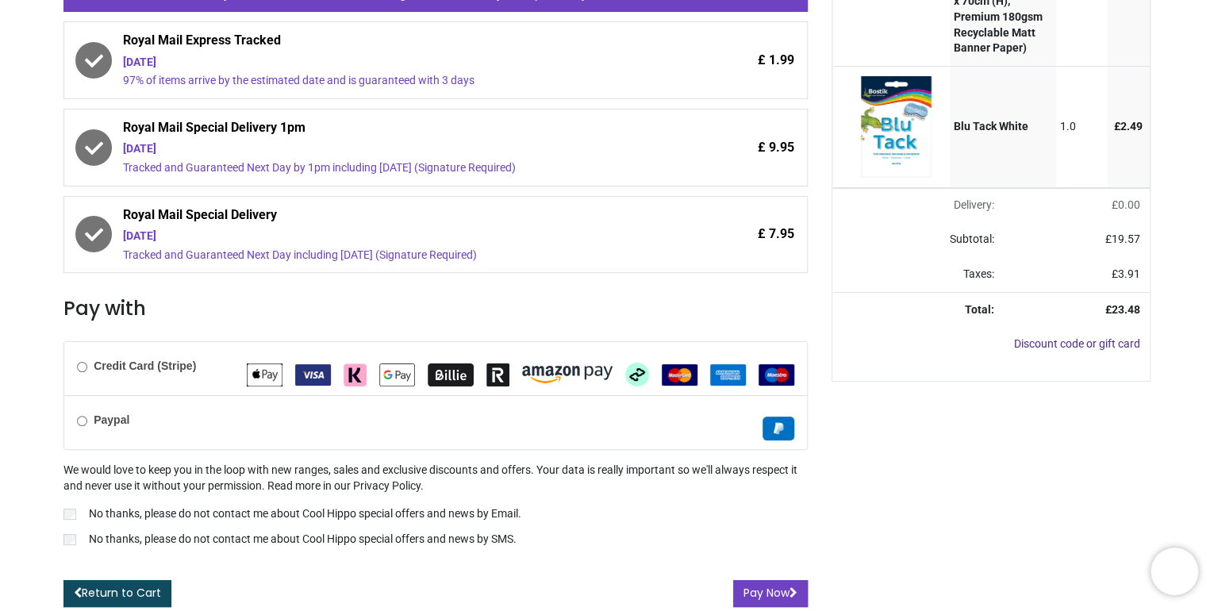
click at [96, 365] on b "Credit Card (Stripe)" at bounding box center [145, 366] width 102 height 13
click at [762, 599] on button "Pay Now" at bounding box center [770, 593] width 75 height 27
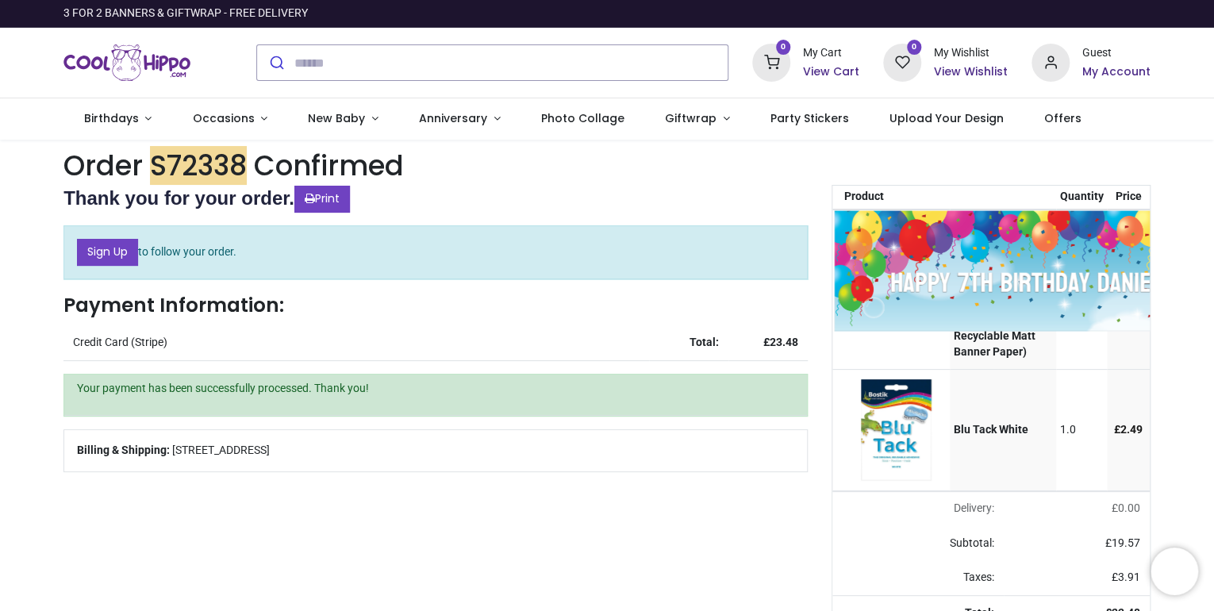
click at [1052, 267] on img at bounding box center [1037, 271] width 406 height 122
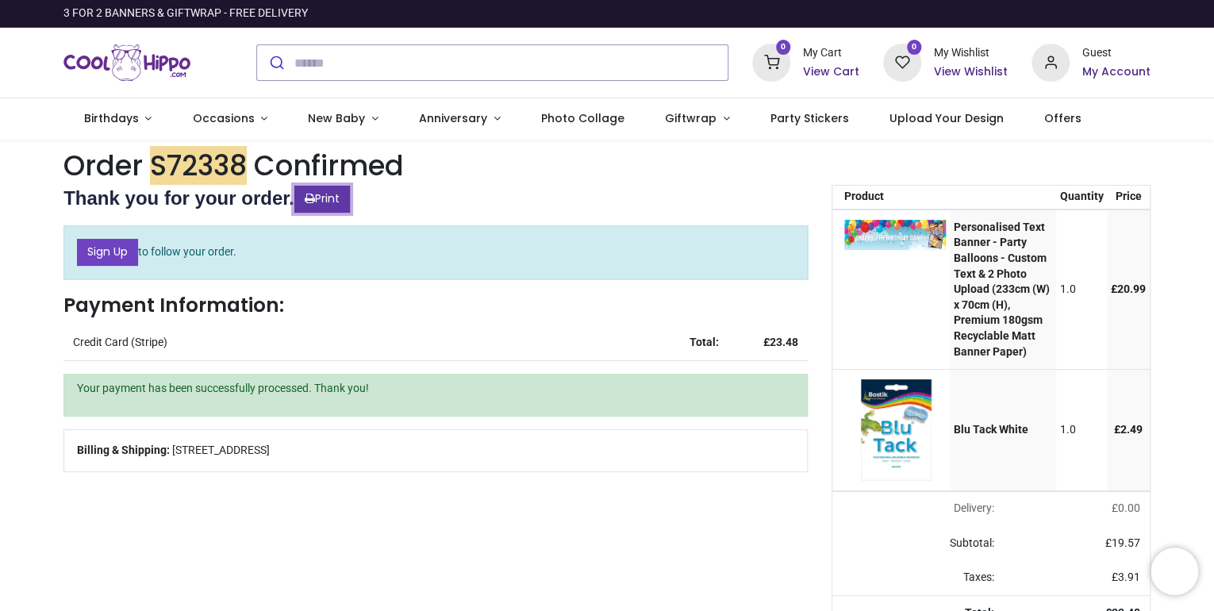
click at [327, 193] on link "Print" at bounding box center [322, 199] width 56 height 27
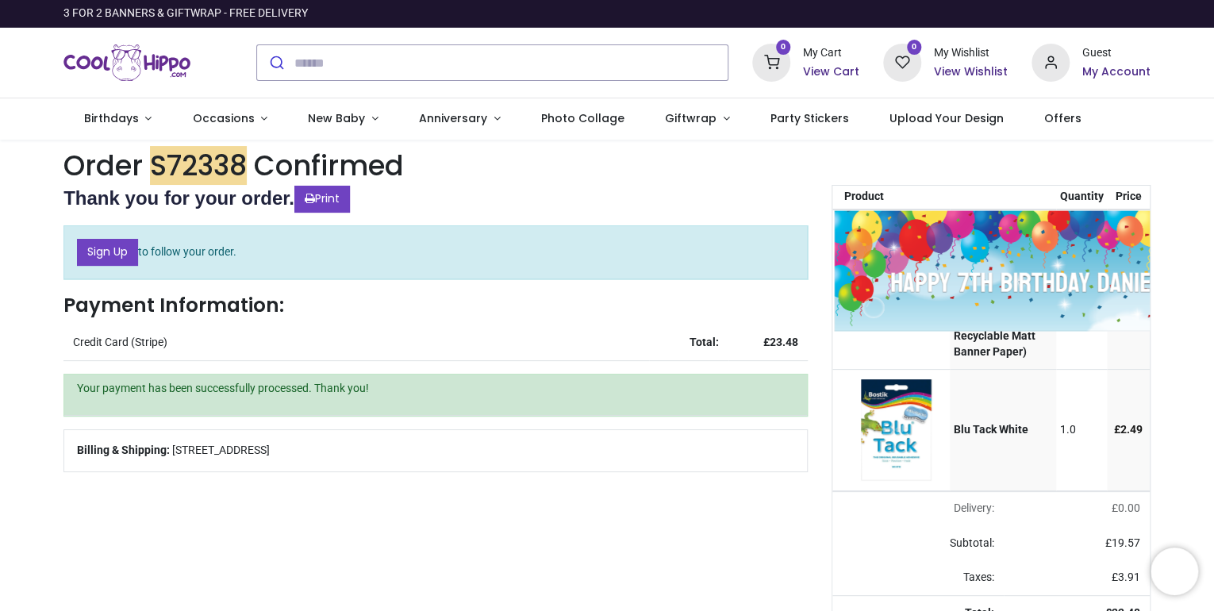
click at [891, 267] on img at bounding box center [1037, 271] width 406 height 122
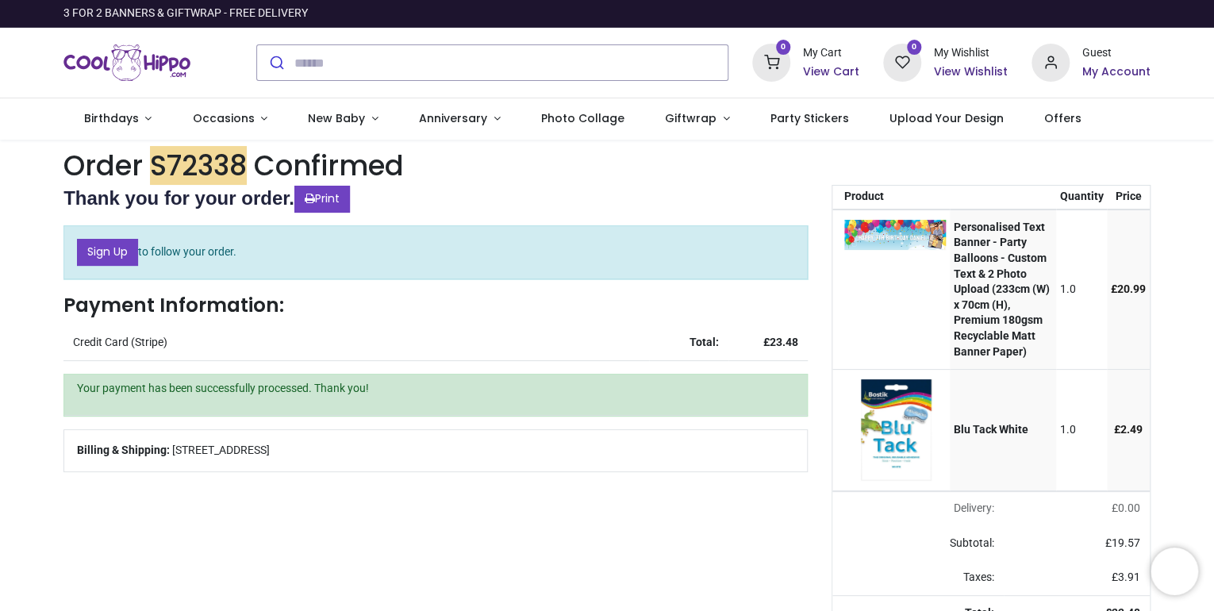
drag, startPoint x: 992, startPoint y: 243, endPoint x: 736, endPoint y: 179, distance: 264.1
click at [736, 179] on h1 "Order S72338 Confirmed" at bounding box center [606, 165] width 1087 height 39
